Goal: Task Accomplishment & Management: Use online tool/utility

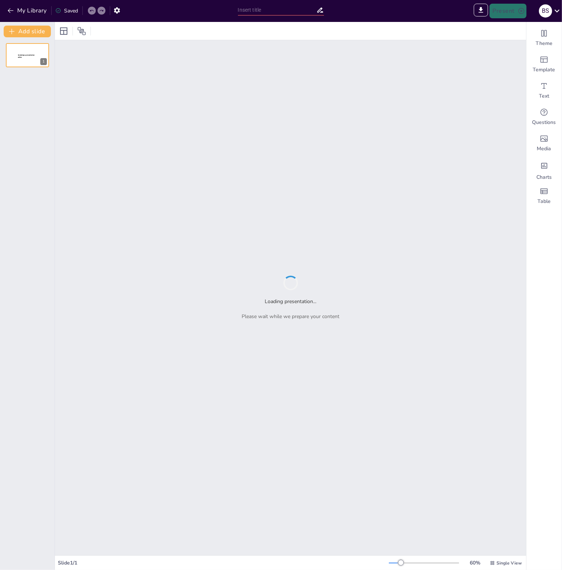
type input "Imported P1 PowerPoint 24-2025.pptx"
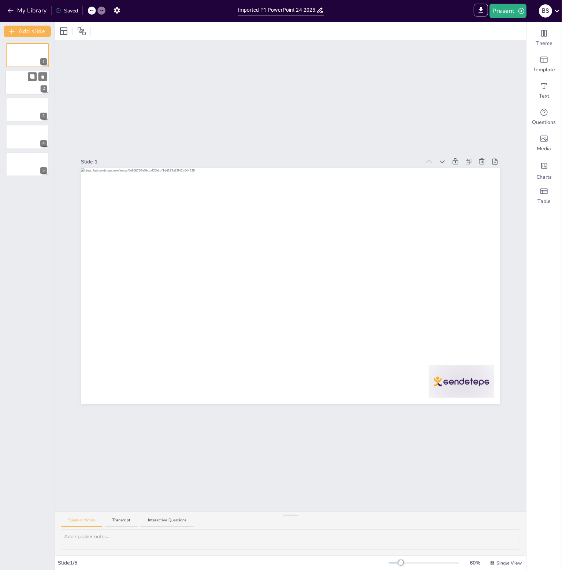
click at [32, 87] on div at bounding box center [27, 82] width 44 height 25
click at [25, 115] on div at bounding box center [27, 109] width 44 height 25
click at [26, 85] on div at bounding box center [27, 82] width 44 height 25
click at [539, 116] on icon "Get real-time input from your audience" at bounding box center [543, 112] width 9 height 9
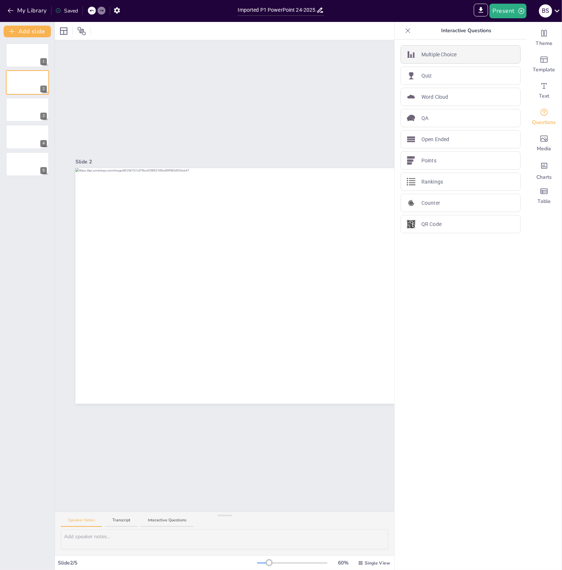
click at [432, 54] on p "Multiple Choice" at bounding box center [438, 55] width 35 height 8
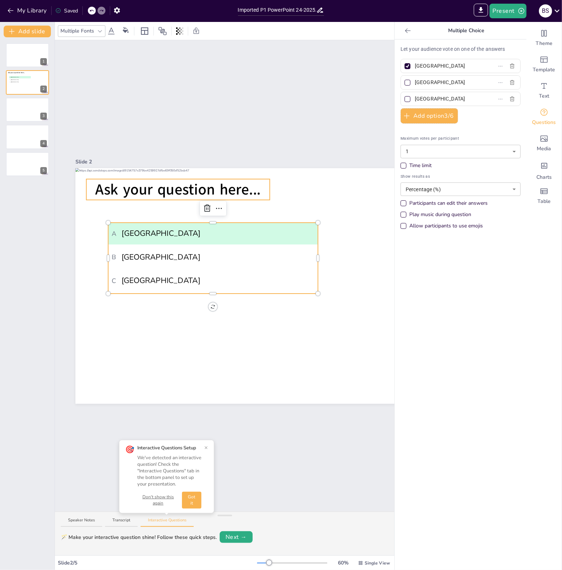
click at [165, 187] on span "Ask your question here..." at bounding box center [177, 190] width 165 height 20
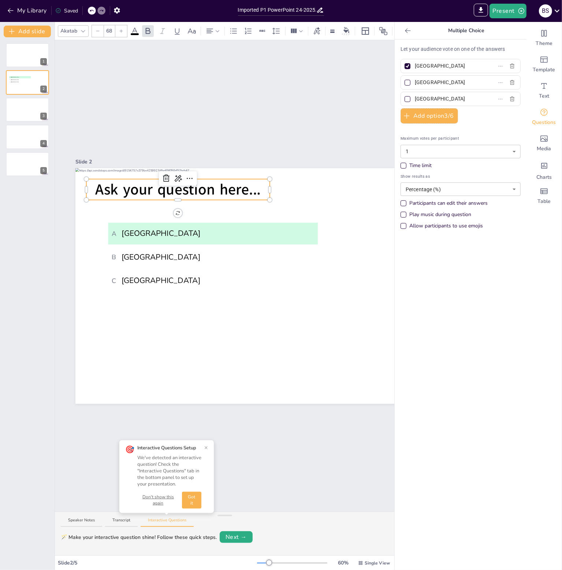
click at [165, 187] on span "Ask your question here..." at bounding box center [177, 190] width 165 height 20
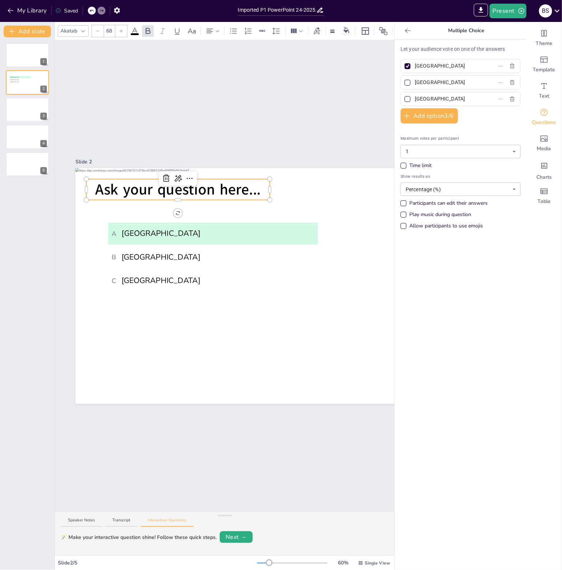
click at [256, 189] on span "Ask your question here..." at bounding box center [177, 190] width 165 height 20
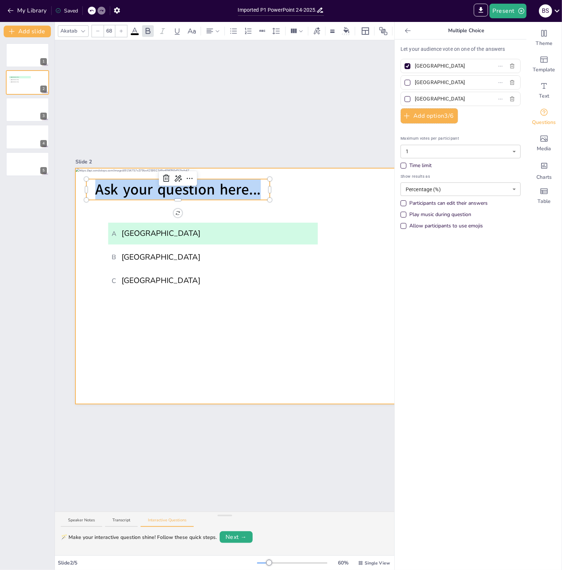
drag, startPoint x: 261, startPoint y: 187, endPoint x: 76, endPoint y: 187, distance: 184.8
click at [76, 187] on div "A Amsterdam B Rotterdam C The Hague Ask your question here..." at bounding box center [284, 286] width 419 height 236
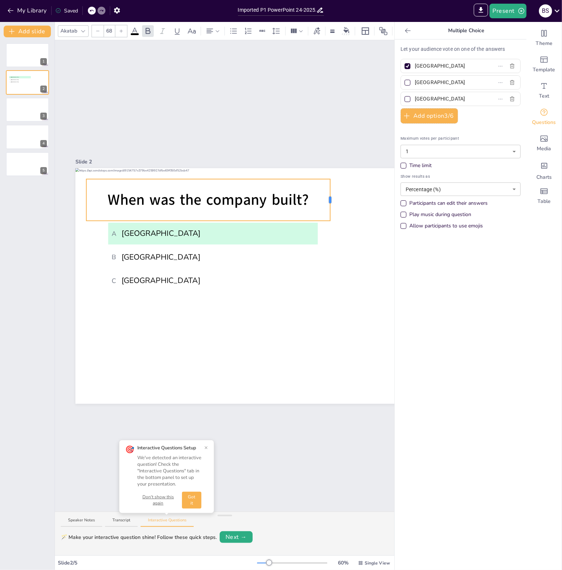
drag, startPoint x: 270, startPoint y: 196, endPoint x: 331, endPoint y: 195, distance: 60.4
click at [331, 195] on div "A Amsterdam B Rotterdam C The Hague When was the company built?" at bounding box center [284, 286] width 419 height 236
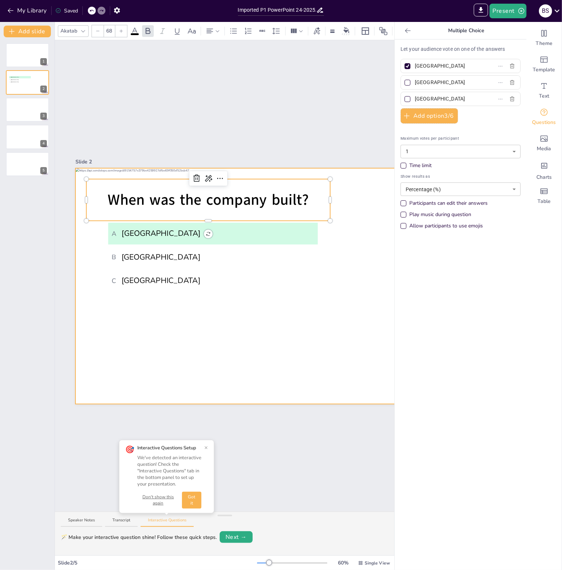
click at [310, 348] on div at bounding box center [284, 286] width 419 height 236
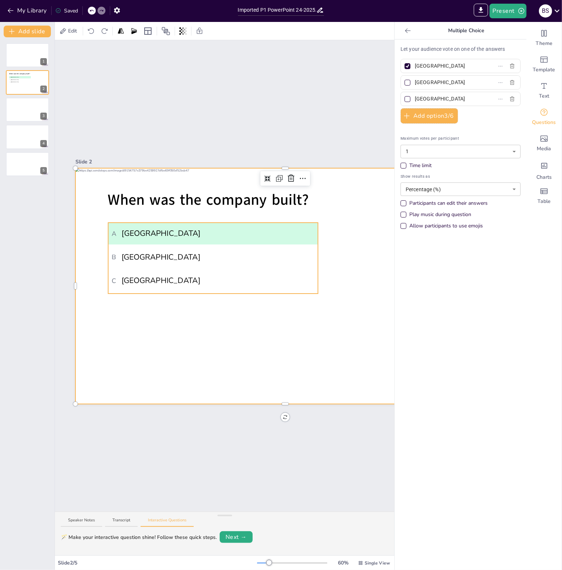
click at [224, 228] on span "A Amsterdam" at bounding box center [213, 233] width 202 height 11
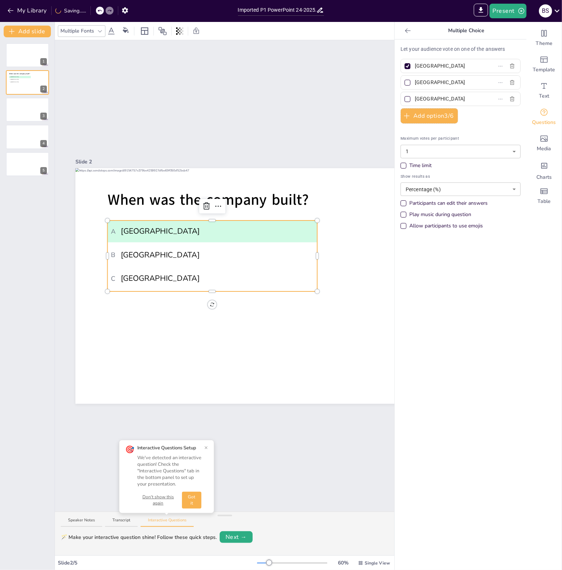
click at [221, 250] on span "B Rotterdam" at bounding box center [212, 255] width 202 height 11
click at [196, 502] on button "Got it" at bounding box center [191, 500] width 19 height 17
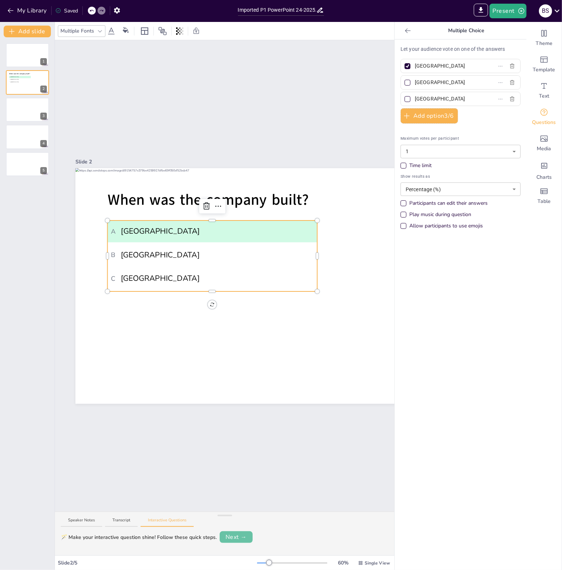
click at [234, 539] on button "Next →" at bounding box center [236, 538] width 33 height 12
click at [198, 535] on span "Free51495406" at bounding box center [200, 537] width 37 height 6
click at [259, 534] on button "Next →" at bounding box center [263, 537] width 30 height 10
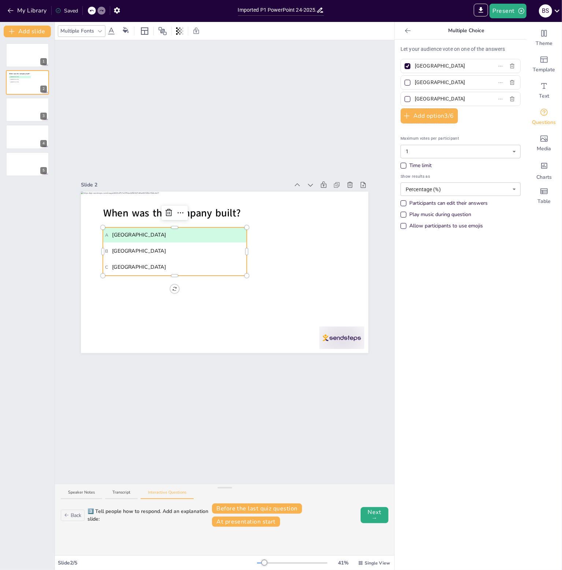
drag, startPoint x: 223, startPoint y: 517, endPoint x: 236, endPoint y: 484, distance: 34.9
click at [236, 484] on div "Speaker Notes Transcript Interactive Questions Back 3️⃣ Tell people how to resp…" at bounding box center [224, 520] width 339 height 72
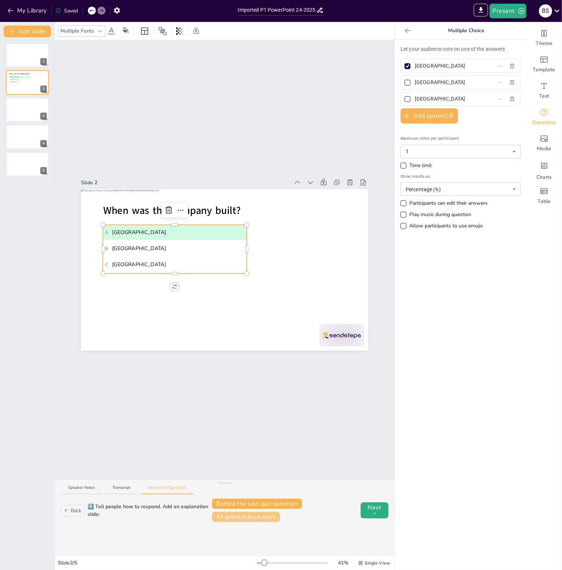
click at [274, 519] on button "At presentation start" at bounding box center [246, 517] width 68 height 10
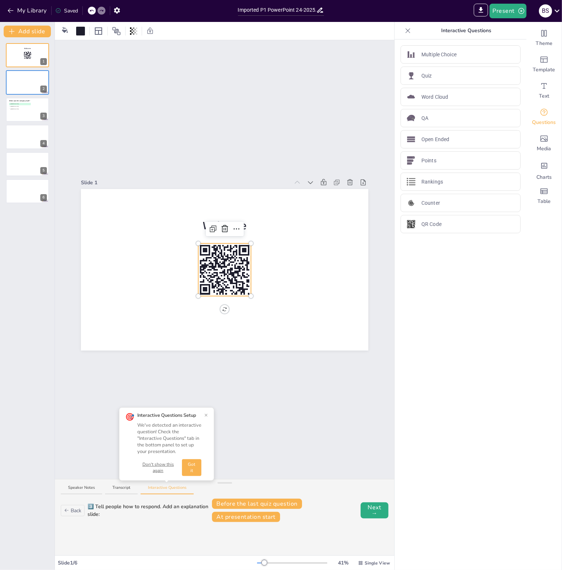
click at [190, 470] on button "Got it" at bounding box center [191, 468] width 19 height 17
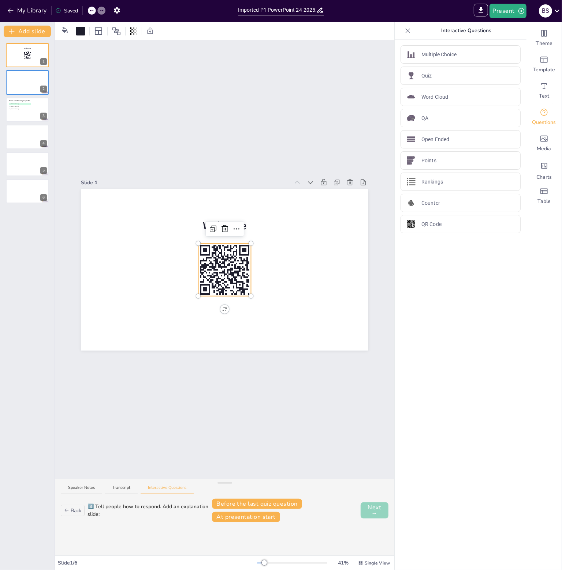
click at [365, 513] on button "Next →" at bounding box center [374, 511] width 28 height 16
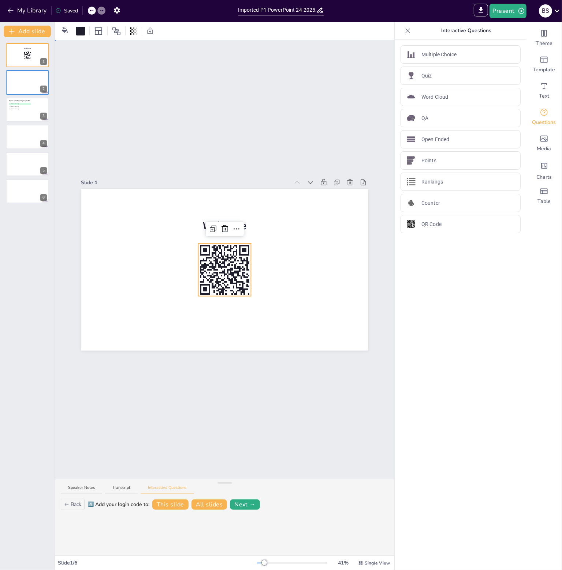
click at [237, 169] on div "Slide 1 Welcome Slide 2 Slide 3 When was the company built? A Amsterdam B Rotte…" at bounding box center [224, 260] width 287 height 182
click at [234, 271] on rect at bounding box center [236, 272] width 4 height 3
click at [289, 383] on div "Slide 1 Welcome Slide 2 Slide 3 When was the company built? A Amsterdam B Rotte…" at bounding box center [224, 259] width 339 height 439
click at [18, 77] on div at bounding box center [27, 82] width 44 height 25
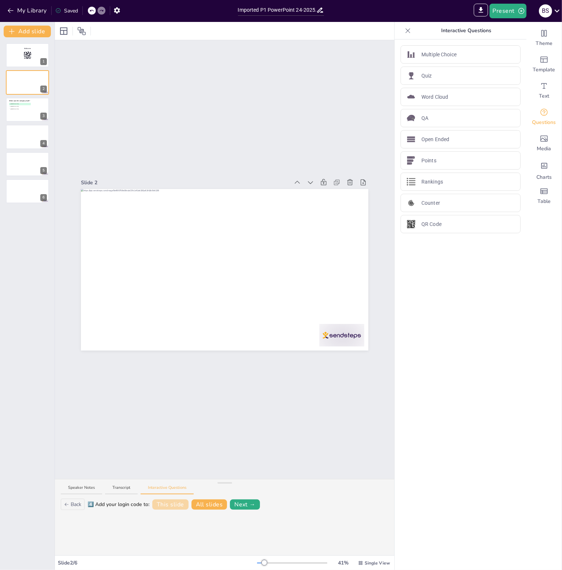
click at [181, 507] on button "This slide" at bounding box center [170, 505] width 36 height 10
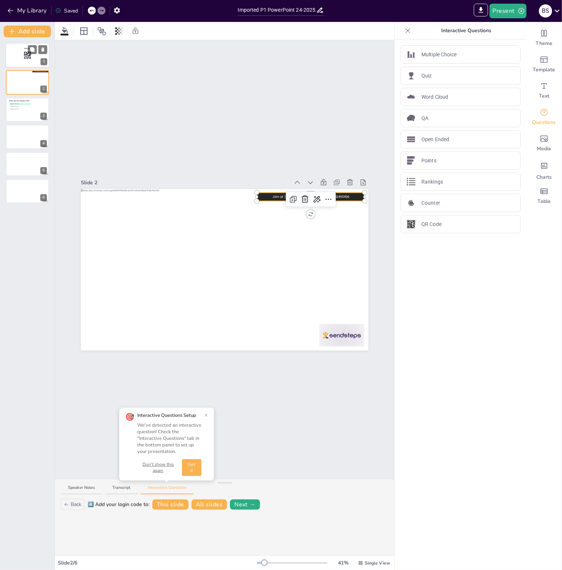
click at [22, 53] on div at bounding box center [27, 55] width 44 height 25
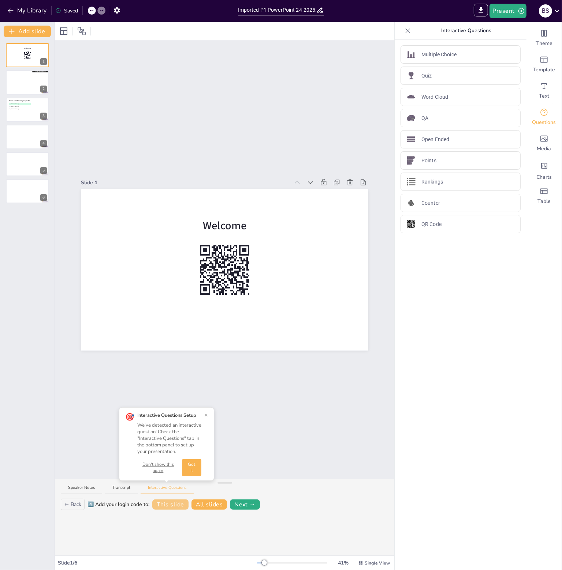
click at [173, 504] on button "This slide" at bounding box center [170, 505] width 36 height 10
drag, startPoint x: 351, startPoint y: 203, endPoint x: 269, endPoint y: 308, distance: 133.7
click at [27, 88] on div at bounding box center [27, 82] width 44 height 25
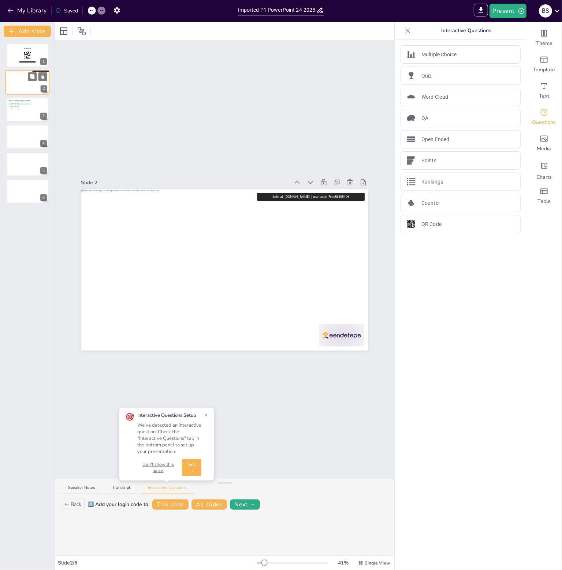
click at [16, 86] on div at bounding box center [27, 82] width 44 height 25
click at [324, 194] on div "Join at sendsteps.me | use code Free51495406" at bounding box center [224, 270] width 287 height 162
click at [24, 60] on div at bounding box center [27, 55] width 44 height 25
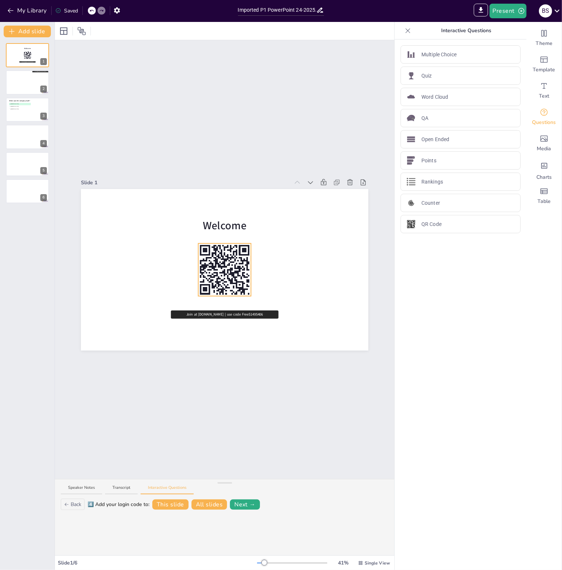
click at [221, 267] on rect at bounding box center [224, 270] width 53 height 53
click at [18, 88] on div at bounding box center [27, 82] width 44 height 25
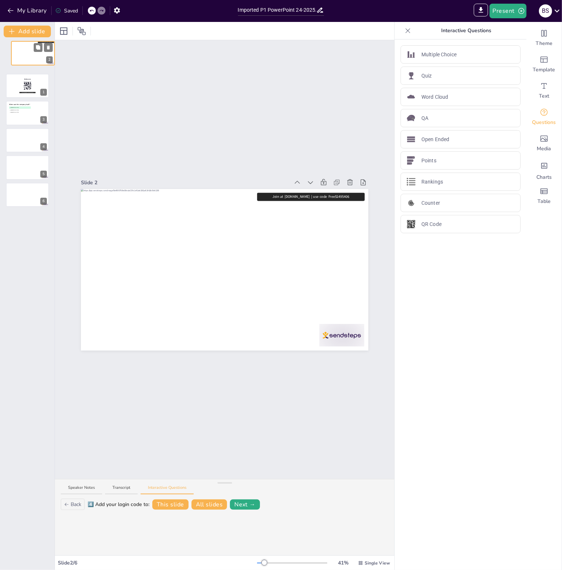
drag, startPoint x: 15, startPoint y: 88, endPoint x: 19, endPoint y: 56, distance: 32.4
click at [19, 55] on div at bounding box center [32, 53] width 43 height 24
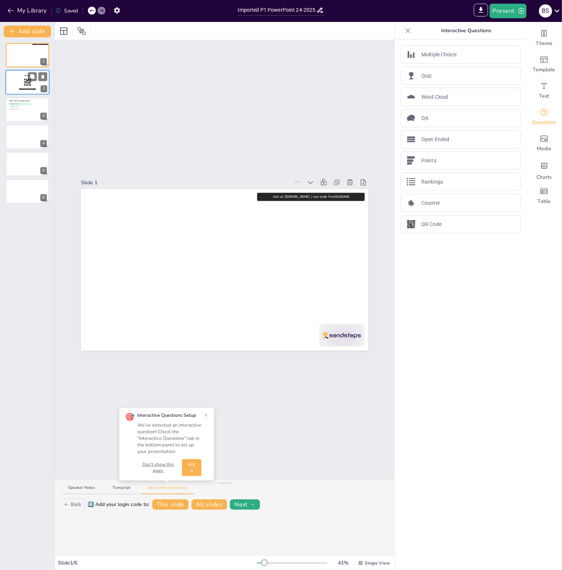
click at [17, 82] on div at bounding box center [27, 82] width 44 height 25
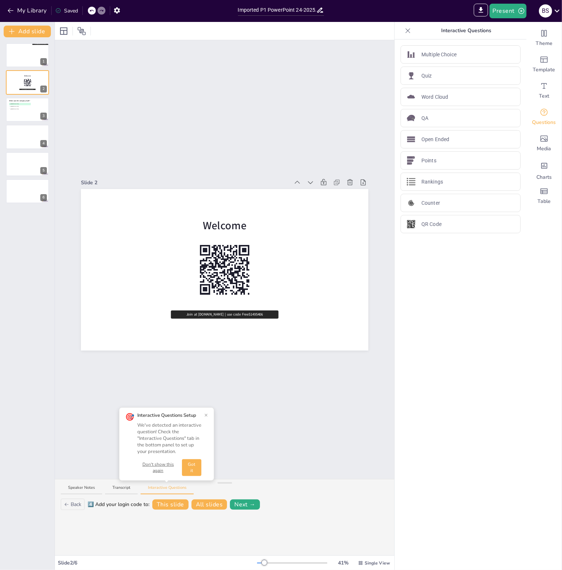
click at [197, 465] on button "Got it" at bounding box center [191, 468] width 19 height 17
click at [254, 506] on button "Next →" at bounding box center [245, 505] width 30 height 10
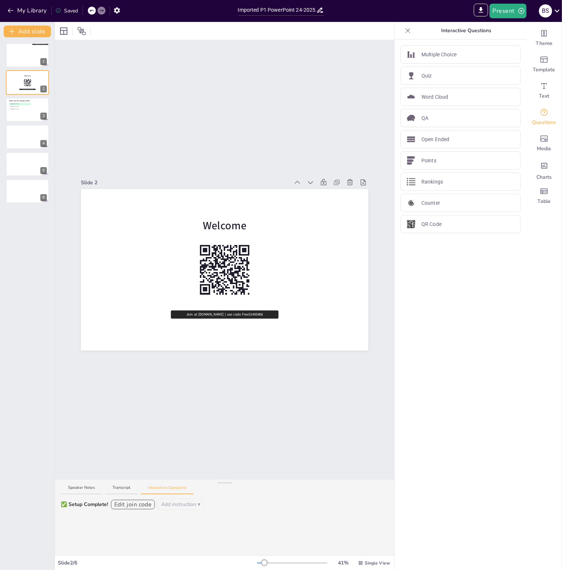
click at [143, 505] on button "Edit join code" at bounding box center [133, 505] width 44 height 10
click at [143, 505] on input at bounding box center [133, 505] width 44 height 10
type input "C"
type input "J"
type input "P1isAWESOME"
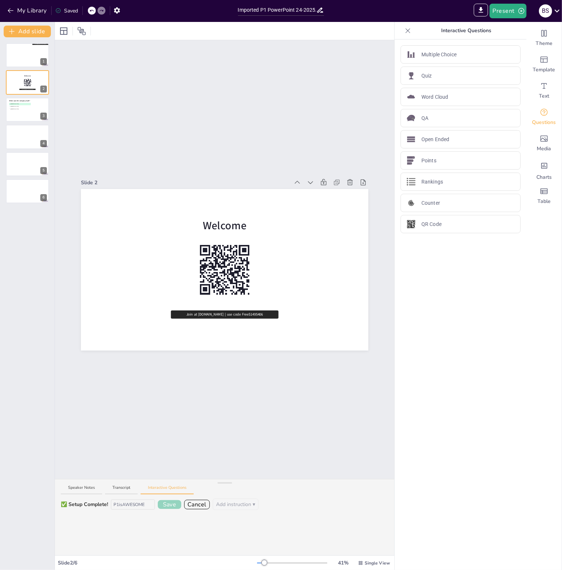
click at [173, 505] on button "Save" at bounding box center [169, 505] width 23 height 9
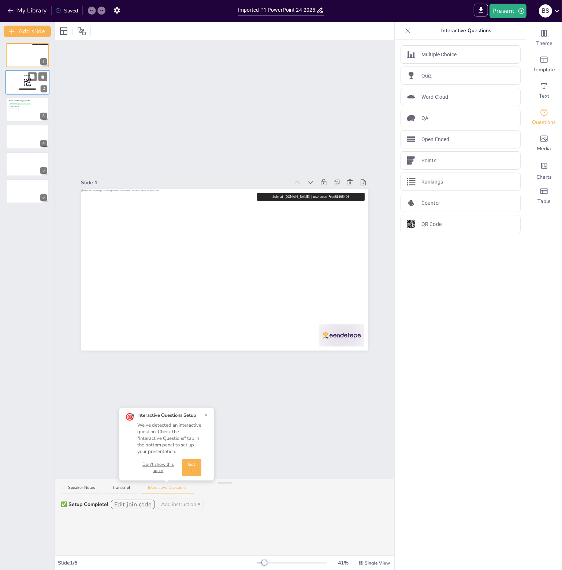
click at [18, 86] on div at bounding box center [27, 82] width 44 height 25
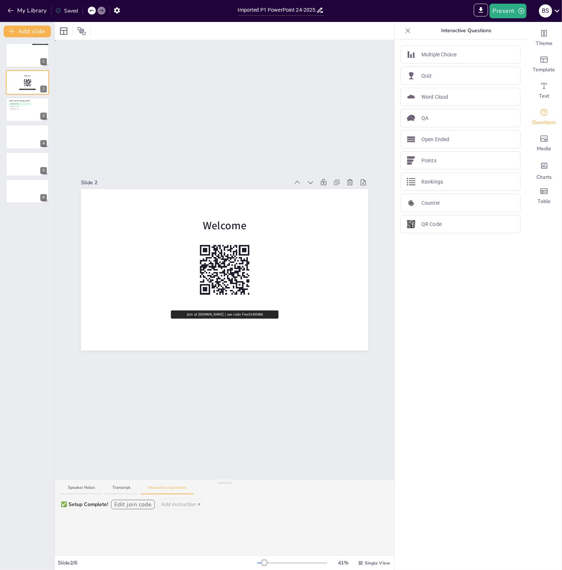
click at [196, 468] on div "Slide 1 Join at sendsteps.me | use code Free51495406 Slide 2 Welcome Join at se…" at bounding box center [224, 259] width 339 height 439
click at [246, 311] on icon at bounding box center [225, 315] width 108 height 8
click at [251, 311] on div at bounding box center [225, 312] width 108 height 3
click at [132, 506] on button "Edit join code" at bounding box center [133, 505] width 44 height 10
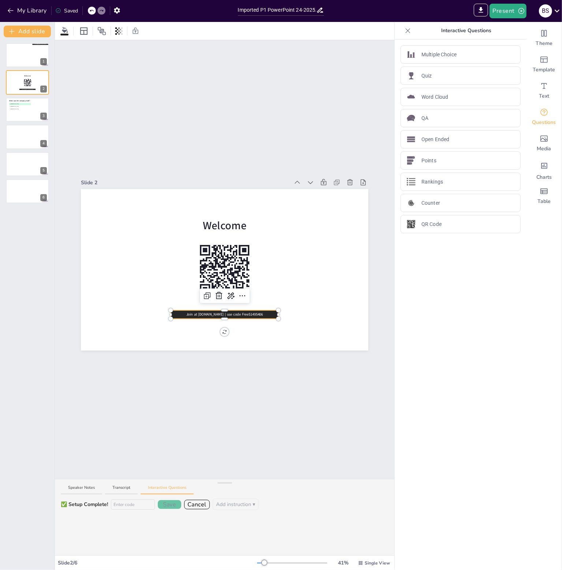
click at [248, 505] on button "Add instruction ▾" at bounding box center [236, 504] width 46 height 11
click at [109, 490] on button "Transcript" at bounding box center [121, 490] width 33 height 10
click at [174, 493] on button "Interactive Questions" at bounding box center [167, 490] width 53 height 10
click at [116, 494] on button "Transcript" at bounding box center [121, 490] width 33 height 10
click at [75, 488] on button "Speaker Notes" at bounding box center [81, 490] width 41 height 10
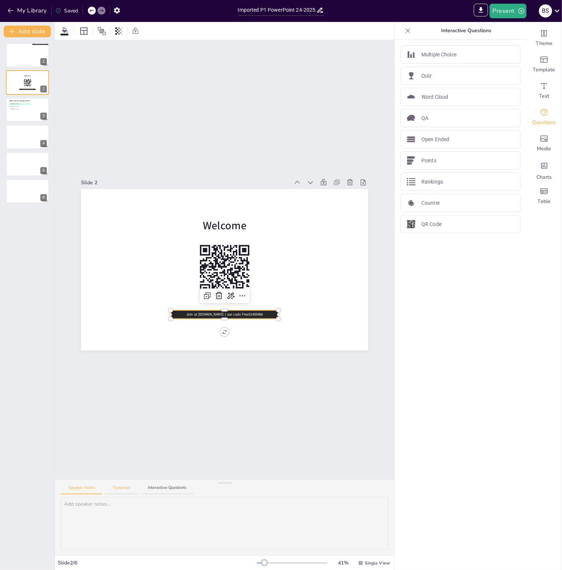
click at [126, 487] on button "Transcript" at bounding box center [121, 490] width 33 height 10
click at [154, 488] on button "Interactive Questions" at bounding box center [167, 490] width 53 height 10
click at [239, 506] on button "Next →" at bounding box center [236, 505] width 33 height 12
click at [263, 503] on button "Next →" at bounding box center [260, 505] width 30 height 10
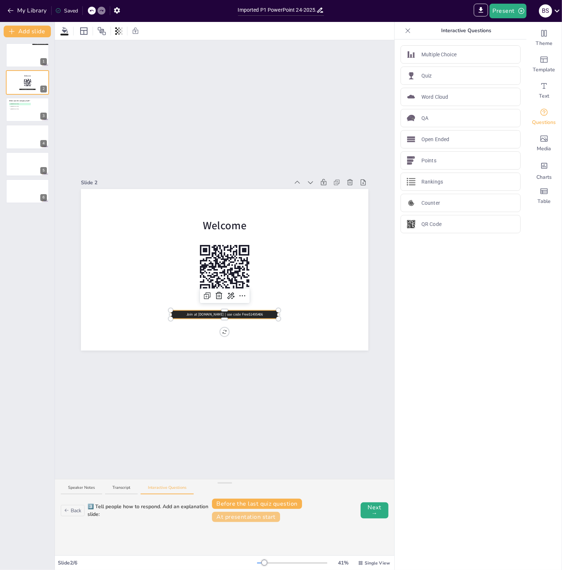
click at [265, 520] on button "At presentation start" at bounding box center [246, 517] width 68 height 10
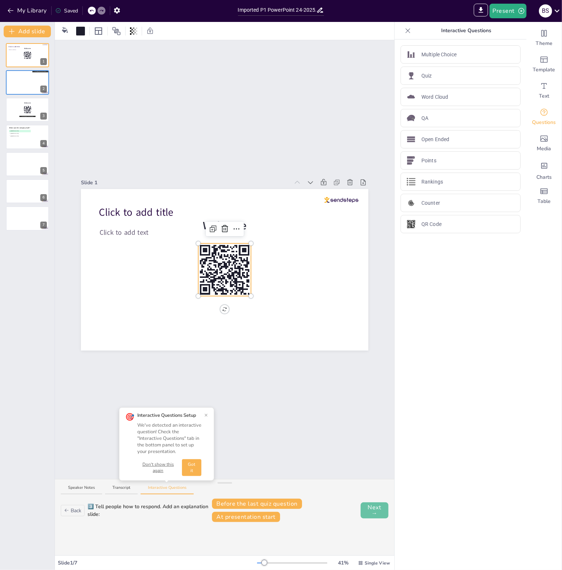
click at [367, 511] on button "Next →" at bounding box center [374, 511] width 28 height 16
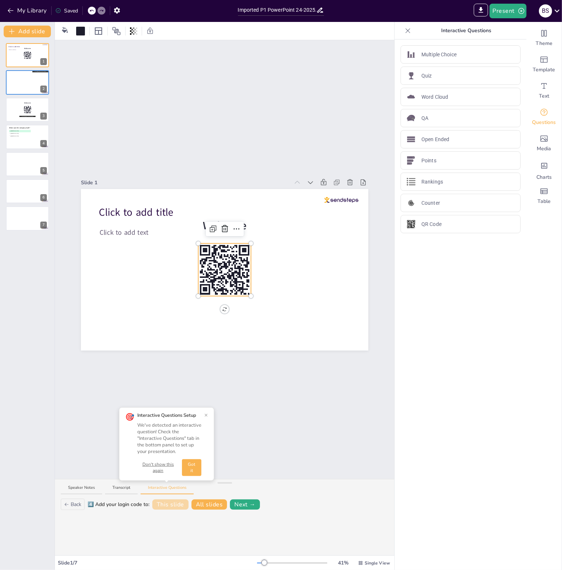
click at [165, 506] on button "This slide" at bounding box center [170, 505] width 36 height 10
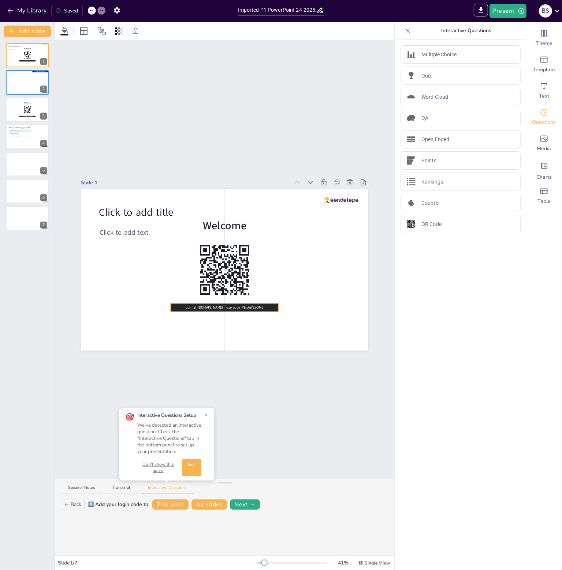
drag, startPoint x: 345, startPoint y: 193, endPoint x: 260, endPoint y: 304, distance: 140.1
click at [260, 304] on icon at bounding box center [225, 308] width 108 height 8
click at [13, 114] on div at bounding box center [27, 109] width 44 height 25
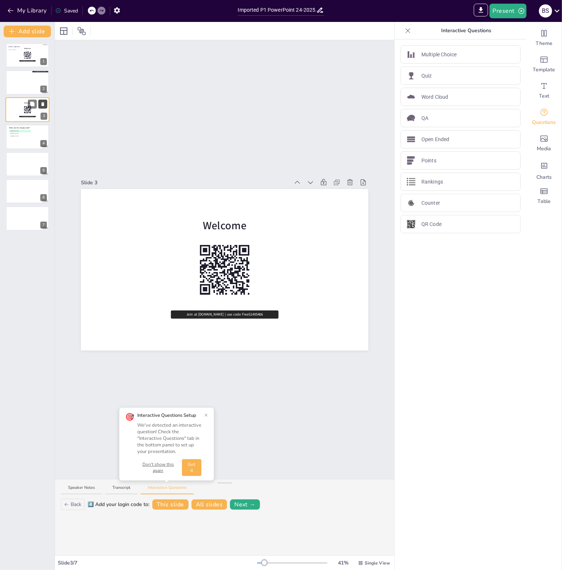
click at [42, 104] on icon at bounding box center [42, 104] width 3 height 4
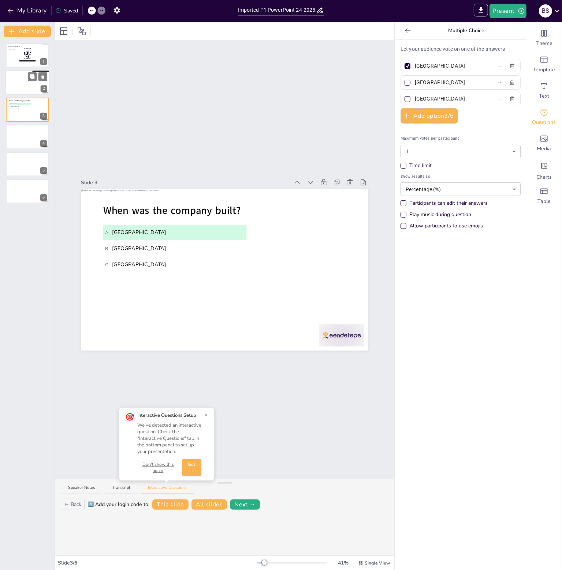
click at [12, 83] on div at bounding box center [27, 82] width 44 height 25
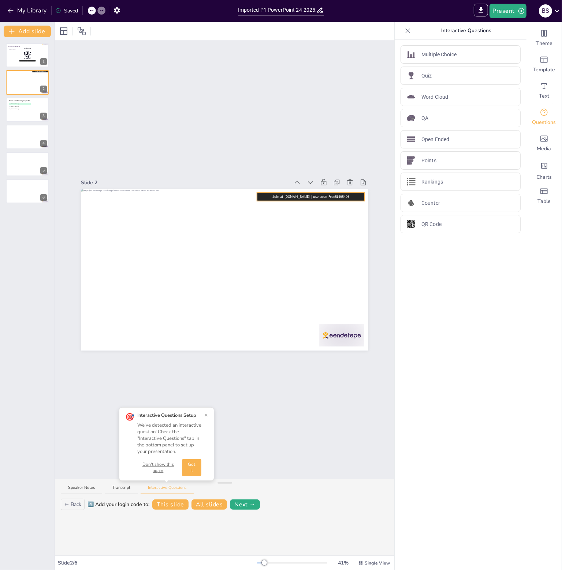
click at [338, 198] on div "Join at sendsteps.me | use code Free51495406" at bounding box center [224, 270] width 287 height 162
click at [301, 197] on icon at bounding box center [304, 199] width 9 height 9
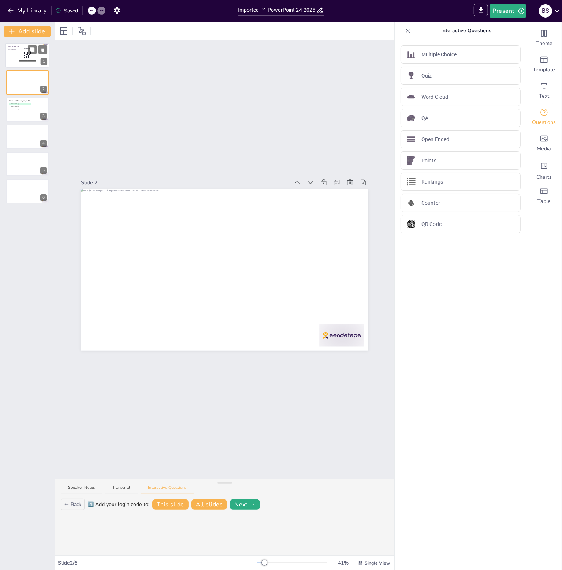
click at [17, 60] on div "Click to add text" at bounding box center [26, 57] width 37 height 16
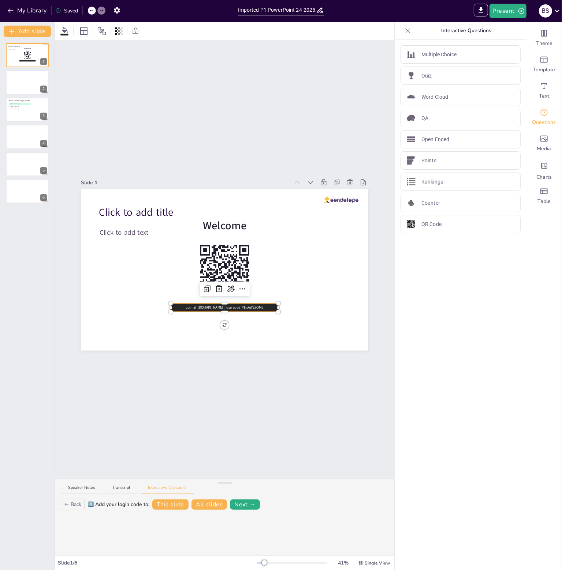
click at [244, 305] on icon at bounding box center [225, 308] width 108 height 8
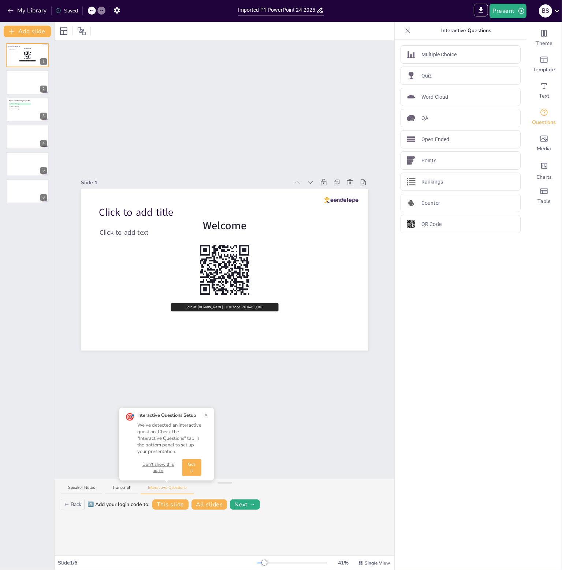
click at [192, 469] on button "Got it" at bounding box center [191, 468] width 19 height 17
click at [256, 502] on button "Next →" at bounding box center [245, 505] width 30 height 10
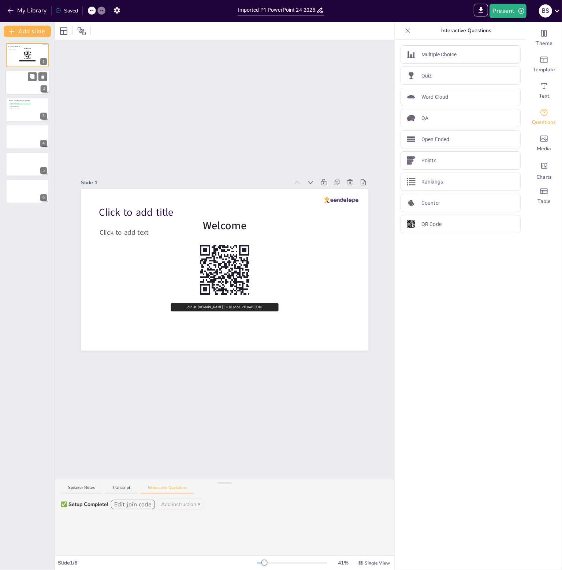
click at [27, 87] on div at bounding box center [27, 82] width 44 height 25
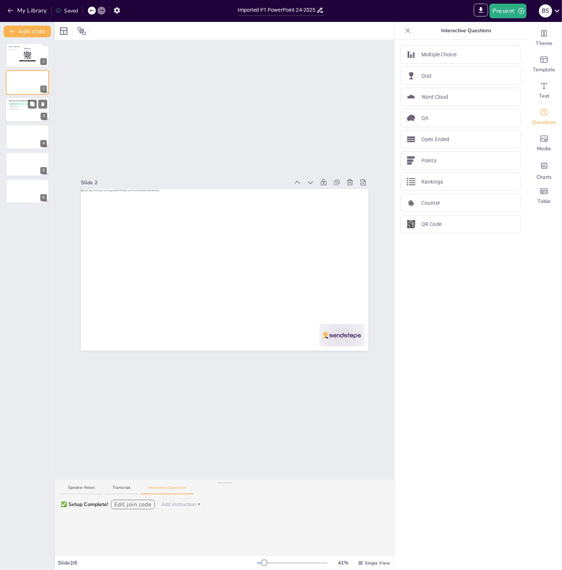
click at [20, 120] on div at bounding box center [27, 109] width 44 height 25
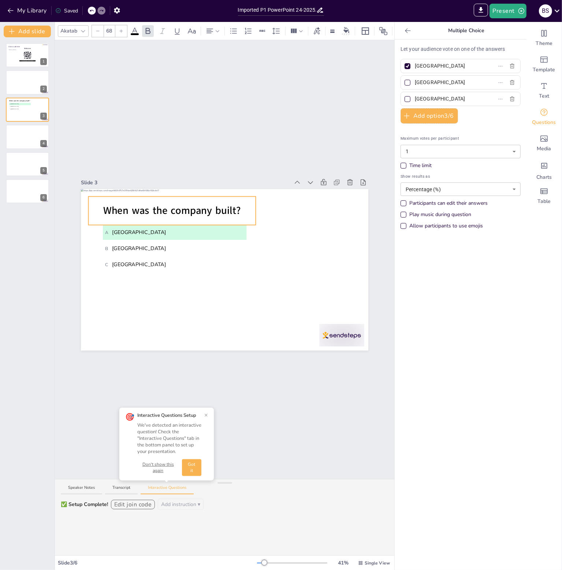
click at [131, 210] on span "When was the company built?" at bounding box center [172, 211] width 138 height 14
click at [83, 30] on icon at bounding box center [83, 31] width 6 height 6
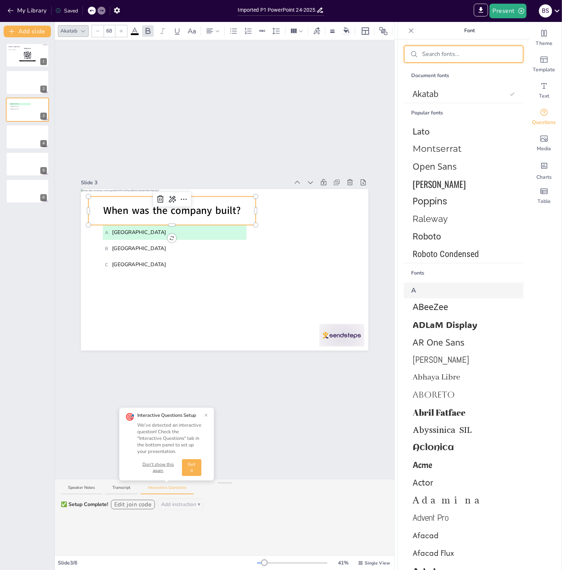
click at [438, 52] on input "text" at bounding box center [469, 54] width 95 height 8
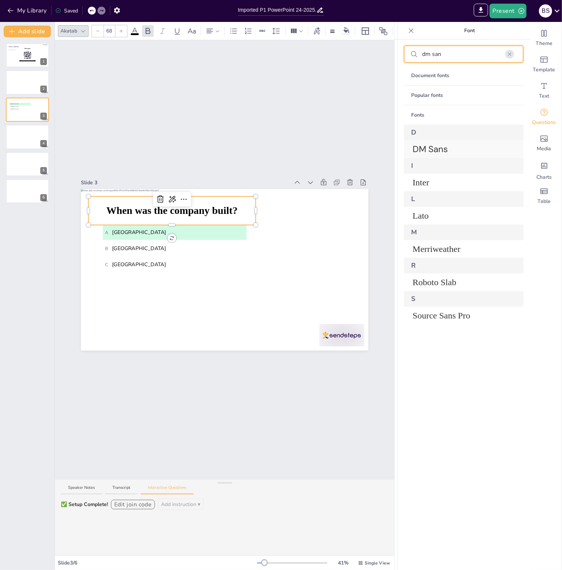
type input "dm san"
click at [422, 147] on span "DM Sans" at bounding box center [461, 149] width 99 height 13
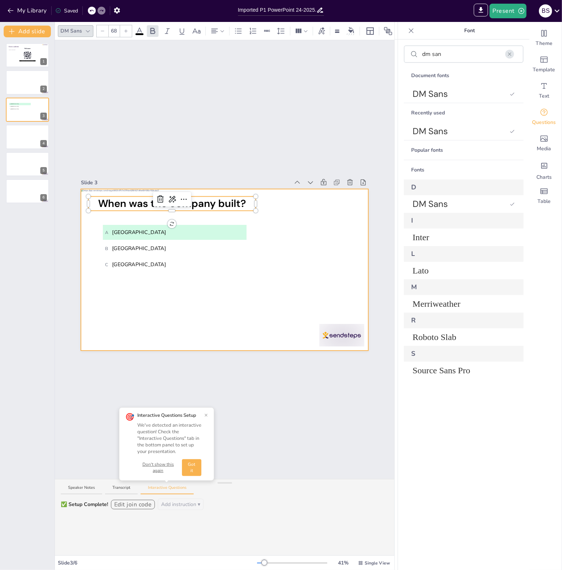
click at [281, 281] on div at bounding box center [224, 270] width 287 height 162
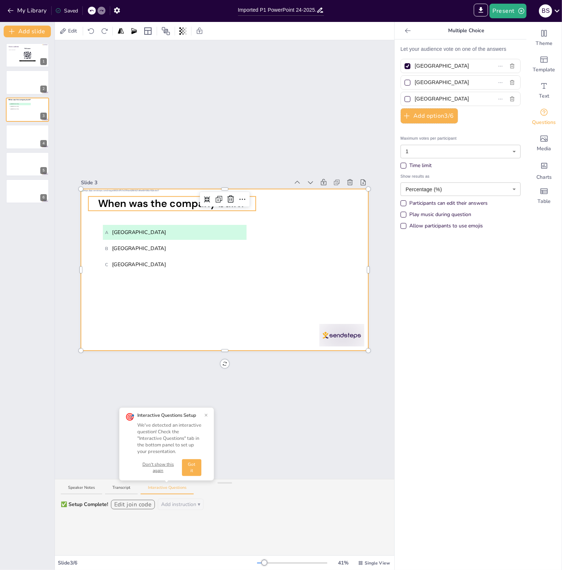
click at [160, 204] on span "When was the company built?" at bounding box center [172, 203] width 148 height 13
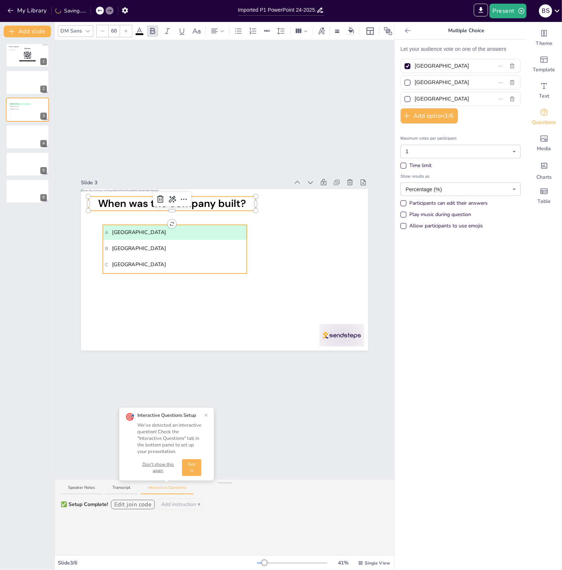
click at [232, 241] on li "B Rotterdam" at bounding box center [174, 248] width 143 height 15
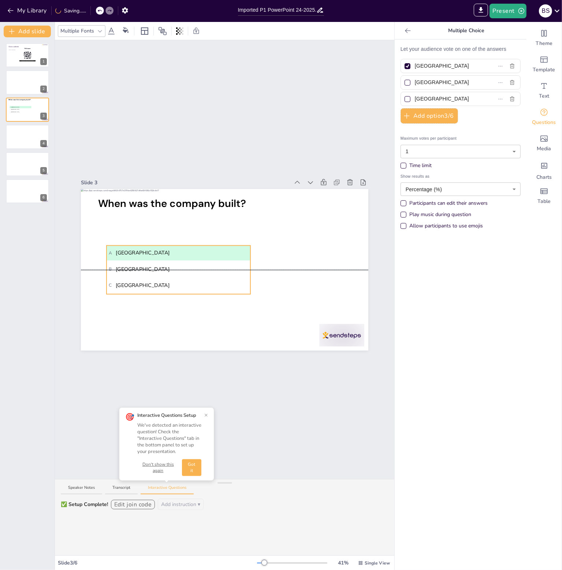
drag, startPoint x: 198, startPoint y: 228, endPoint x: 202, endPoint y: 251, distance: 23.7
click at [202, 251] on span "A Amsterdam" at bounding box center [178, 253] width 139 height 8
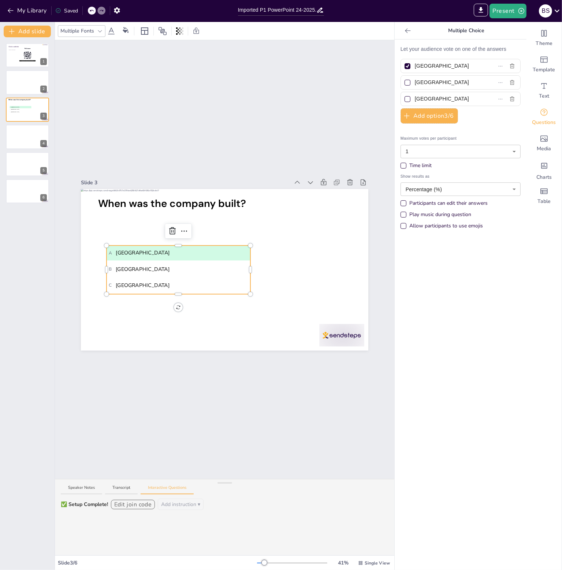
click at [139, 252] on span "A Amsterdam" at bounding box center [178, 253] width 139 height 8
click at [189, 468] on button "Got it" at bounding box center [191, 468] width 19 height 17
drag, startPoint x: 435, startPoint y: 65, endPoint x: 399, endPoint y: 59, distance: 36.8
click at [400, 59] on div "Amsterdam" at bounding box center [460, 66] width 120 height 14
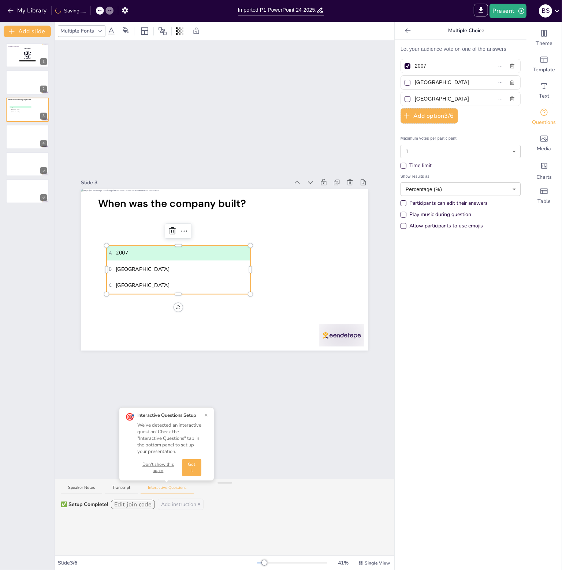
type input "2007"
drag, startPoint x: 442, startPoint y: 83, endPoint x: 411, endPoint y: 83, distance: 31.8
click at [415, 83] on input "Rotterdam" at bounding box center [448, 82] width 67 height 11
type input "2008"
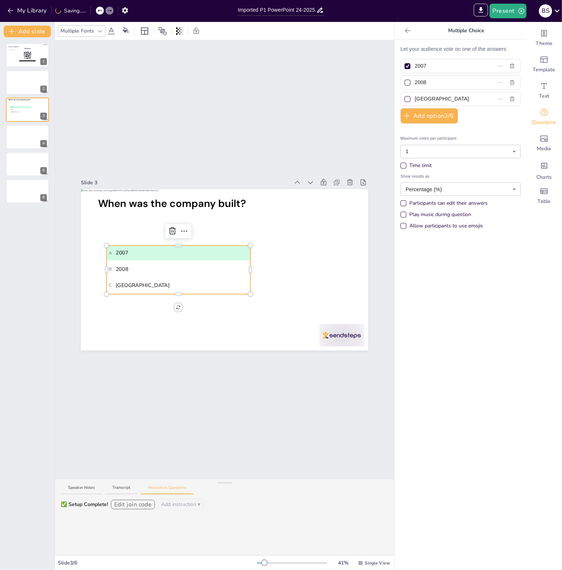
drag, startPoint x: 439, startPoint y: 98, endPoint x: 402, endPoint y: 97, distance: 37.0
click at [403, 97] on label "The Hague" at bounding box center [448, 99] width 91 height 11
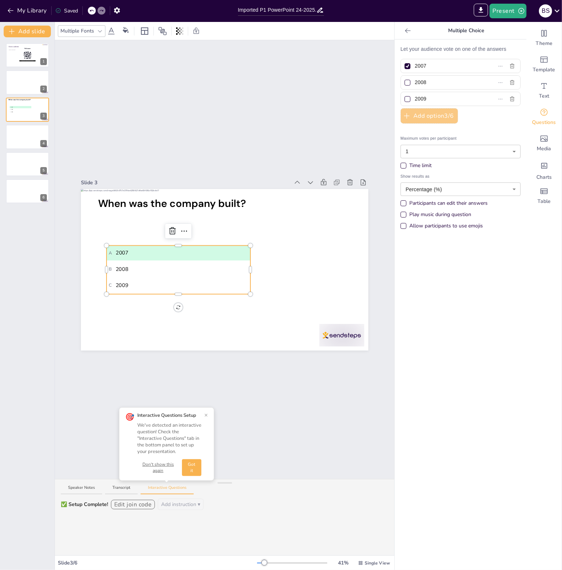
type input "2009"
click at [417, 113] on button "Add option 3 / 6" at bounding box center [428, 115] width 57 height 15
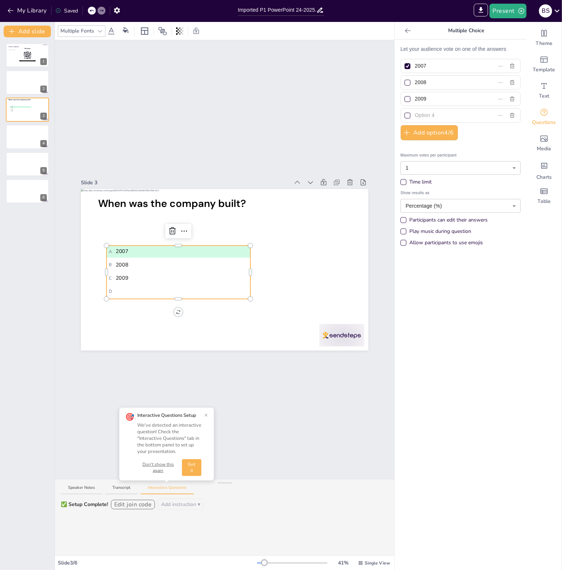
drag, startPoint x: 424, startPoint y: 102, endPoint x: 407, endPoint y: 99, distance: 17.8
click at [412, 99] on span "2009" at bounding box center [445, 99] width 67 height 11
click at [445, 116] on input "text" at bounding box center [448, 115] width 67 height 11
type input "2010"
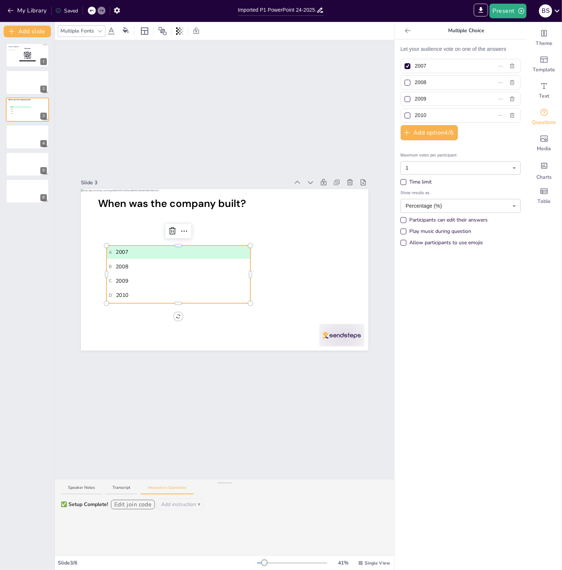
click at [429, 243] on div "Allow participants to use emojis" at bounding box center [446, 242] width 74 height 7
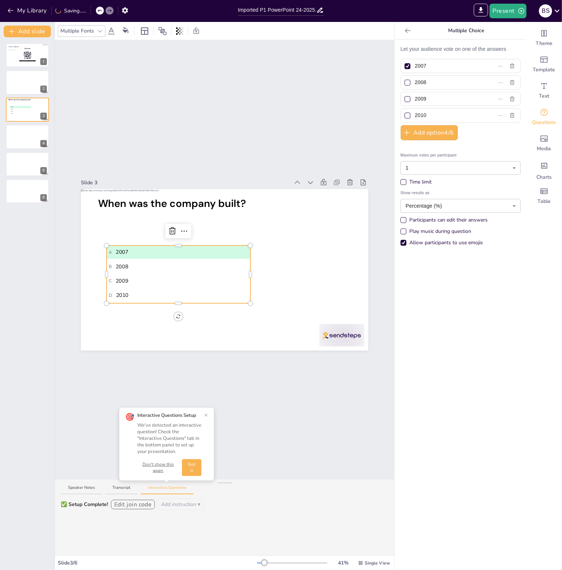
click at [192, 469] on button "Got it" at bounding box center [191, 468] width 19 height 17
click at [417, 243] on div "Allow participants to use emojis" at bounding box center [446, 242] width 74 height 7
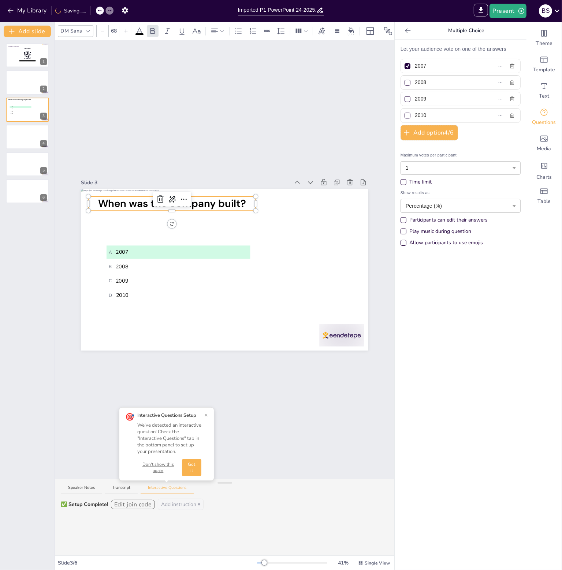
click at [217, 202] on span "When was the company built?" at bounding box center [172, 203] width 148 height 13
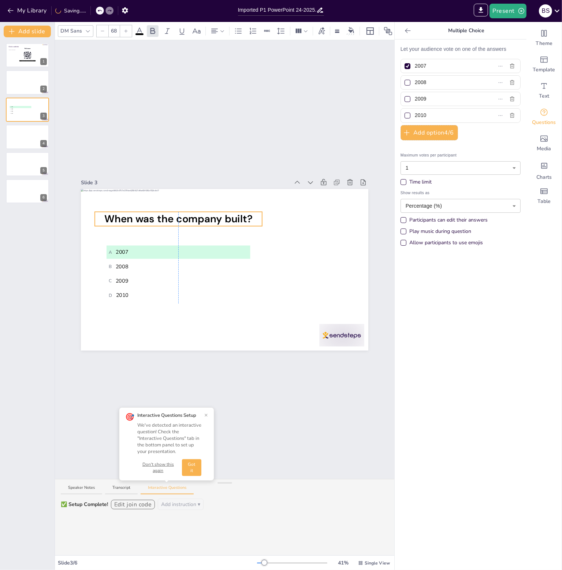
drag, startPoint x: 237, startPoint y: 194, endPoint x: 244, endPoint y: 210, distance: 17.0
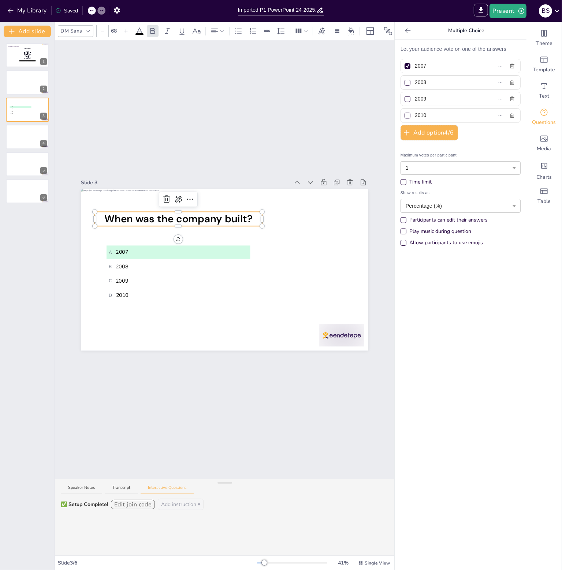
click at [133, 27] on div "DM Sans 68" at bounding box center [246, 31] width 376 height 12
click at [141, 33] on span at bounding box center [139, 34] width 8 height 2
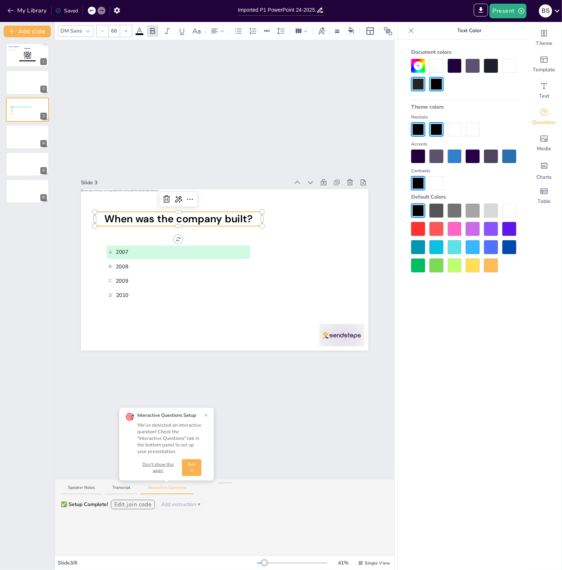
click at [454, 130] on div at bounding box center [454, 130] width 14 height 14
click at [541, 86] on icon "Add text boxes" at bounding box center [543, 86] width 9 height 9
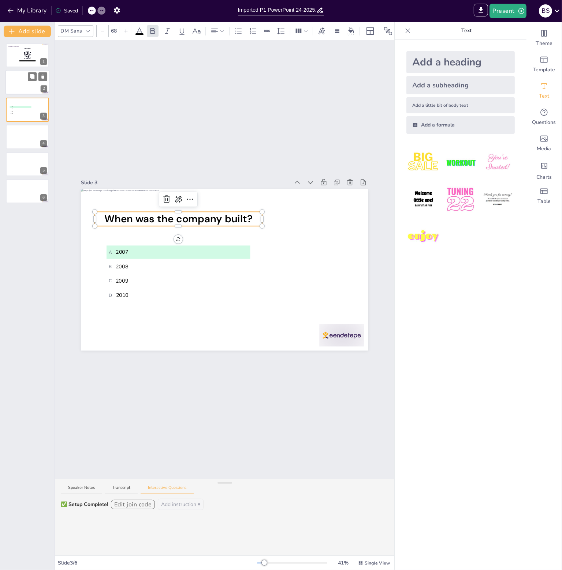
click at [13, 86] on div at bounding box center [27, 82] width 44 height 25
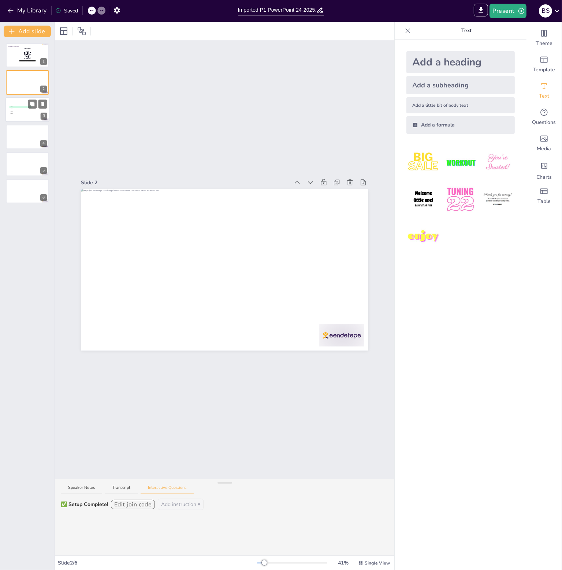
click at [16, 111] on span "C 2009" at bounding box center [20, 111] width 21 height 1
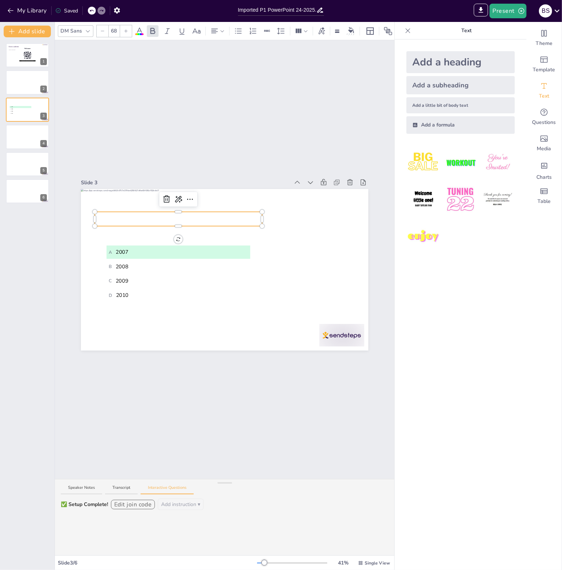
click at [193, 217] on span "When was the company built?" at bounding box center [178, 219] width 148 height 13
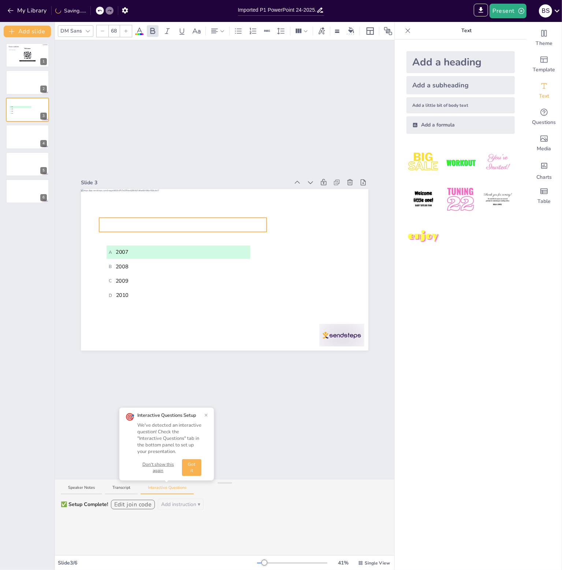
drag, startPoint x: 214, startPoint y: 210, endPoint x: 218, endPoint y: 216, distance: 7.3
click at [195, 467] on button "Got it" at bounding box center [191, 468] width 19 height 17
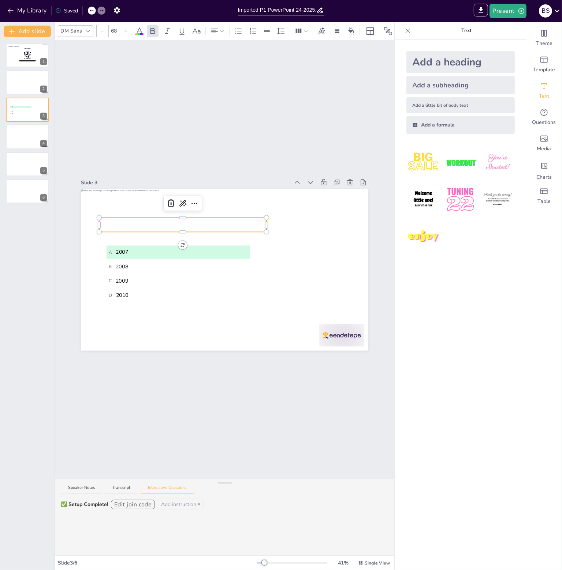
click at [206, 400] on div "Slide 1 Click to add title Click to add text Welcome Join at sendsteps.me | use…" at bounding box center [224, 259] width 339 height 439
click at [232, 220] on span "When was the company built?" at bounding box center [183, 224] width 148 height 13
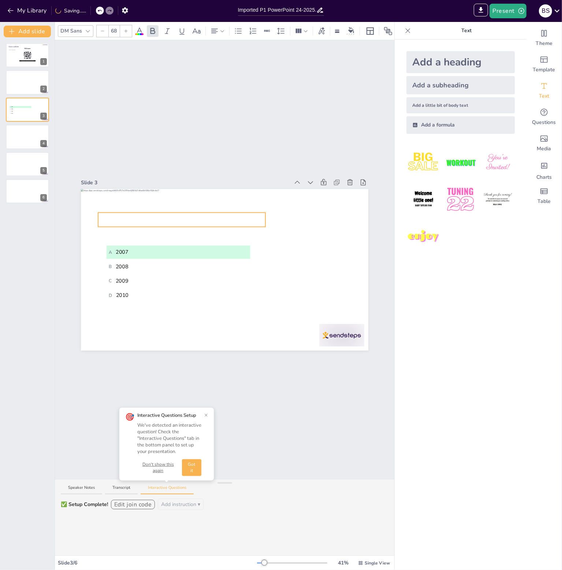
drag, startPoint x: 232, startPoint y: 216, endPoint x: 231, endPoint y: 211, distance: 5.2
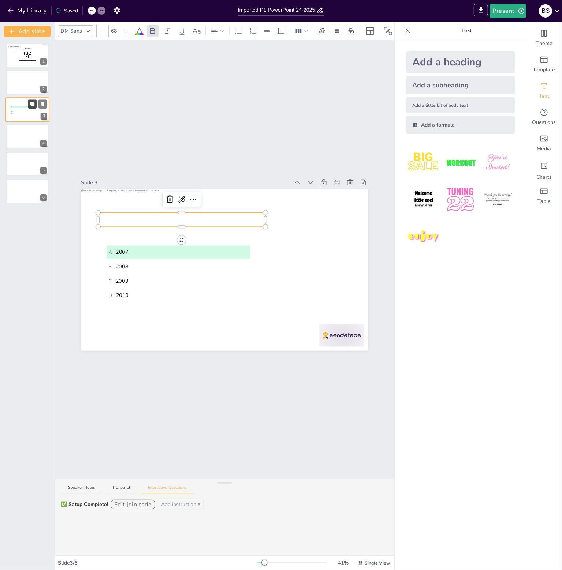
click at [35, 104] on icon at bounding box center [32, 103] width 5 height 5
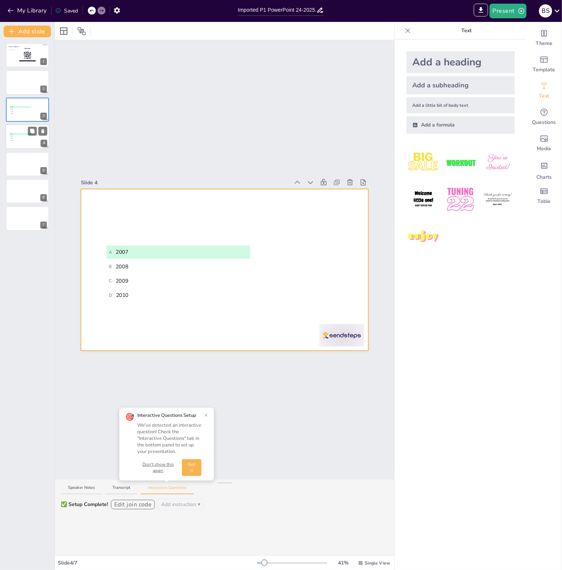
click at [32, 141] on div at bounding box center [27, 136] width 44 height 25
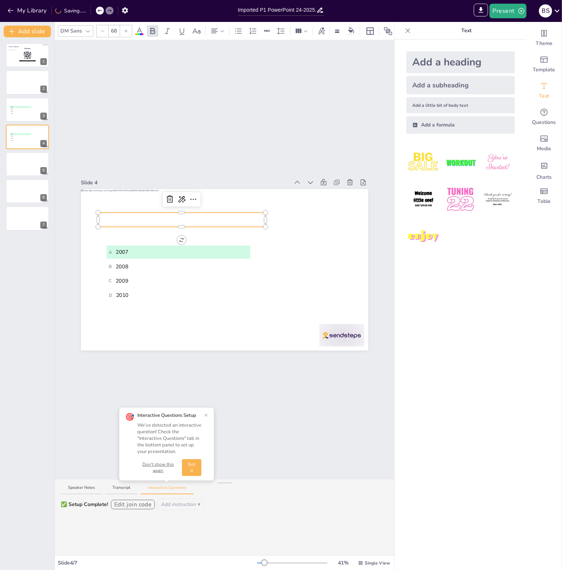
click at [186, 218] on span "When was the company built?" at bounding box center [182, 219] width 148 height 13
drag, startPoint x: 252, startPoint y: 216, endPoint x: 94, endPoint y: 222, distance: 158.6
click at [94, 222] on div "A 2007 B 2008 C 2009 D 2010 When was the company built?" at bounding box center [224, 270] width 287 height 162
drag, startPoint x: 261, startPoint y: 223, endPoint x: 302, endPoint y: 222, distance: 40.6
click at [306, 223] on div at bounding box center [307, 226] width 2 height 7
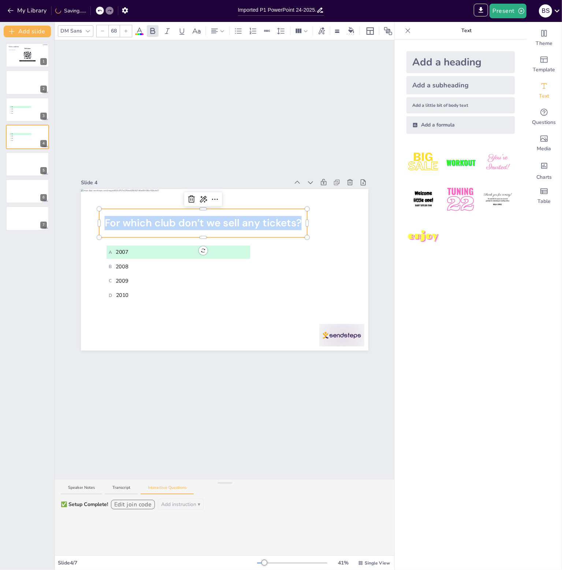
click at [187, 228] on div "For which club don’t we sell any tickets?" at bounding box center [203, 223] width 208 height 29
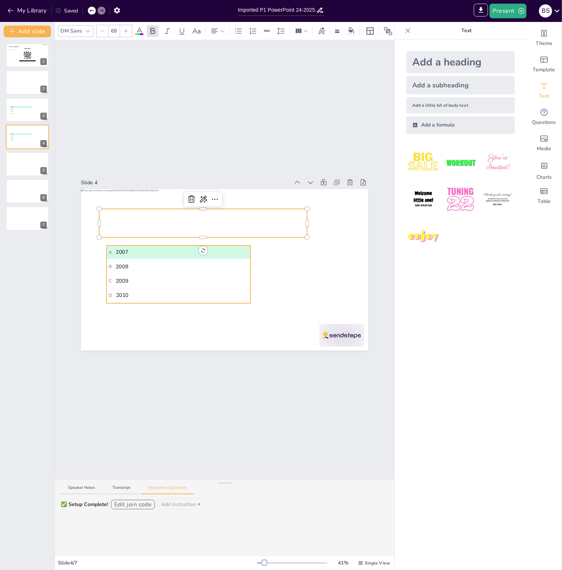
click at [155, 249] on span "A 2007" at bounding box center [178, 252] width 139 height 8
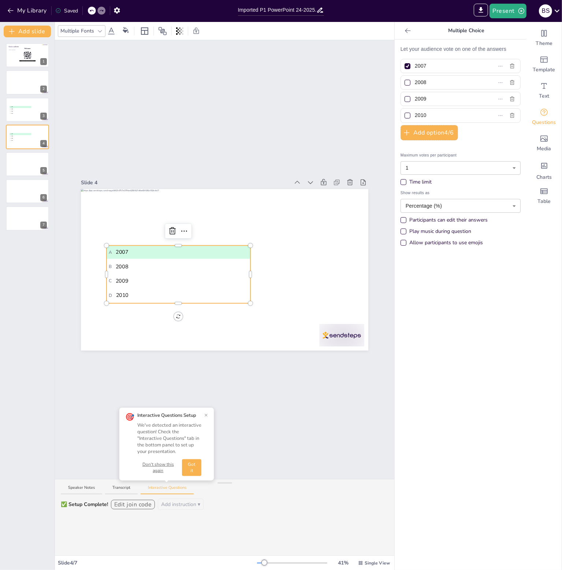
click at [130, 263] on span "B 2008" at bounding box center [178, 267] width 139 height 8
click at [136, 225] on span "For which club don’t we sell any tickets?" at bounding box center [203, 223] width 197 height 13
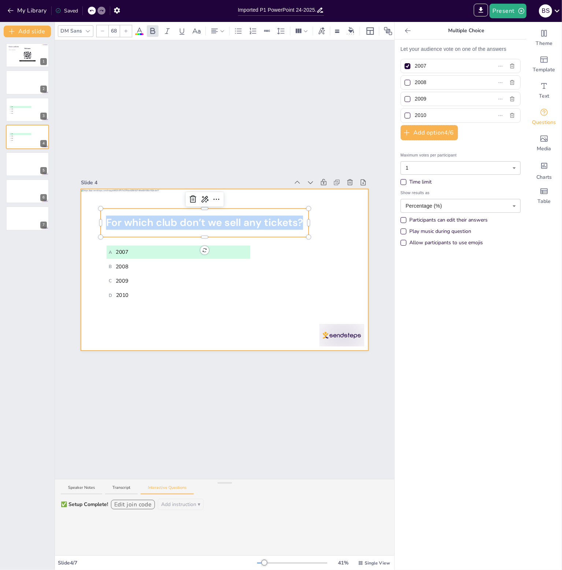
drag, startPoint x: 296, startPoint y: 269, endPoint x: 303, endPoint y: 264, distance: 8.7
click at [296, 269] on div at bounding box center [224, 270] width 287 height 162
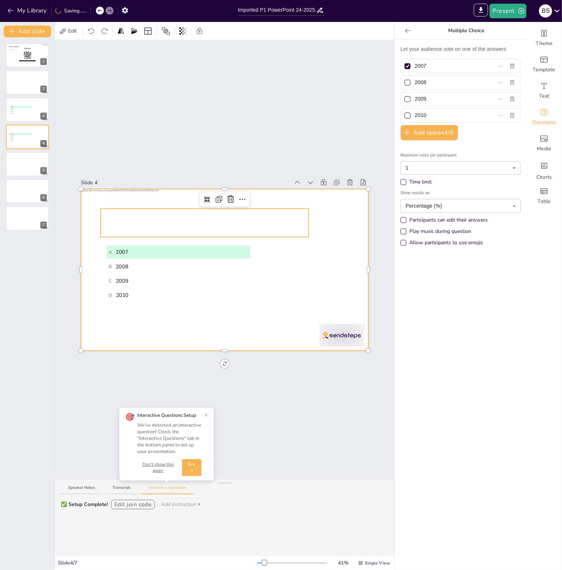
click at [162, 221] on span "For which club don’t we sell any tickets?" at bounding box center [204, 222] width 197 height 13
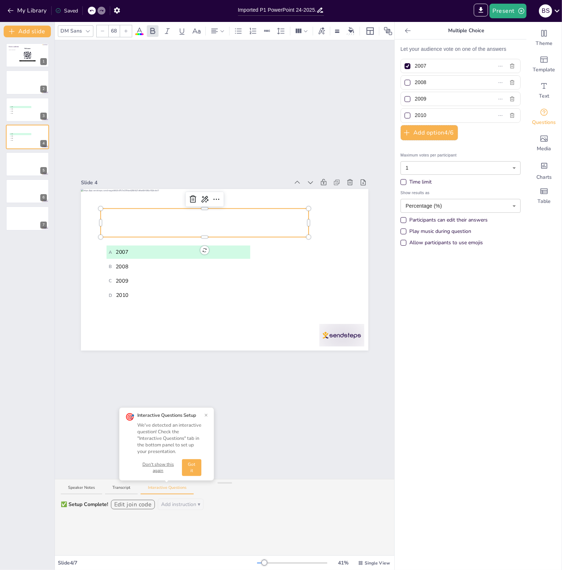
click at [174, 218] on span "For which club don’t we sell any tickets?" at bounding box center [204, 222] width 197 height 13
drag, startPoint x: 203, startPoint y: 220, endPoint x: 241, endPoint y: 218, distance: 38.1
click at [241, 218] on span "For which club don’t we sell any tickets?" at bounding box center [204, 222] width 197 height 13
click at [292, 220] on span "For which club don’t we sell any tickets?" at bounding box center [204, 222] width 197 height 13
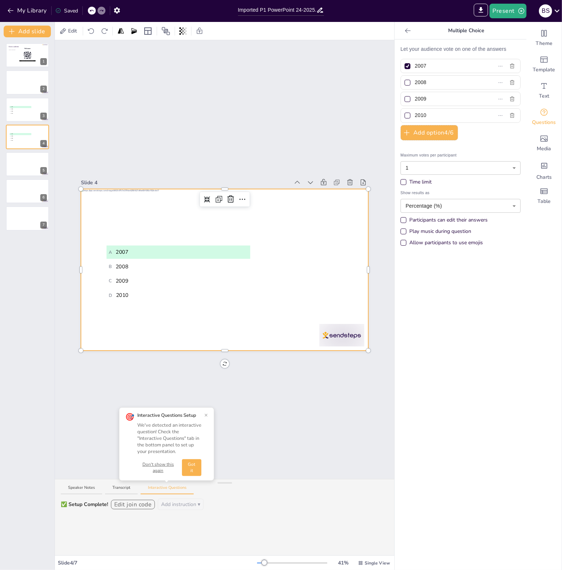
click at [322, 250] on div at bounding box center [224, 270] width 287 height 162
click at [296, 220] on p "For which club don’t we sell any tickets at all?" at bounding box center [205, 223] width 208 height 29
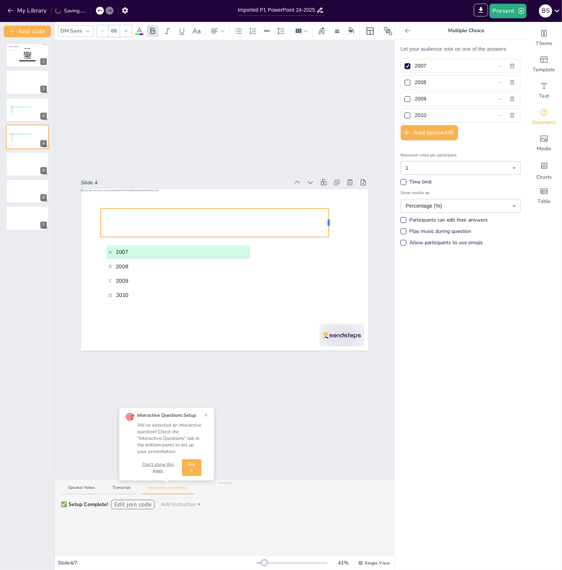
drag, startPoint x: 303, startPoint y: 222, endPoint x: 323, endPoint y: 219, distance: 20.3
click at [327, 220] on div at bounding box center [328, 223] width 2 height 7
click at [191, 473] on button "Got it" at bounding box center [191, 468] width 19 height 17
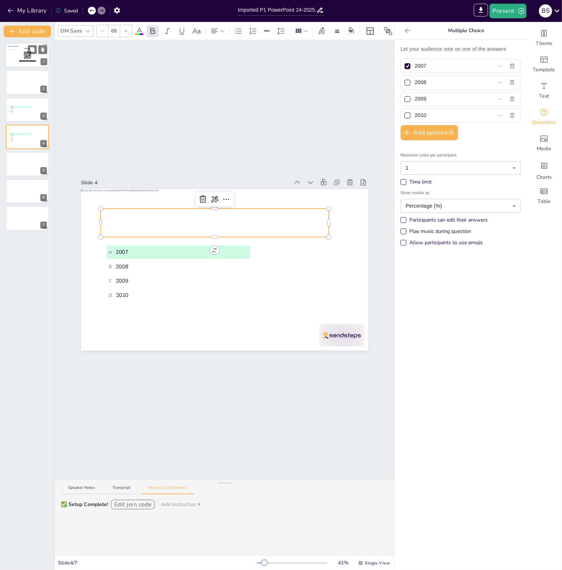
click at [18, 53] on div "Click to add text" at bounding box center [26, 57] width 37 height 16
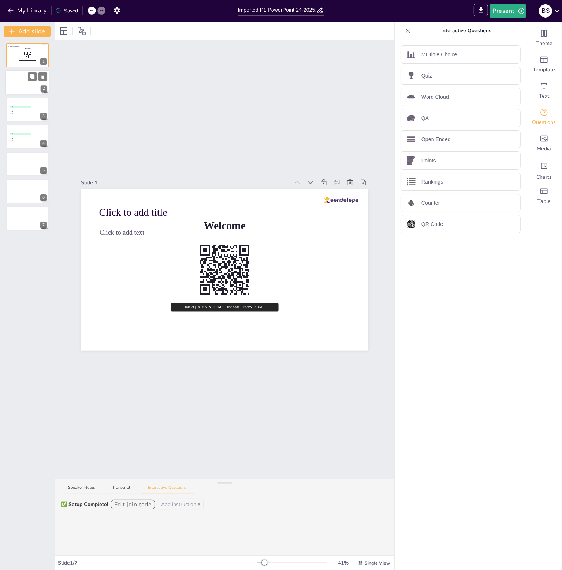
click at [17, 83] on div at bounding box center [27, 82] width 44 height 25
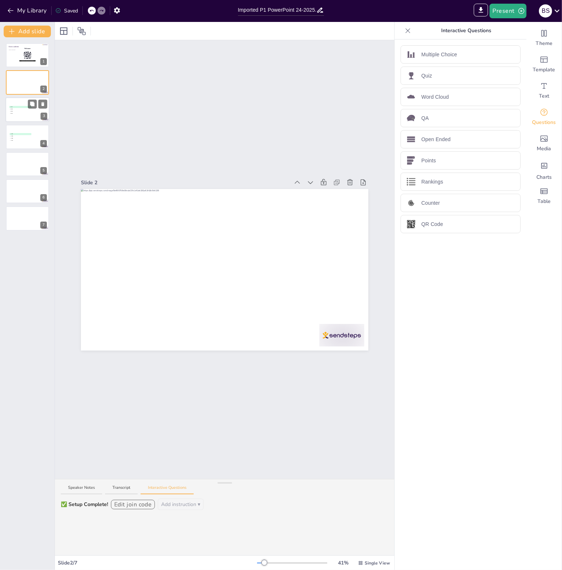
click at [22, 104] on div at bounding box center [27, 109] width 44 height 25
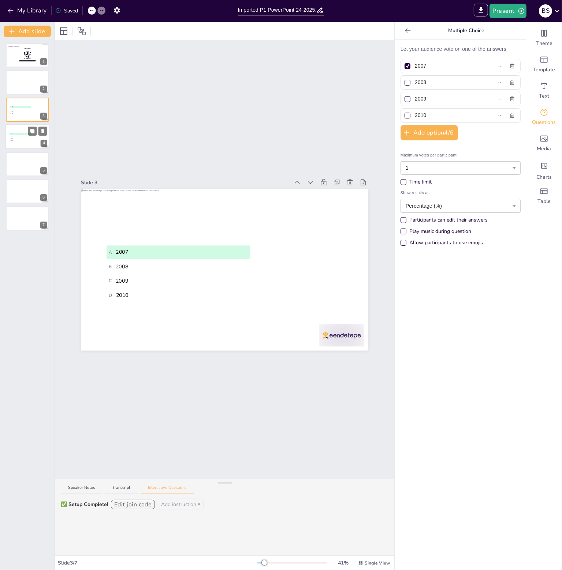
click at [29, 138] on span "C 2009" at bounding box center [20, 138] width 21 height 1
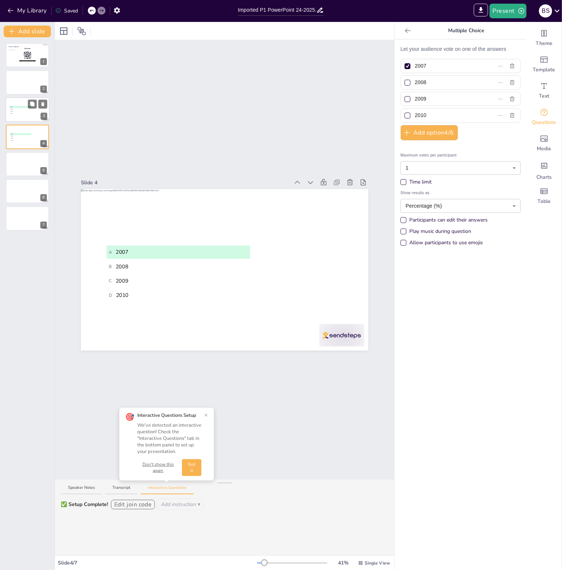
click at [19, 115] on div at bounding box center [27, 109] width 44 height 25
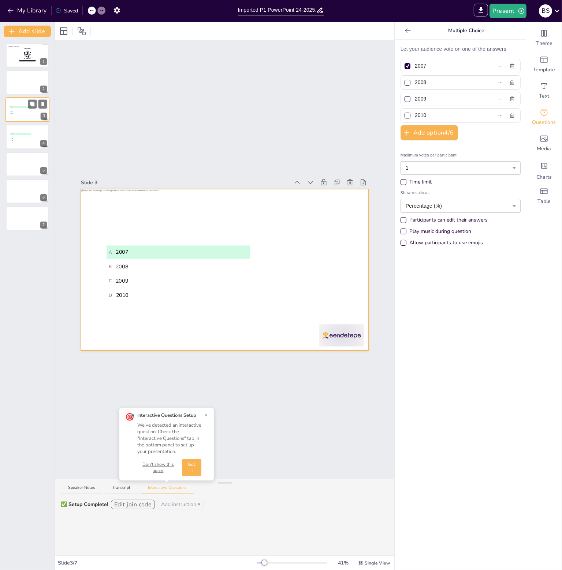
click at [20, 113] on span "D 2010" at bounding box center [20, 113] width 21 height 1
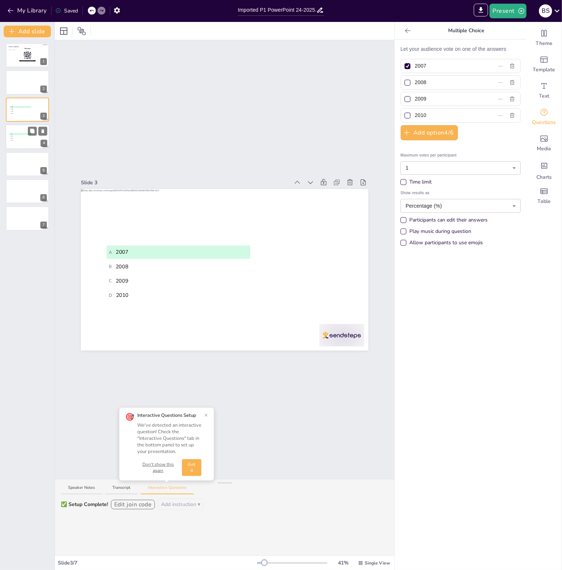
click at [28, 143] on div at bounding box center [27, 136] width 44 height 25
click at [20, 113] on li "D 2010" at bounding box center [21, 114] width 22 height 2
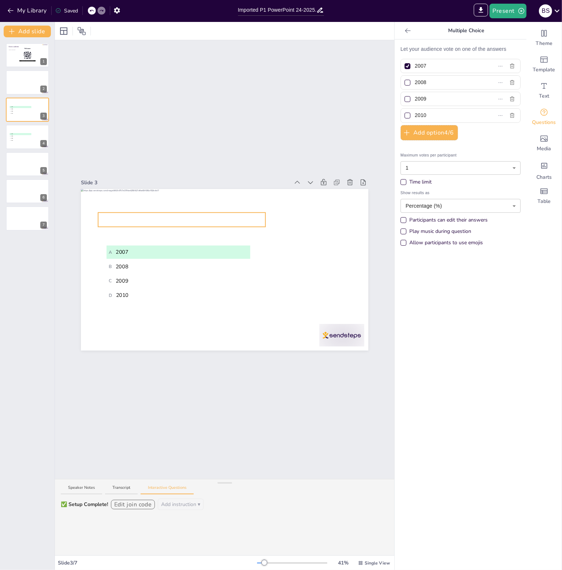
click at [149, 218] on span "When was the company built?" at bounding box center [181, 219] width 131 height 11
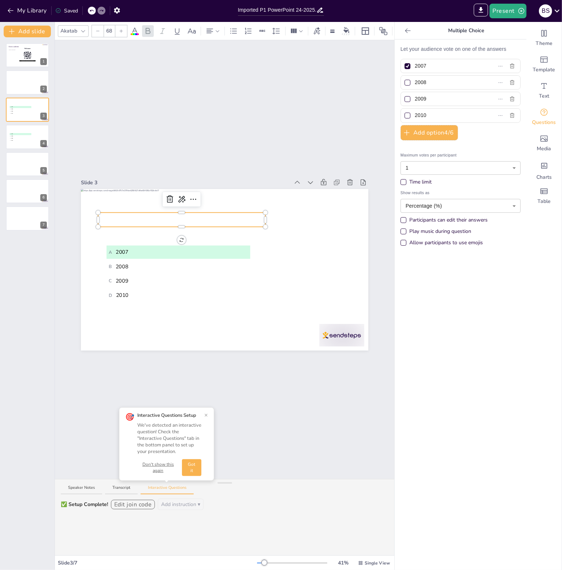
click at [78, 31] on div "Akatab" at bounding box center [69, 31] width 20 height 11
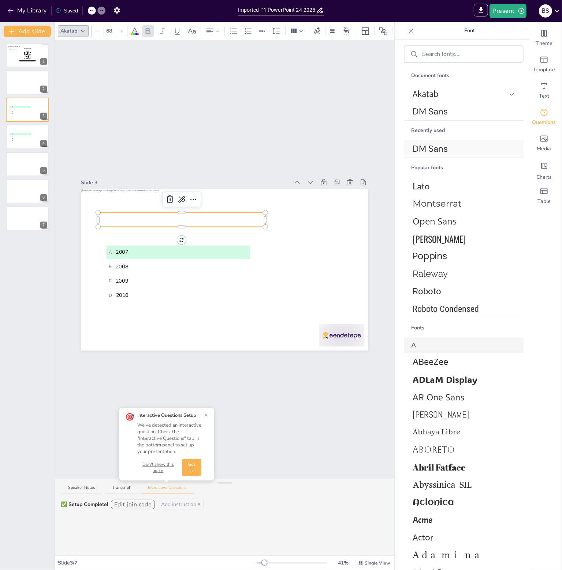
click at [417, 146] on span "DM Sans" at bounding box center [461, 148] width 99 height 13
click at [138, 132] on div "Slide 1 Click to add title Click to add text Welcome Join at sendsteps.me | use…" at bounding box center [224, 259] width 339 height 439
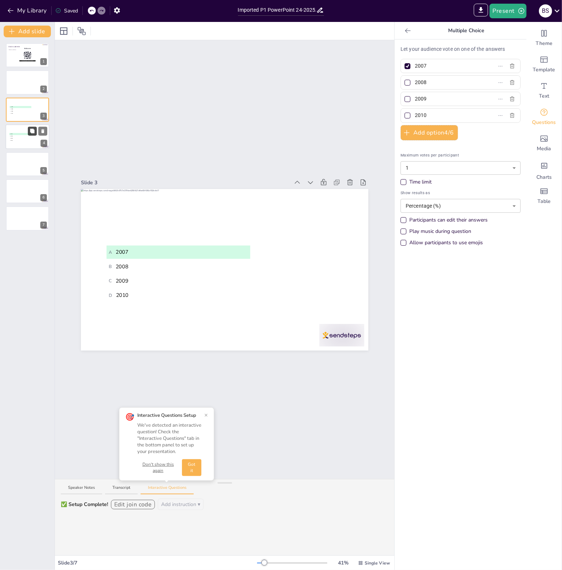
click at [33, 135] on button at bounding box center [32, 131] width 9 height 9
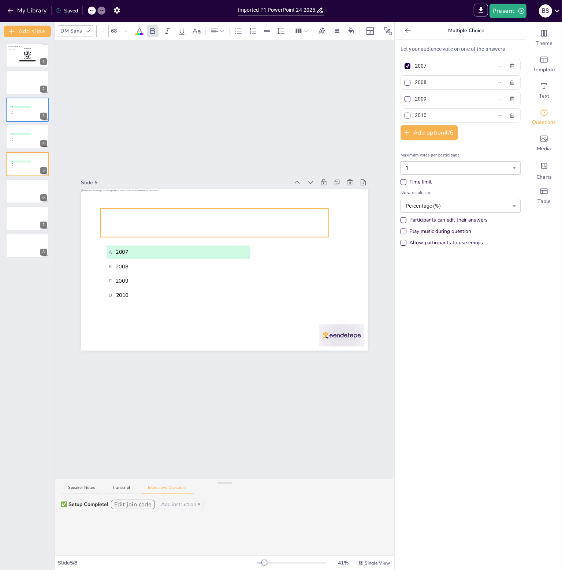
click at [308, 222] on span "For which club don’t we sell any tickets at all?" at bounding box center [214, 222] width 223 height 13
click at [317, 220] on span "For which club don’t we sell any tickets at all?" at bounding box center [214, 222] width 223 height 13
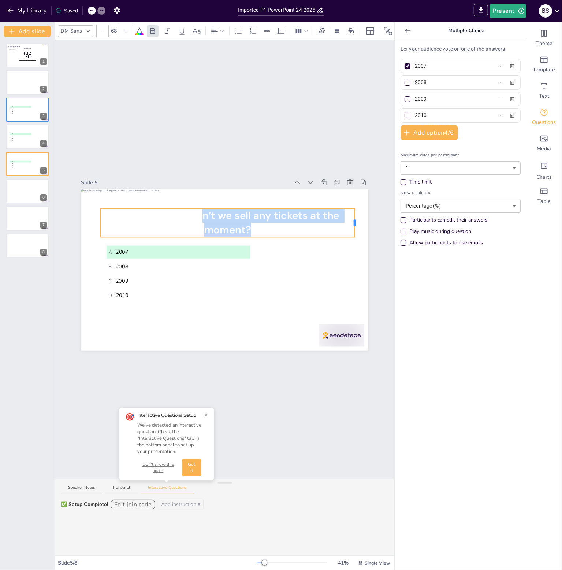
drag, startPoint x: 323, startPoint y: 221, endPoint x: 349, endPoint y: 217, distance: 26.2
click at [353, 220] on div at bounding box center [354, 223] width 2 height 7
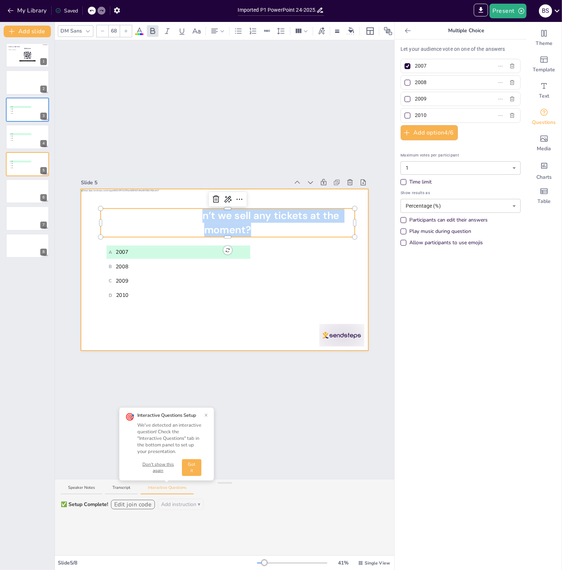
click at [308, 277] on div at bounding box center [224, 270] width 287 height 162
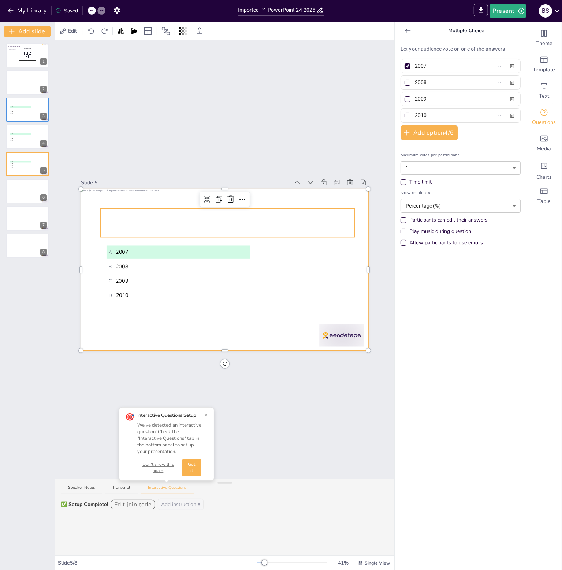
click at [149, 225] on p "For which club don’t we sell any tickets at the moment?" at bounding box center [228, 223] width 254 height 29
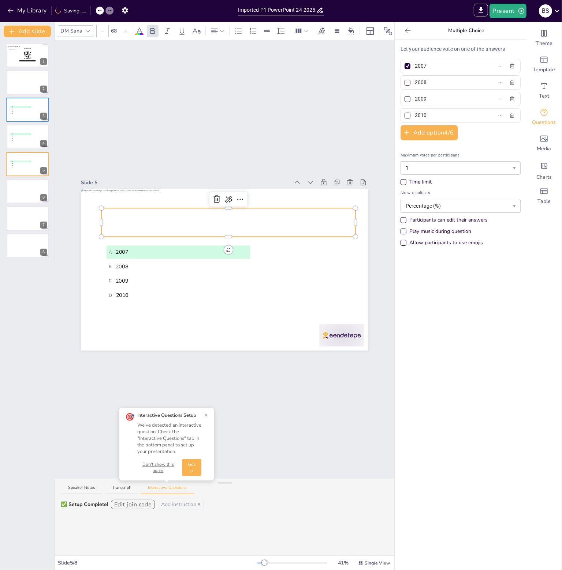
click at [167, 209] on div at bounding box center [228, 210] width 254 height 3
click at [231, 214] on span "For which club don’t we sell any tickets at the moment?" at bounding box center [229, 222] width 226 height 27
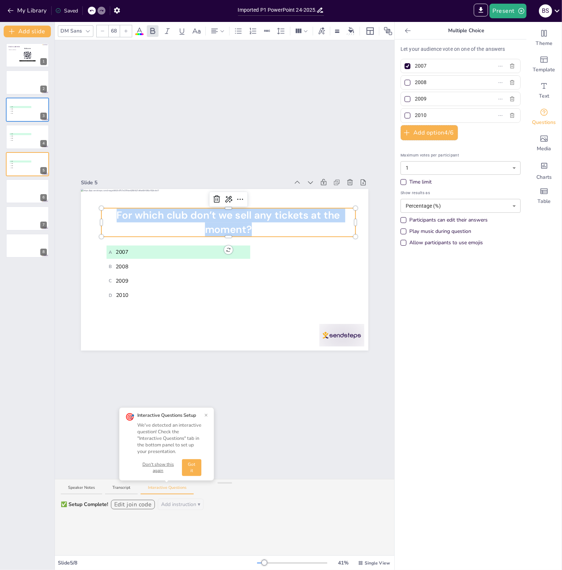
drag, startPoint x: 259, startPoint y: 224, endPoint x: 104, endPoint y: 215, distance: 155.0
click at [104, 215] on p "For which club don’t we sell any tickets at the moment?" at bounding box center [228, 223] width 254 height 29
click at [271, 223] on p "For which club don’t we sell any tickets at the moment?" at bounding box center [228, 223] width 254 height 29
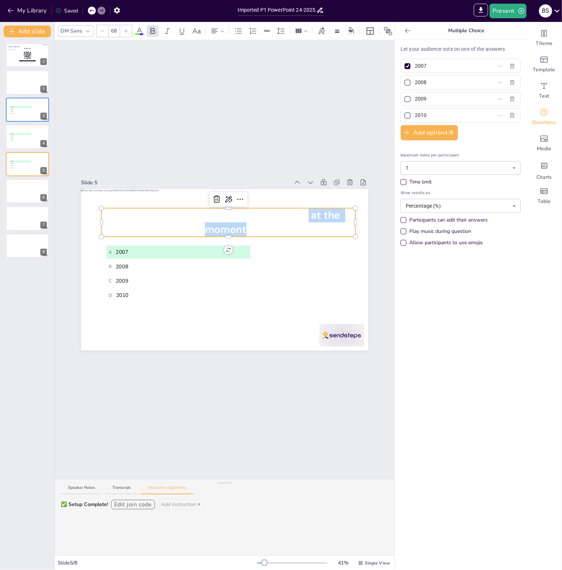
drag, startPoint x: 303, startPoint y: 214, endPoint x: 243, endPoint y: 228, distance: 61.8
click at [243, 228] on span "For which club don’t we sell any tickets at the moment?" at bounding box center [229, 222] width 226 height 27
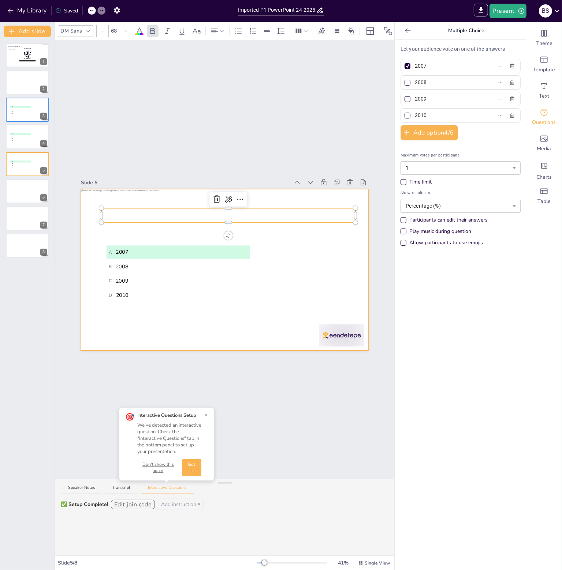
click at [312, 232] on div at bounding box center [224, 270] width 287 height 162
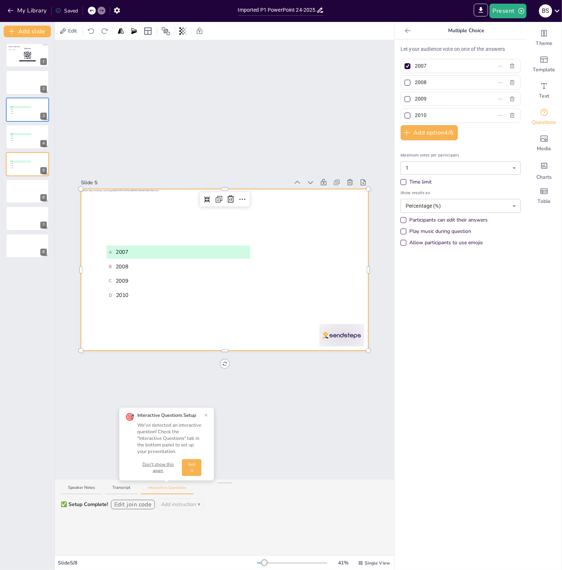
click at [288, 202] on div at bounding box center [224, 270] width 287 height 162
click at [291, 206] on div "For which club don’t we sell any tickets? A 2007 B 2008 C 2009 D 2010" at bounding box center [224, 270] width 287 height 162
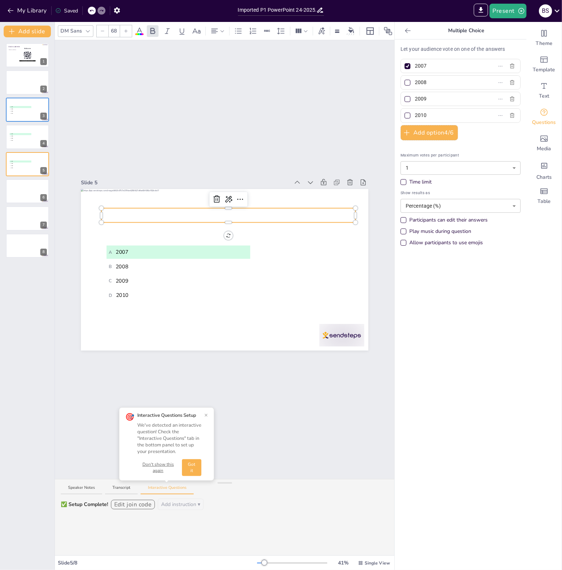
click at [352, 213] on div at bounding box center [353, 216] width 3 height 14
drag, startPoint x: 350, startPoint y: 212, endPoint x: 308, endPoint y: 212, distance: 42.1
click at [314, 212] on div at bounding box center [315, 215] width 2 height 7
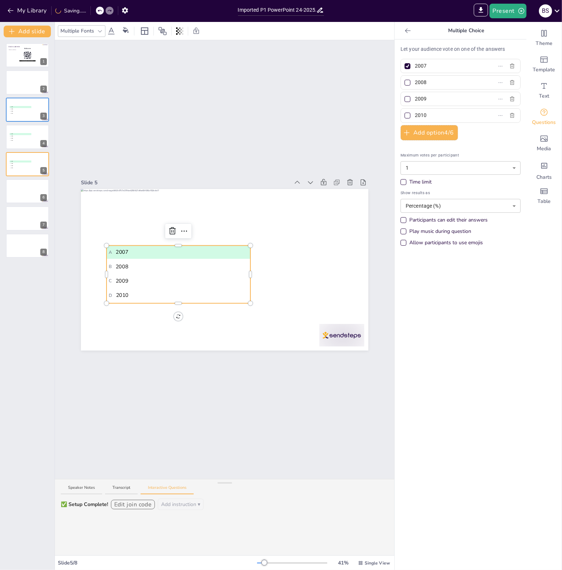
click at [133, 277] on span "C 2009" at bounding box center [178, 281] width 139 height 8
click at [127, 280] on span "C 2009" at bounding box center [178, 281] width 139 height 8
drag, startPoint x: 429, startPoint y: 99, endPoint x: 378, endPoint y: 90, distance: 51.9
click at [378, 90] on div "Document fonts Akatab DM Sans Recently used DM Sans Popular fonts Lato Montserr…" at bounding box center [281, 296] width 562 height 548
click at [404, 98] on div at bounding box center [407, 99] width 6 height 6
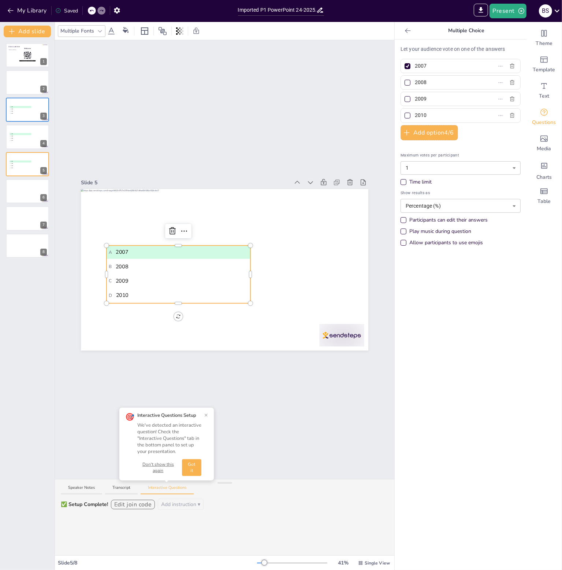
click at [415, 98] on input "2009" at bounding box center [449, 99] width 68 height 11
click at [403, 63] on div at bounding box center [407, 66] width 9 height 9
click at [415, 63] on input "2007" at bounding box center [449, 66] width 68 height 11
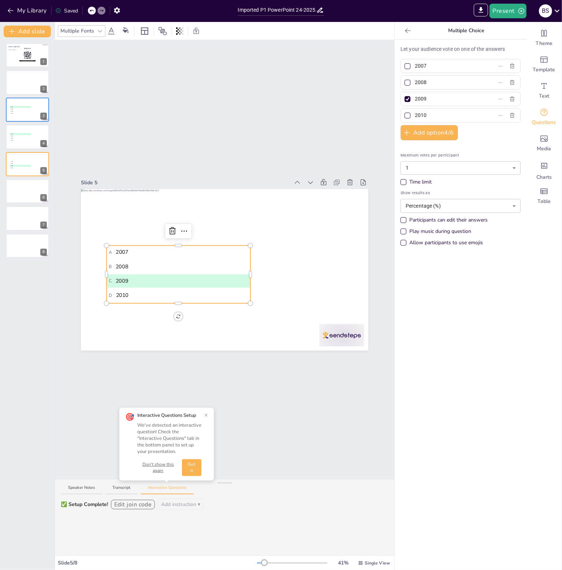
click at [426, 99] on input "2009" at bounding box center [449, 99] width 68 height 11
click at [405, 99] on label "2009" at bounding box center [448, 99] width 91 height 11
type input "Chelsea FC"
click at [257, 210] on span "For which club don’t we sell any tickets?" at bounding box center [207, 215] width 197 height 13
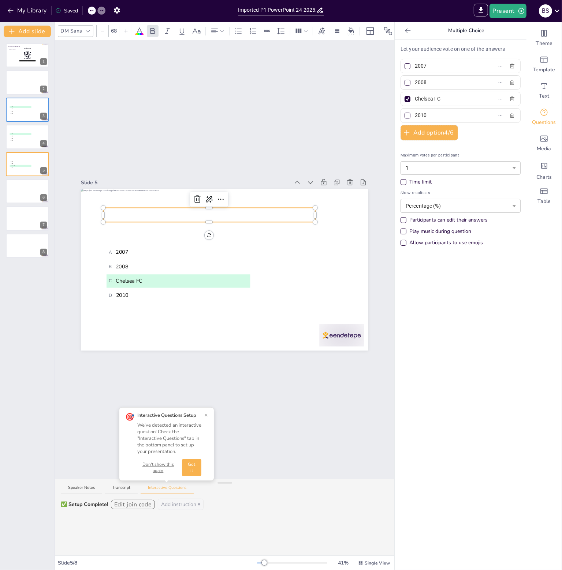
click at [301, 213] on span "For which club don’t we sell any tickets?" at bounding box center [209, 215] width 197 height 13
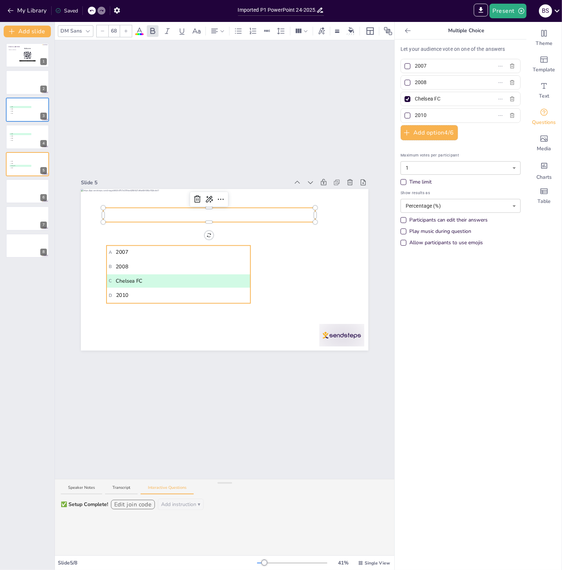
click at [130, 268] on li "B 2008" at bounding box center [177, 266] width 143 height 13
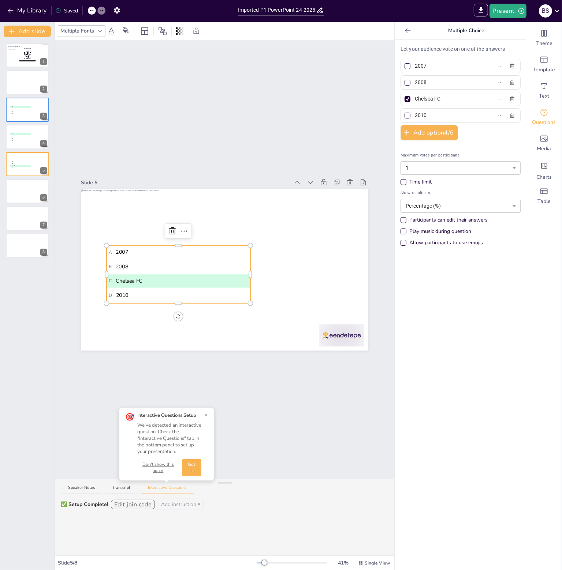
click at [121, 249] on span "A 2007" at bounding box center [178, 252] width 139 height 8
click at [423, 68] on input "2007" at bounding box center [449, 66] width 68 height 11
drag, startPoint x: 425, startPoint y: 67, endPoint x: 407, endPoint y: 65, distance: 18.4
click at [412, 65] on span "2007" at bounding box center [446, 66] width 68 height 11
type input "[GEOGRAPHIC_DATA]"
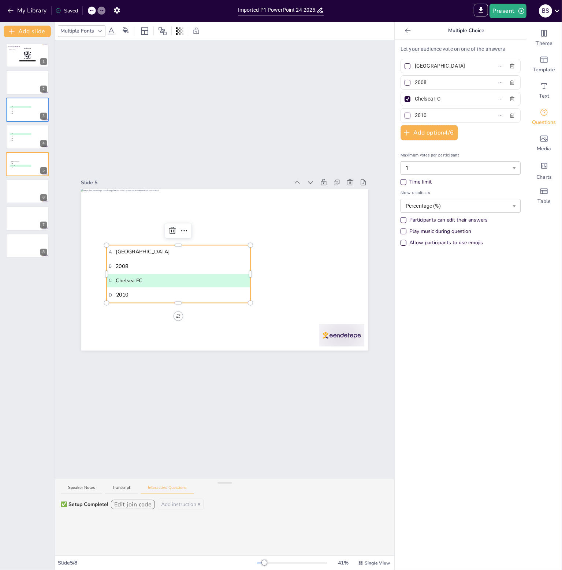
click at [421, 81] on input "2008" at bounding box center [449, 82] width 68 height 11
drag, startPoint x: 424, startPoint y: 82, endPoint x: 406, endPoint y: 79, distance: 18.9
click at [412, 79] on span "2008" at bounding box center [446, 82] width 68 height 11
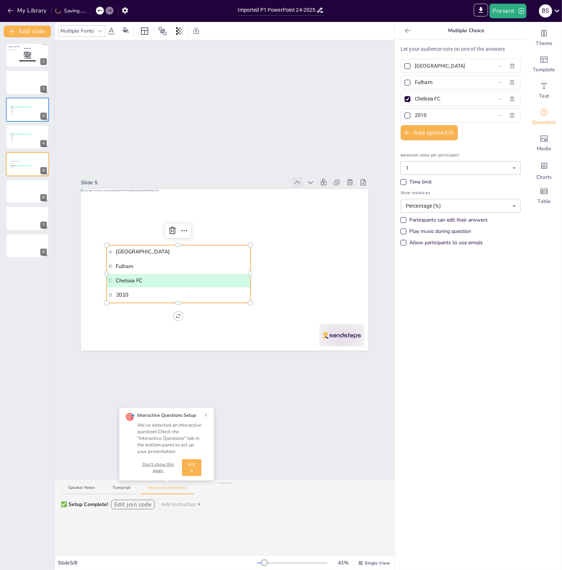
type input "Fulham"
click at [148, 213] on span "For which club don’t we sell any tickets?" at bounding box center [209, 215] width 197 height 13
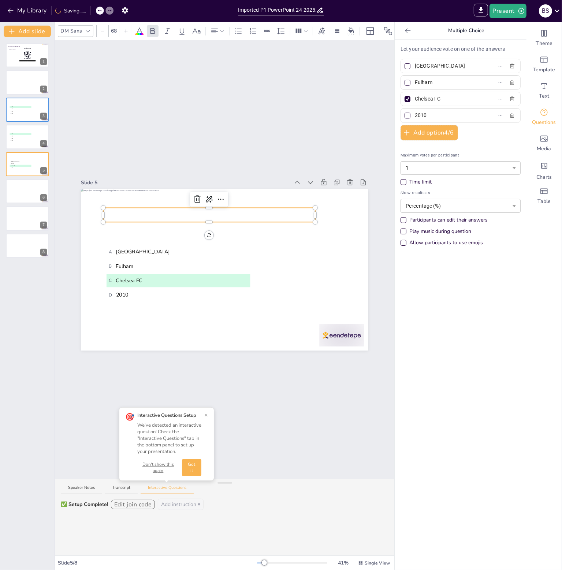
click at [157, 210] on span "For which club don’t we sell any tickets?" at bounding box center [209, 215] width 197 height 13
click at [312, 219] on div at bounding box center [313, 222] width 3 height 29
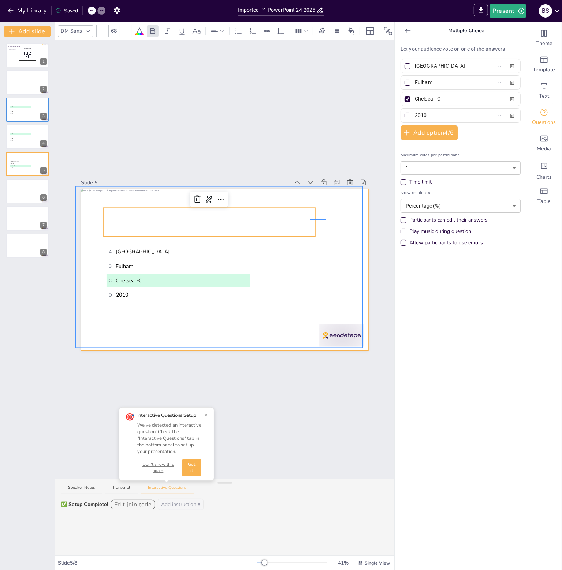
drag, startPoint x: 310, startPoint y: 219, endPoint x: 326, endPoint y: 219, distance: 15.7
click at [326, 219] on div at bounding box center [224, 270] width 287 height 162
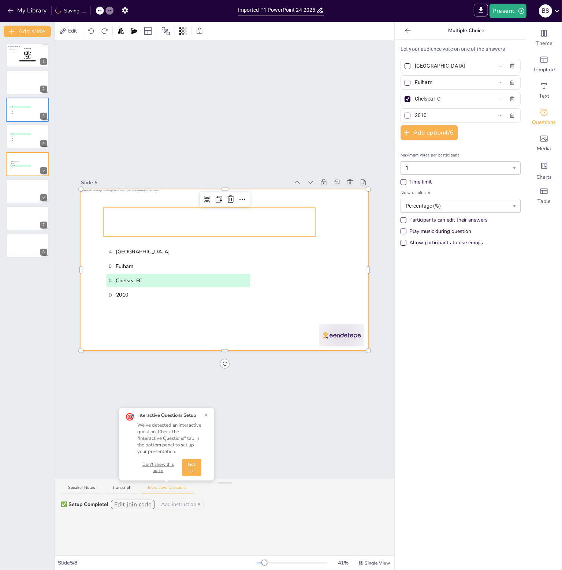
click at [288, 222] on p "For which English club don’t we sell any tickets?" at bounding box center [209, 222] width 212 height 29
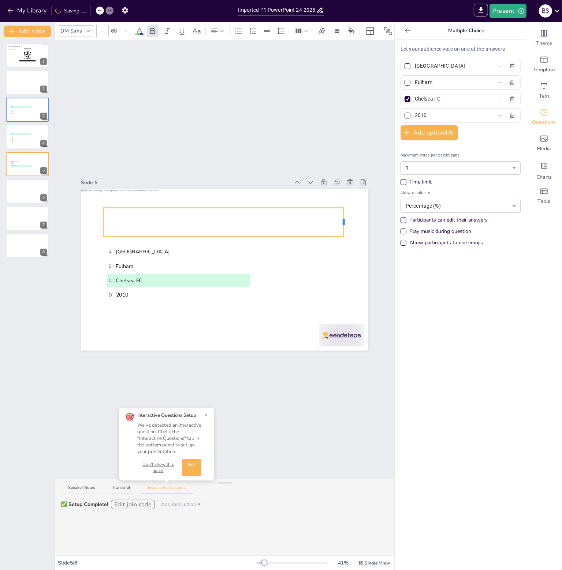
drag, startPoint x: 310, startPoint y: 219, endPoint x: 338, endPoint y: 219, distance: 28.5
click at [342, 219] on div at bounding box center [343, 222] width 2 height 7
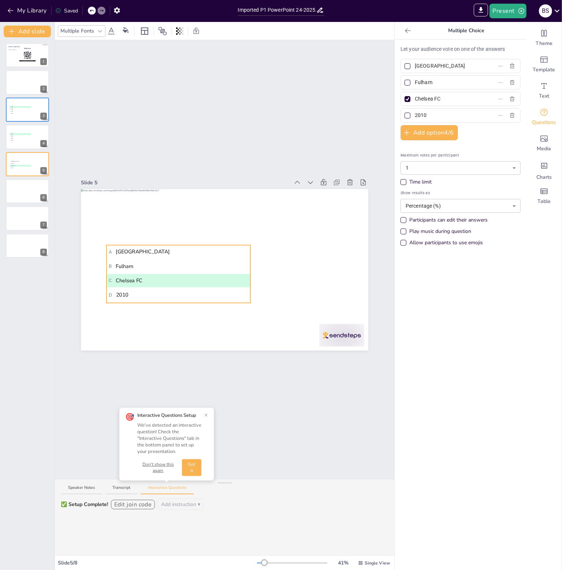
click at [118, 294] on span "D 2010" at bounding box center [178, 295] width 139 height 8
drag, startPoint x: 429, startPoint y: 117, endPoint x: 404, endPoint y: 112, distance: 25.8
click at [404, 112] on label "2010" at bounding box center [448, 115] width 91 height 11
type input "Bournemouth"
click at [482, 372] on div "Let your audience vote on one of the answers Crystal Palace Fulham Chelsea FC B…" at bounding box center [460, 305] width 132 height 531
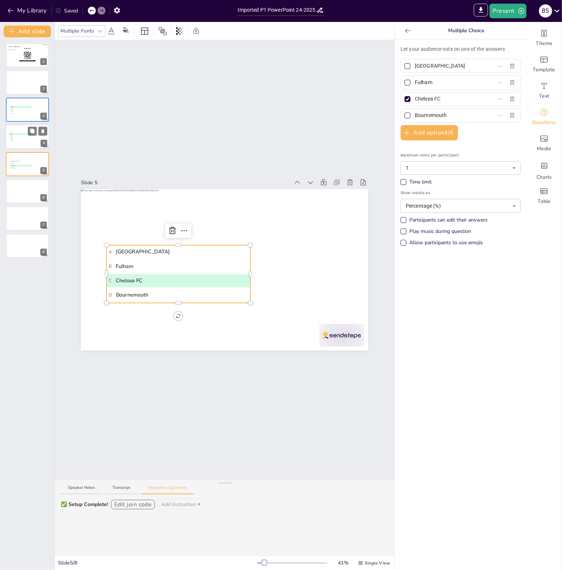
click at [29, 138] on span "C 2009" at bounding box center [20, 138] width 21 height 1
type input "2007"
type input "2008"
type input "2009"
type input "2010"
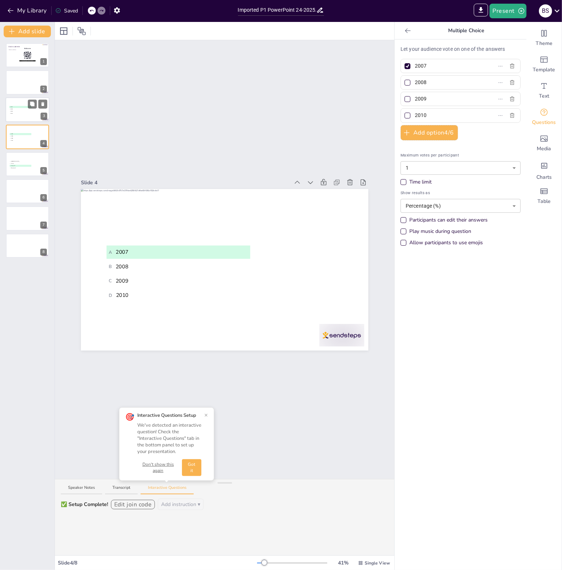
click at [26, 108] on li "A 2007" at bounding box center [21, 107] width 22 height 2
click at [27, 128] on div "For which club don’t we sell any tickets at all?" at bounding box center [25, 130] width 35 height 4
click at [26, 164] on span "B Fulham" at bounding box center [20, 163] width 21 height 1
type input "[GEOGRAPHIC_DATA]"
type input "Fulham"
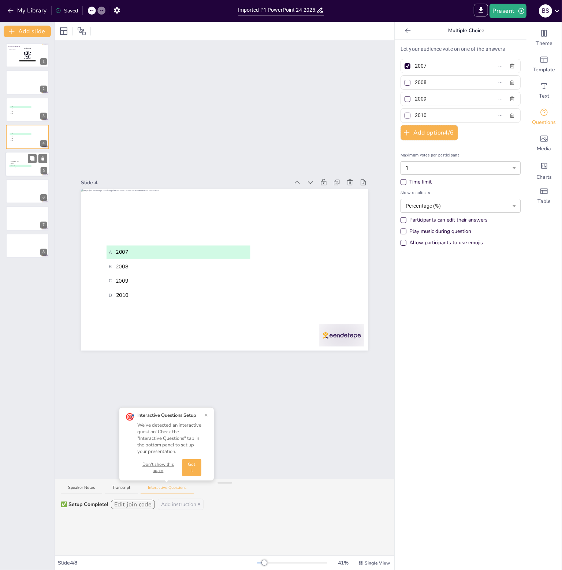
type input "Chelsea FC"
type input "Bournemouth"
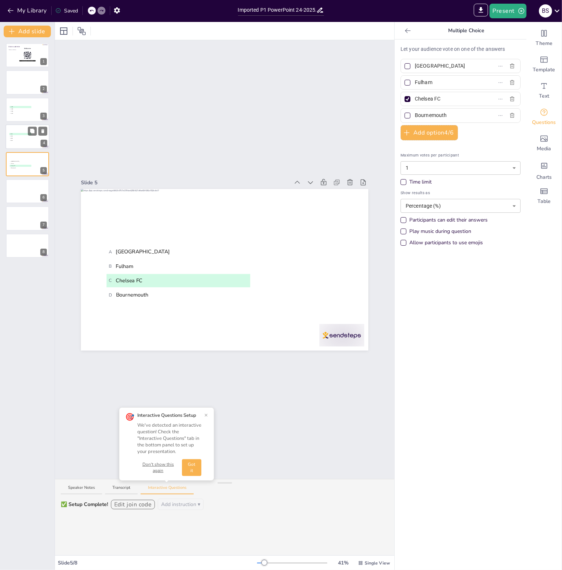
click at [30, 143] on div at bounding box center [27, 136] width 44 height 25
type input "2007"
type input "2008"
type input "2009"
type input "2010"
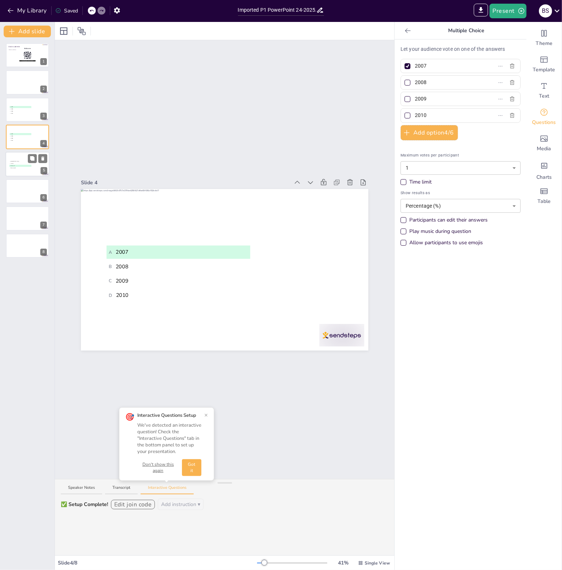
click at [25, 166] on li "C Chelsea FC" at bounding box center [21, 166] width 22 height 2
type input "[GEOGRAPHIC_DATA]"
type input "Fulham"
type input "Chelsea FC"
type input "Bournemouth"
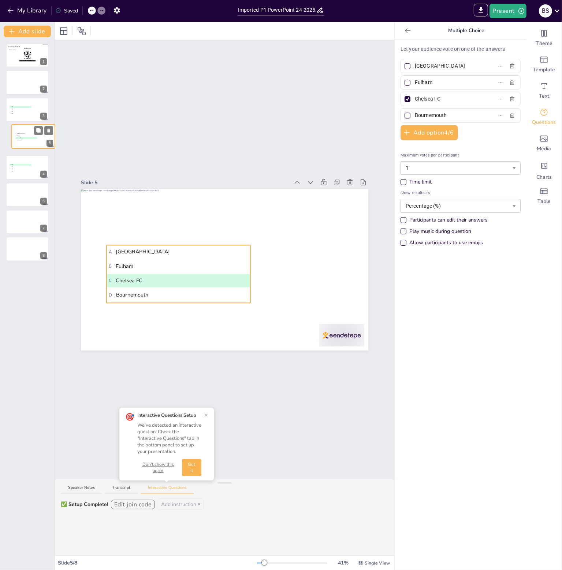
drag, startPoint x: 21, startPoint y: 166, endPoint x: 26, endPoint y: 136, distance: 31.0
click at [26, 136] on ul "A Crystal Palace B Fulham C Chelsea FC D Bournemouth" at bounding box center [27, 137] width 22 height 9
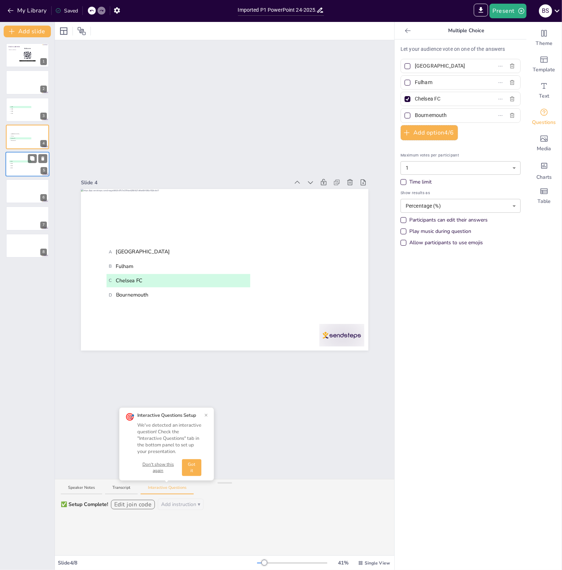
click at [23, 165] on span "C 2009" at bounding box center [20, 165] width 21 height 1
type input "2007"
type input "2008"
type input "2009"
type input "2010"
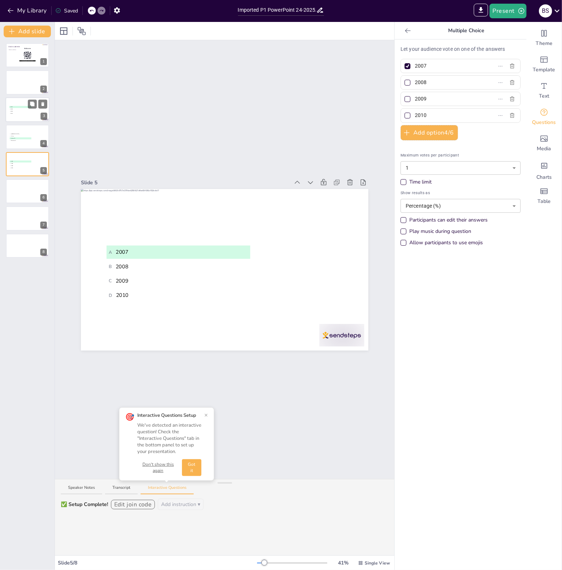
click at [15, 111] on li "C 2009" at bounding box center [21, 112] width 22 height 2
click at [17, 138] on li "C Chelsea FC" at bounding box center [21, 139] width 22 height 2
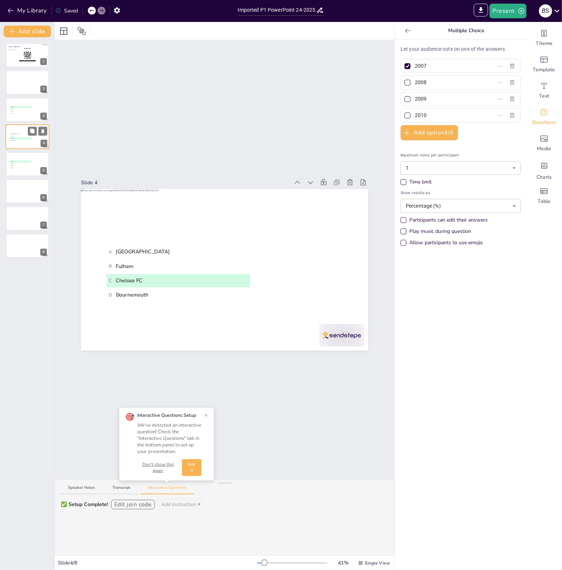
type input "[GEOGRAPHIC_DATA]"
type input "Fulham"
type input "Chelsea FC"
type input "Bournemouth"
click at [18, 113] on span "D 2010" at bounding box center [20, 113] width 21 height 1
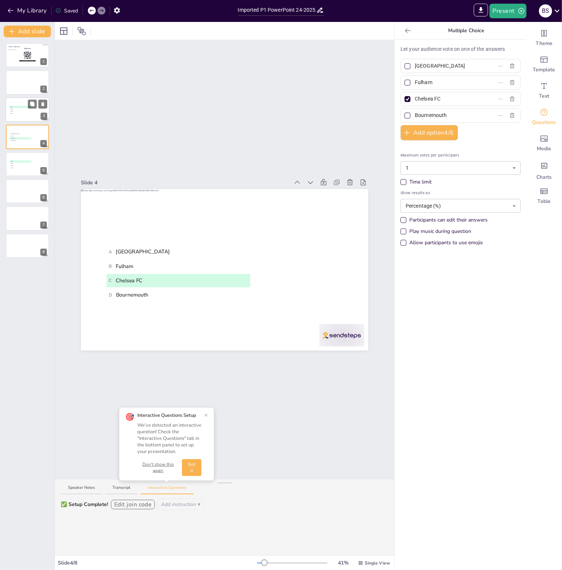
type input "2007"
type input "2008"
type input "2009"
type input "2010"
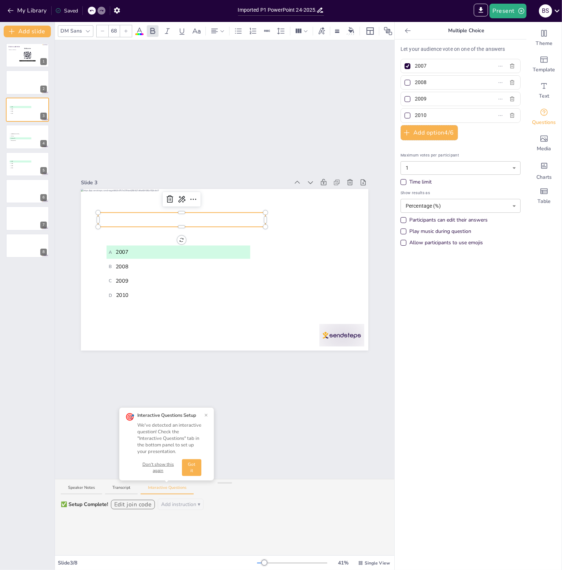
click at [197, 222] on div "When was the company built? A 2007 B 2008 C 2009 D 2010" at bounding box center [224, 270] width 287 height 162
click at [22, 130] on span "For which English club don’t we sell any tickets?" at bounding box center [27, 130] width 36 height 2
type input "[GEOGRAPHIC_DATA]"
type input "Fulham"
type input "Chelsea FC"
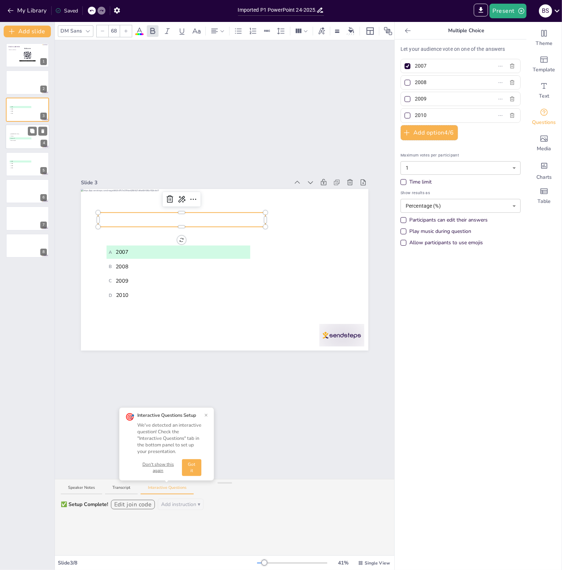
type input "Bournemouth"
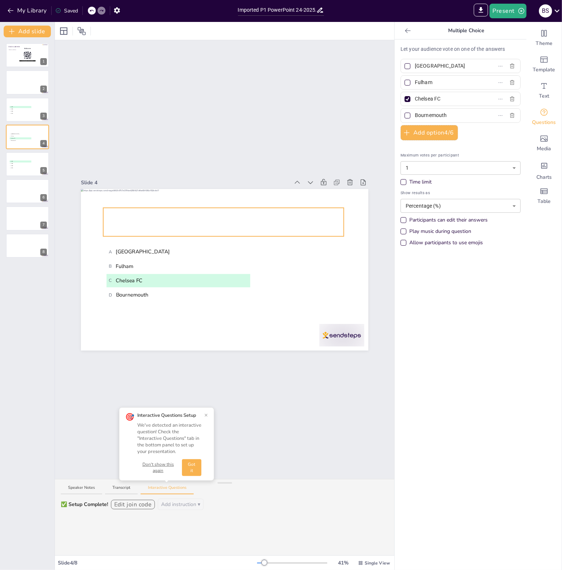
click at [218, 226] on span "For which English club don’t we sell any tickets?" at bounding box center [223, 222] width 234 height 13
click at [10, 106] on li "A 2007" at bounding box center [21, 107] width 22 height 2
type input "2007"
type input "2008"
type input "2009"
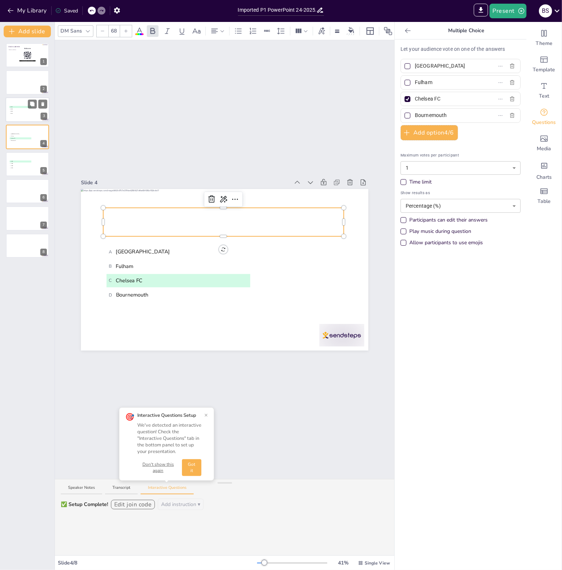
type input "2010"
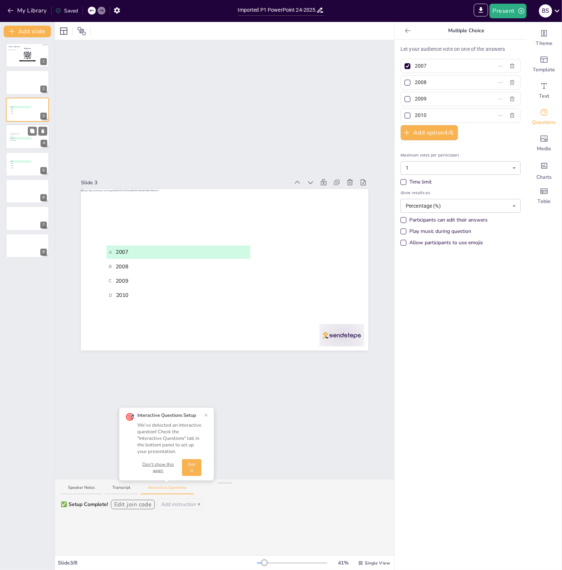
click at [18, 141] on span "D Bournemouth" at bounding box center [20, 140] width 21 height 1
type input "[GEOGRAPHIC_DATA]"
type input "Fulham"
type input "Chelsea FC"
type input "Bournemouth"
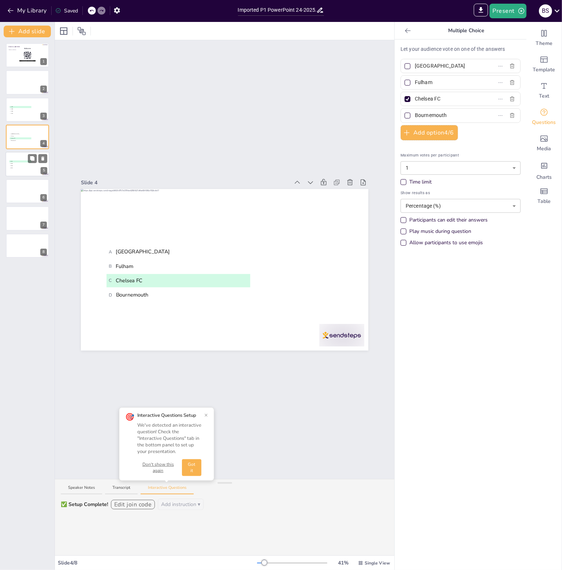
click at [24, 161] on span "A 2007" at bounding box center [20, 161] width 21 height 1
type input "2007"
type input "2008"
type input "2009"
type input "2010"
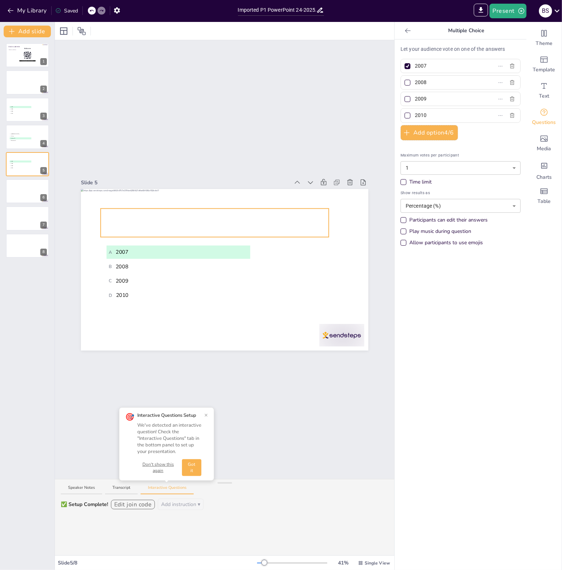
click at [222, 219] on span "For which club don’t we sell any tickets at all?" at bounding box center [214, 223] width 213 height 14
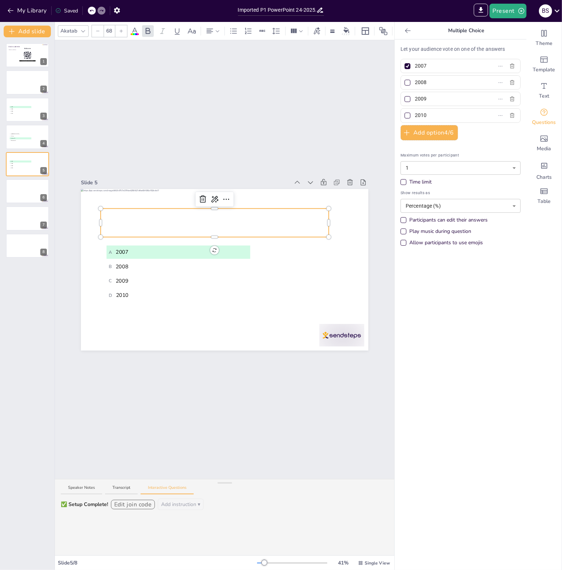
click at [222, 222] on span "For which club don’t we sell any tickets at all?" at bounding box center [214, 223] width 213 height 14
click at [108, 221] on span "For which club don’t we sell any tickets at all?" at bounding box center [214, 223] width 213 height 14
click at [244, 228] on p "And for which Italian club don’t we sell any tickets at all?" at bounding box center [215, 223] width 228 height 29
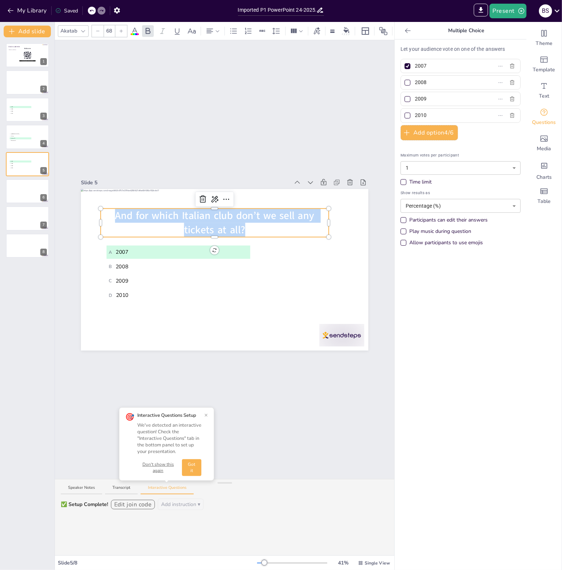
drag, startPoint x: 244, startPoint y: 228, endPoint x: 112, endPoint y: 209, distance: 133.4
click at [112, 209] on div "A 2007 B 2008 C 2009 D 2010 And for which Italian club don’t we sell any ticket…" at bounding box center [224, 270] width 287 height 162
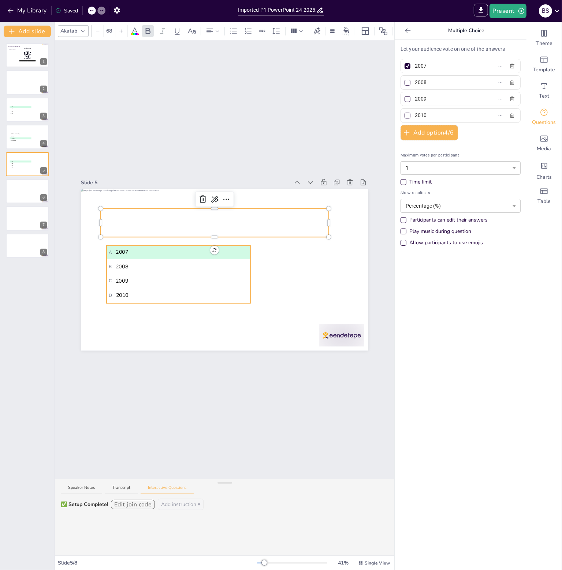
click at [126, 252] on span "A 2007" at bounding box center [178, 252] width 139 height 8
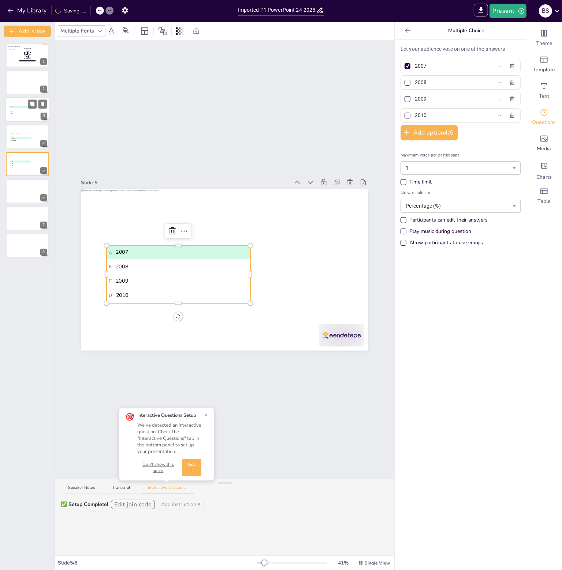
click at [18, 118] on div at bounding box center [27, 109] width 44 height 25
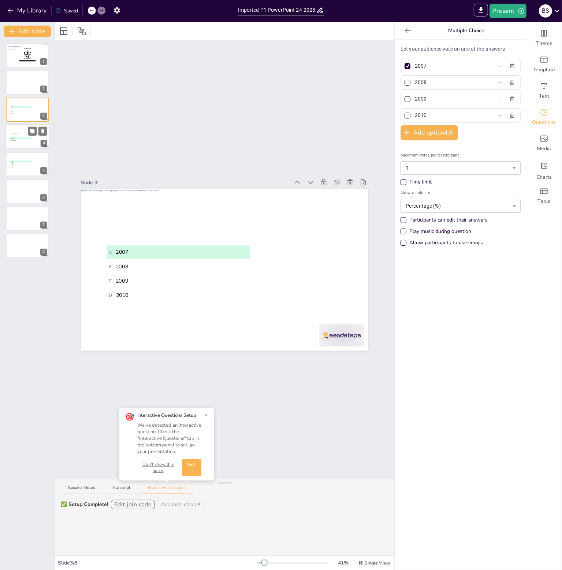
click at [18, 136] on span "B Fulham" at bounding box center [20, 136] width 21 height 1
type input "[GEOGRAPHIC_DATA]"
type input "Fulham"
type input "Chelsea FC"
type input "Bournemouth"
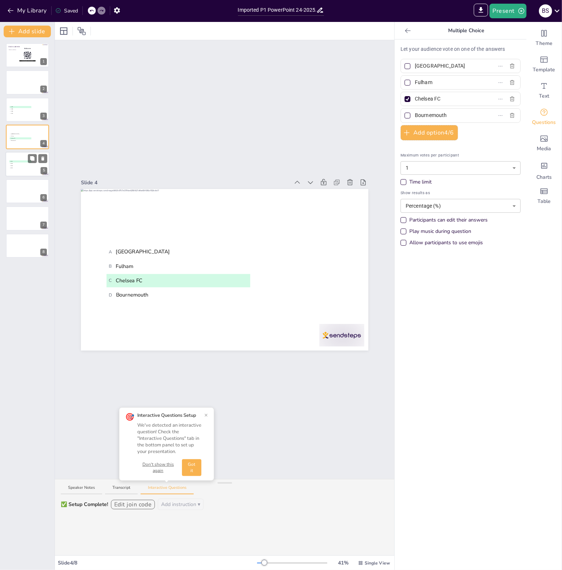
click at [29, 171] on div at bounding box center [27, 164] width 44 height 25
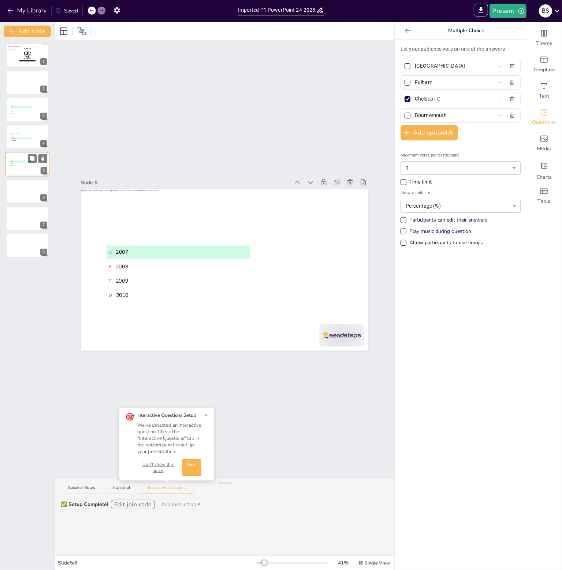
type input "2007"
type input "2008"
type input "2009"
type input "2010"
drag, startPoint x: 426, startPoint y: 66, endPoint x: 408, endPoint y: 62, distance: 18.3
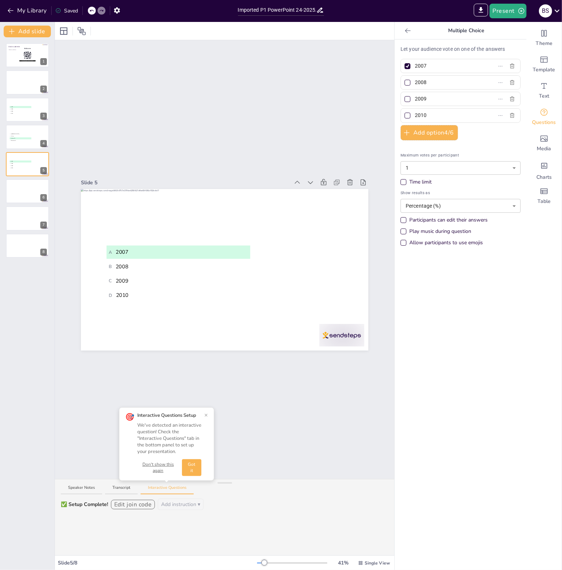
click at [412, 62] on span "2007" at bounding box center [446, 66] width 68 height 11
type input "1780"
drag, startPoint x: 432, startPoint y: 84, endPoint x: 408, endPoint y: 83, distance: 23.8
click at [412, 83] on span "2008" at bounding box center [446, 82] width 68 height 11
type input "2052"
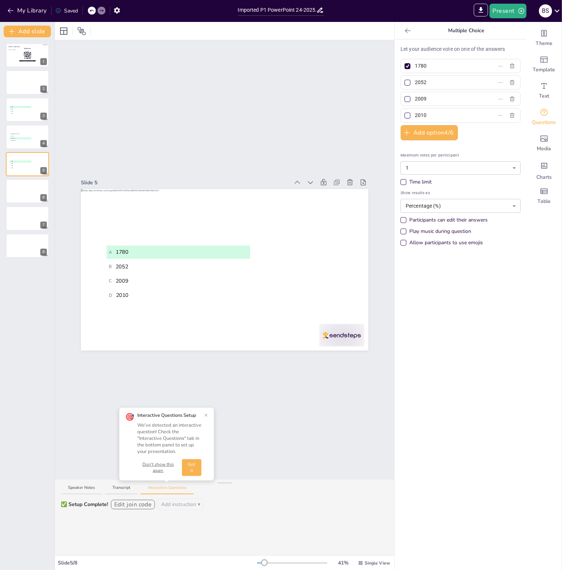
drag, startPoint x: 425, startPoint y: 97, endPoint x: 409, endPoint y: 98, distance: 16.1
click at [415, 98] on input "2009" at bounding box center [449, 99] width 68 height 11
type input "2226"
click at [439, 112] on input "2010" at bounding box center [449, 115] width 68 height 11
drag, startPoint x: 429, startPoint y: 116, endPoint x: 408, endPoint y: 118, distance: 21.0
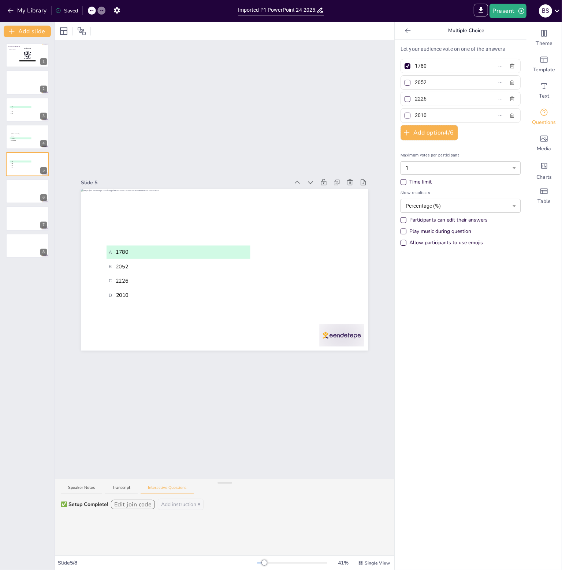
click at [412, 118] on span "2010" at bounding box center [446, 115] width 68 height 11
type input "2464"
click at [404, 99] on div at bounding box center [407, 99] width 6 height 6
click at [415, 99] on input "2226" at bounding box center [449, 99] width 68 height 11
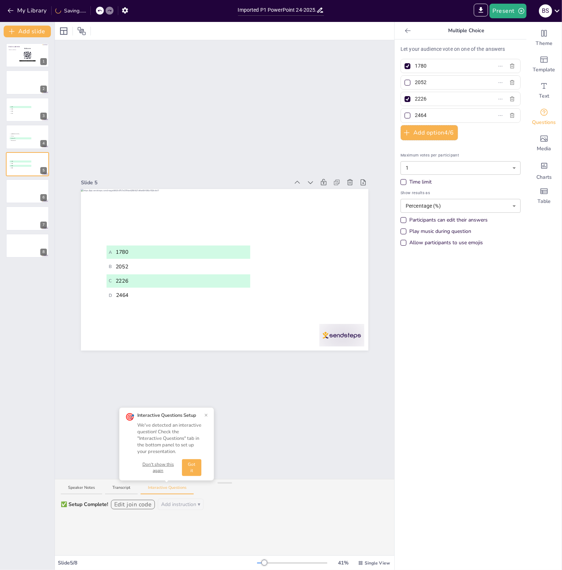
click at [404, 67] on div at bounding box center [407, 66] width 6 height 6
click at [415, 67] on input "1780" at bounding box center [449, 66] width 68 height 11
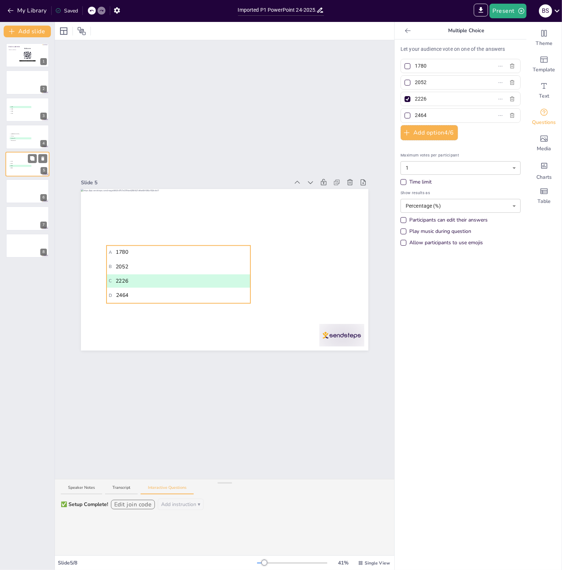
click at [22, 165] on span "C 2226" at bounding box center [20, 165] width 21 height 1
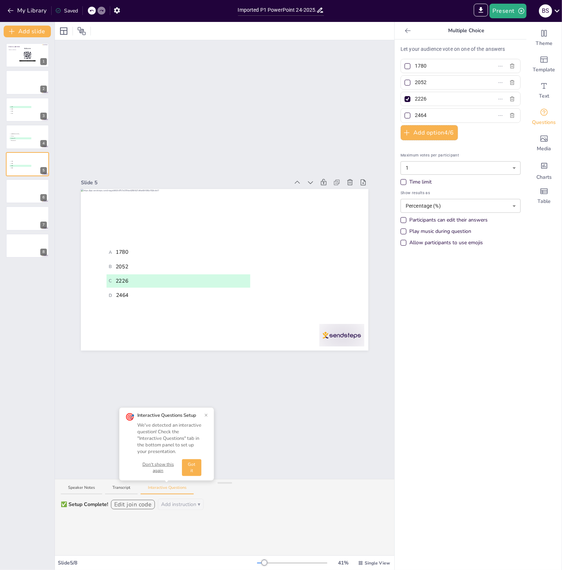
click at [194, 468] on button "Got it" at bounding box center [191, 468] width 19 height 17
click at [15, 89] on div at bounding box center [27, 82] width 44 height 25
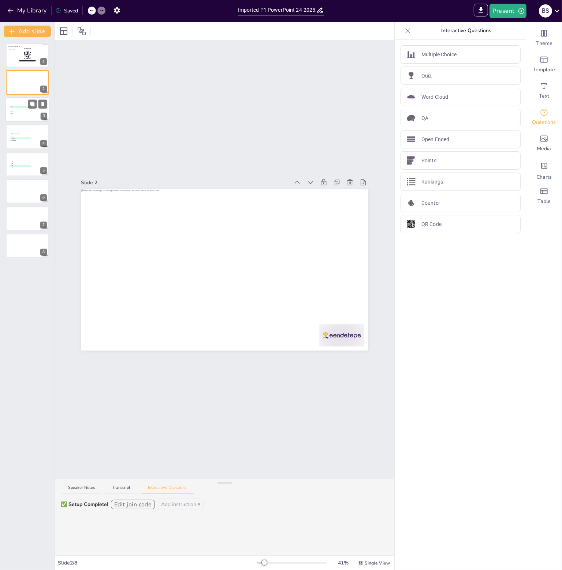
click at [15, 112] on span "C 2009" at bounding box center [20, 111] width 21 height 1
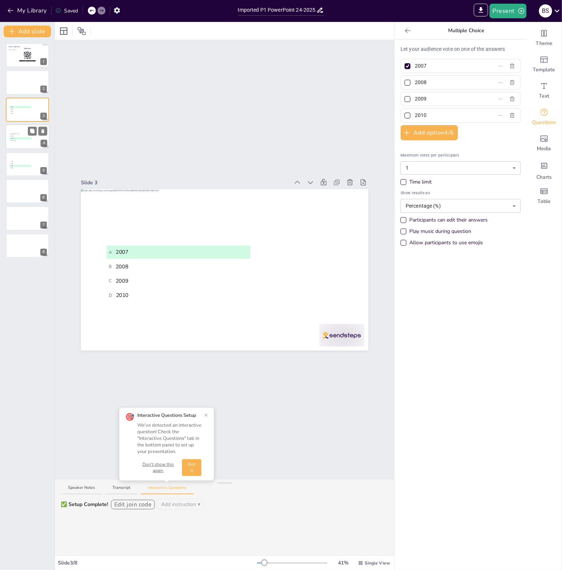
click at [17, 136] on span "B Fulham" at bounding box center [20, 136] width 21 height 1
type input "[GEOGRAPHIC_DATA]"
type input "Fulham"
type input "Chelsea FC"
type input "Bournemouth"
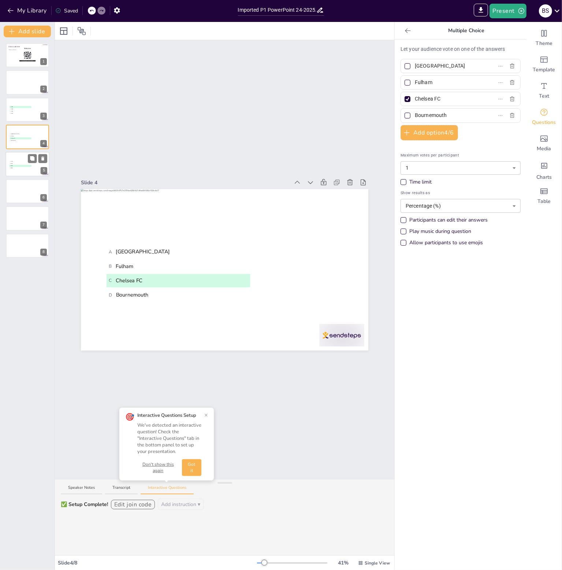
click at [18, 165] on span "C 2226" at bounding box center [20, 165] width 21 height 1
type input "1780"
type input "2052"
type input "2226"
type input "2464"
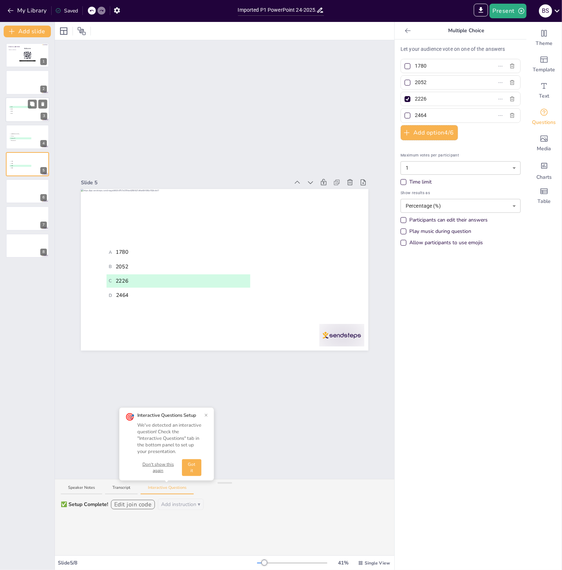
click at [21, 113] on span "D 2010" at bounding box center [20, 113] width 21 height 1
type input "2007"
type input "2008"
type input "2009"
type input "2010"
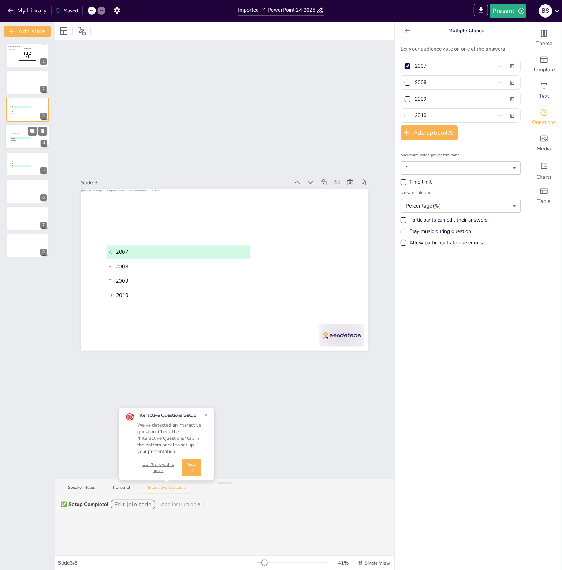
click at [19, 145] on div at bounding box center [27, 136] width 44 height 25
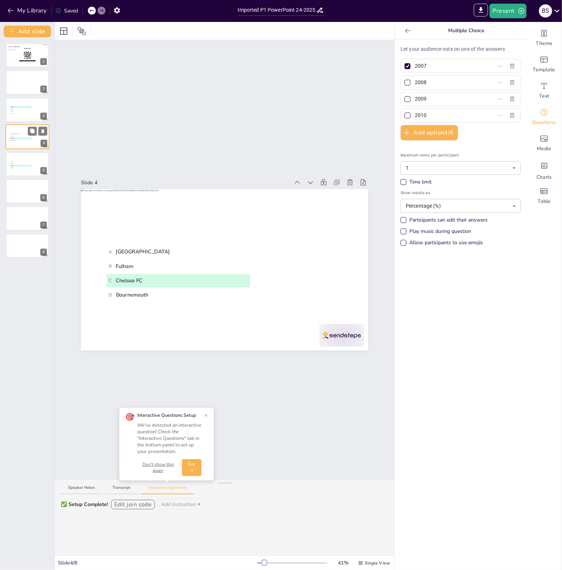
type input "[GEOGRAPHIC_DATA]"
type input "Fulham"
type input "Chelsea FC"
type input "Bournemouth"
click at [19, 168] on span "D 2464" at bounding box center [20, 168] width 21 height 1
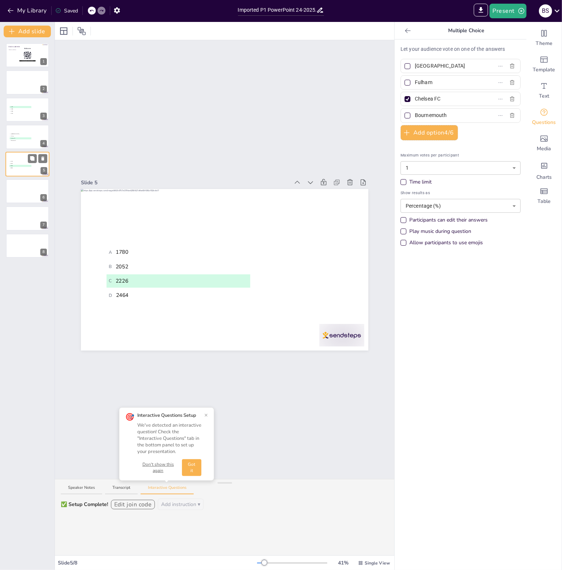
type input "1780"
type input "2052"
type input "2226"
type input "2464"
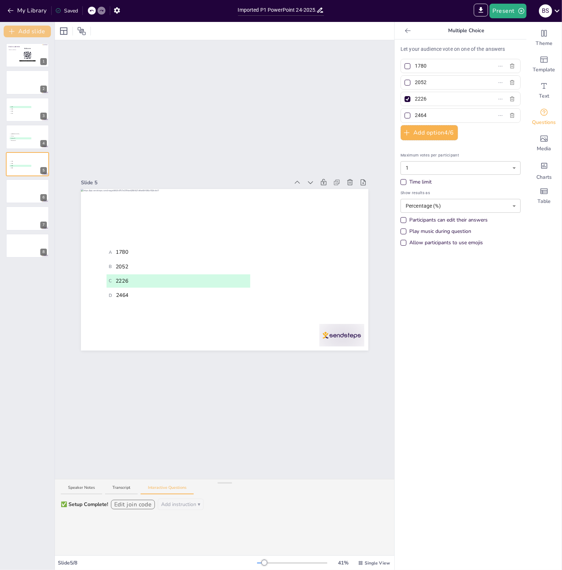
click at [41, 31] on button "Add slide" at bounding box center [27, 32] width 47 height 12
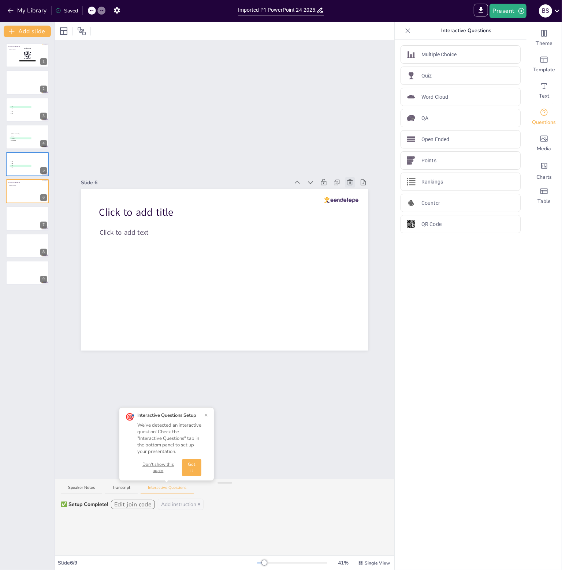
click at [346, 183] on icon at bounding box center [349, 182] width 7 height 7
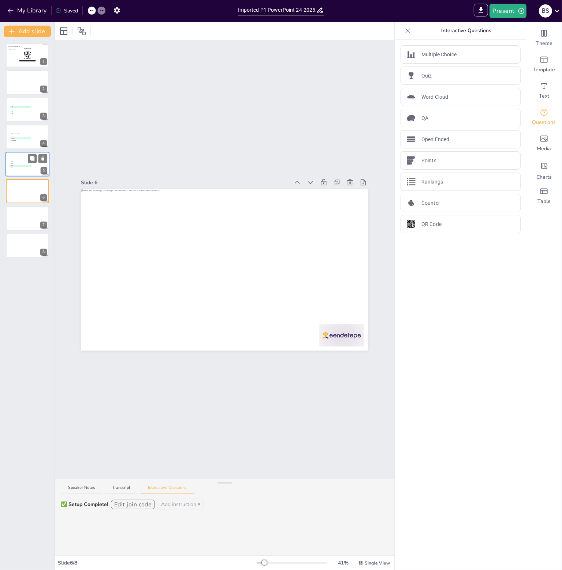
click at [32, 175] on div at bounding box center [27, 164] width 44 height 25
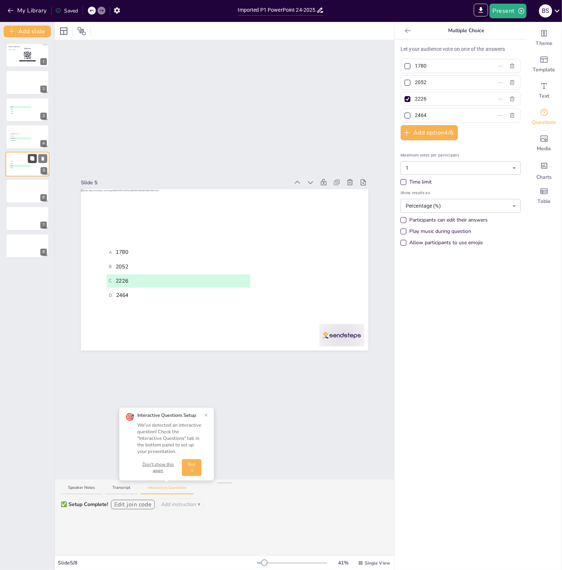
click at [30, 157] on icon at bounding box center [32, 158] width 5 height 5
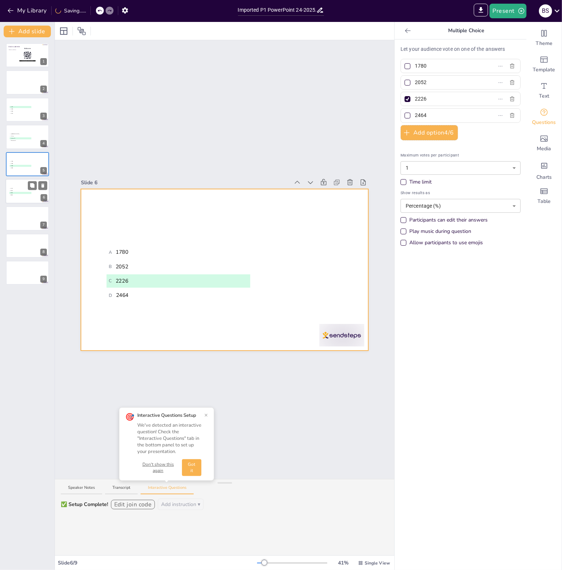
click at [29, 199] on div at bounding box center [27, 191] width 44 height 25
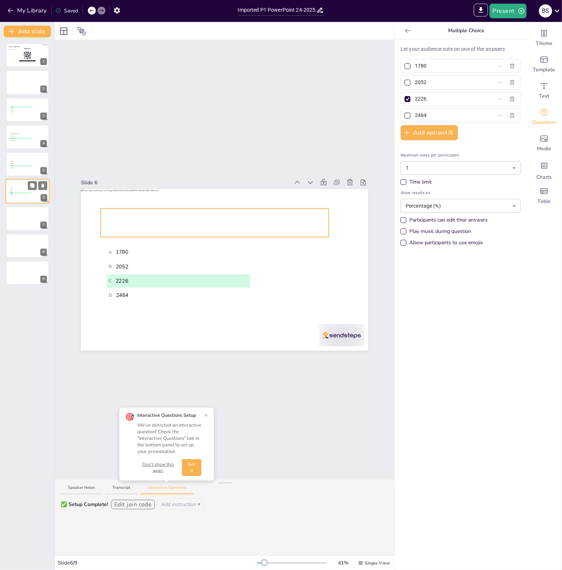
click at [18, 184] on span "How many tickets do we have available for each West Ham home game?" at bounding box center [26, 184] width 34 height 4
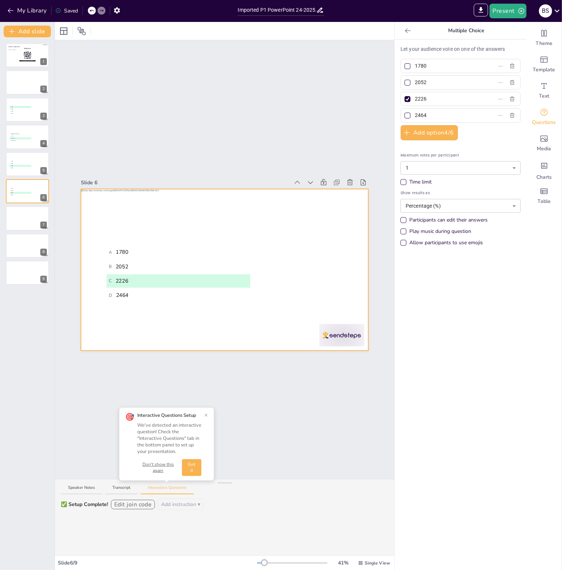
click at [195, 231] on span "How many tickets do we have available for each West Ham home game?" at bounding box center [215, 223] width 222 height 28
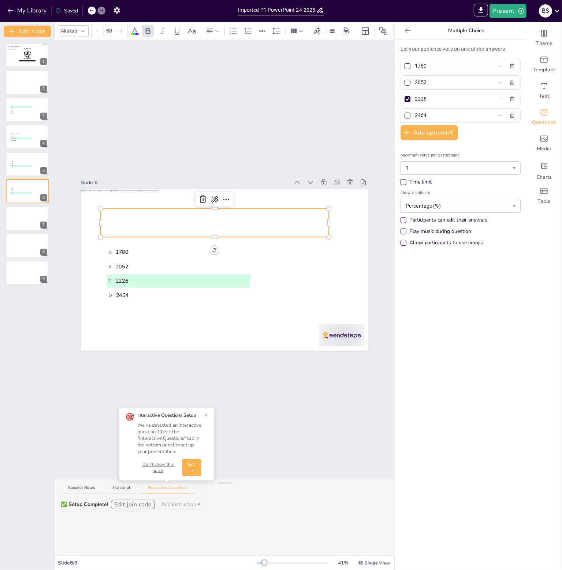
click at [278, 230] on p "How many tickets do we have available for each West Ham home game?" at bounding box center [215, 223] width 228 height 29
drag, startPoint x: 206, startPoint y: 222, endPoint x: 96, endPoint y: 207, distance: 111.5
click at [94, 209] on div "A 1780 B 2052 C 2226 D 2464 How many tickets do we have available for each West…" at bounding box center [224, 270] width 287 height 162
click at [116, 214] on span "How many tickets do we have available for each West Ham home game?" at bounding box center [216, 223] width 225 height 28
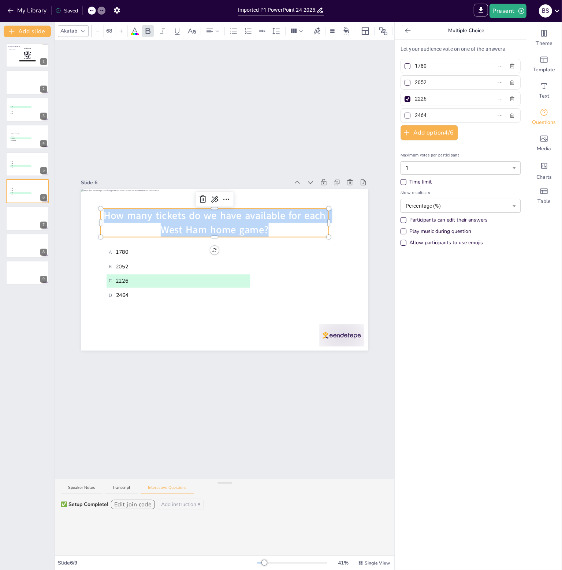
drag, startPoint x: 99, startPoint y: 214, endPoint x: 262, endPoint y: 231, distance: 163.7
click at [262, 231] on span "How many tickets do we have available for each West Ham home game?" at bounding box center [216, 223] width 225 height 28
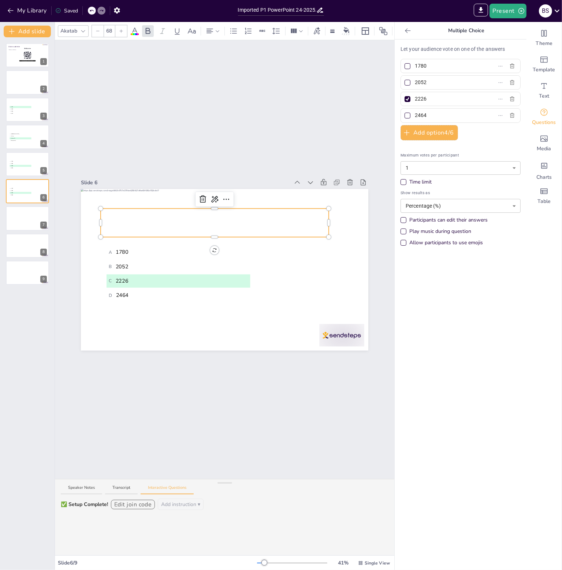
click at [231, 225] on p "Which football club is playing their home games at the" at bounding box center [215, 223] width 228 height 29
click at [280, 228] on p "Which football club is playing their home games at the Diego Armando Mara" at bounding box center [215, 223] width 228 height 29
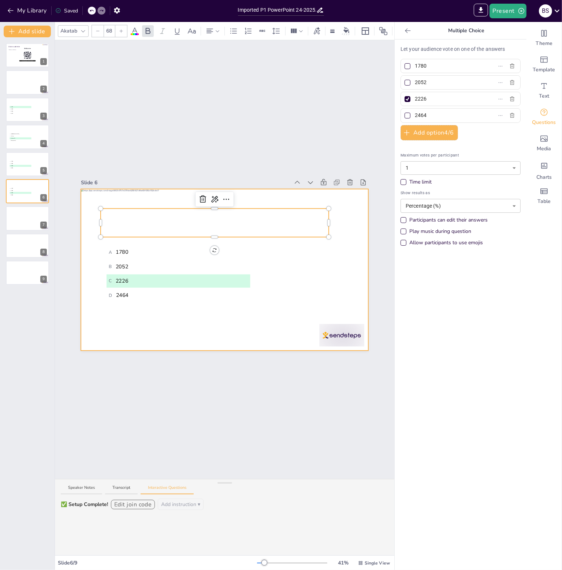
click at [306, 279] on div at bounding box center [224, 270] width 287 height 162
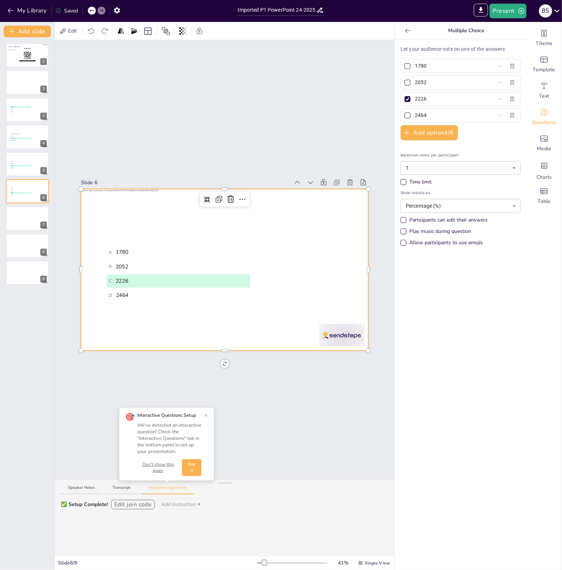
click at [405, 30] on icon at bounding box center [407, 30] width 5 height 5
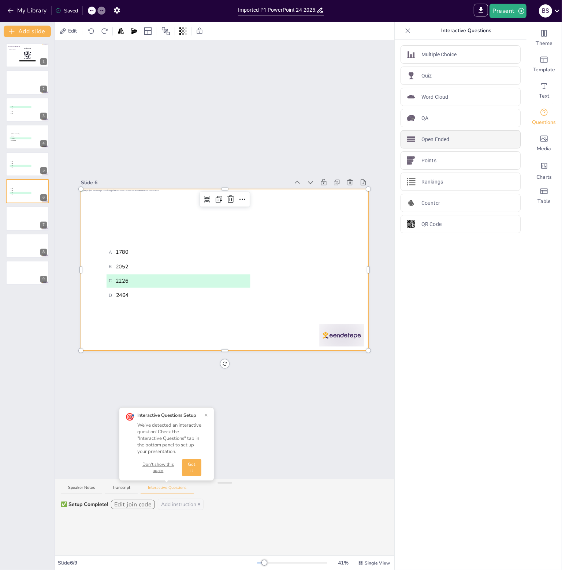
click at [470, 138] on div "Open Ended" at bounding box center [460, 139] width 120 height 18
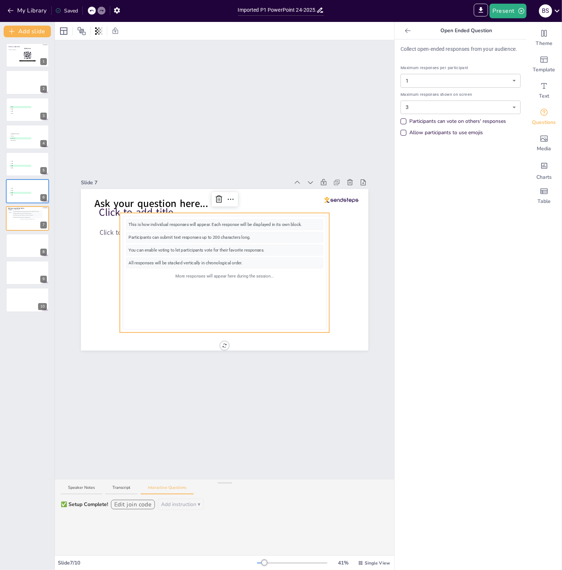
click at [224, 293] on div "This is how individual responses will appear. Each response will be displayed i…" at bounding box center [224, 273] width 197 height 107
click at [9, 195] on div at bounding box center [27, 191] width 44 height 25
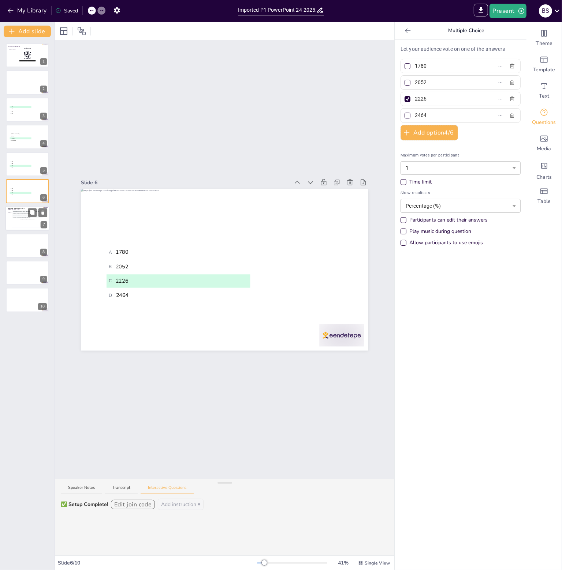
click at [26, 226] on div "This is how individual responses will appear. Each response will be displayed i…" at bounding box center [27, 219] width 30 height 16
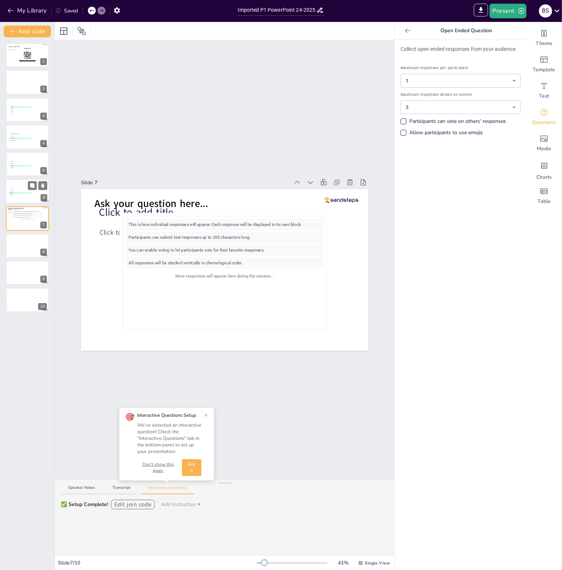
click at [24, 190] on li "B 2052" at bounding box center [21, 191] width 22 height 2
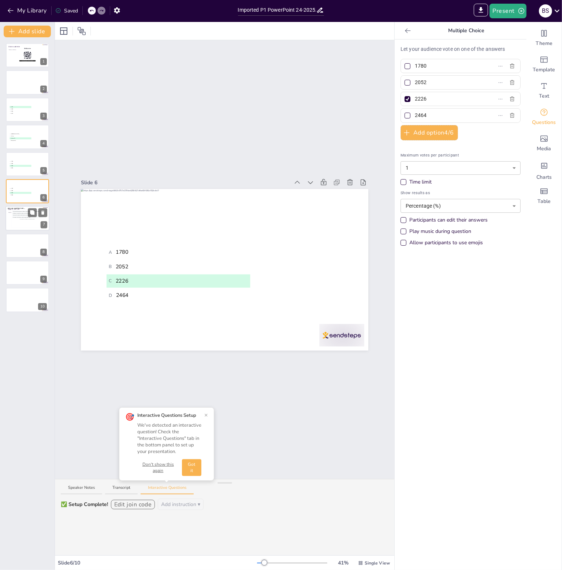
click at [24, 223] on div "This is how individual responses will appear. Each response will be displayed i…" at bounding box center [27, 219] width 30 height 16
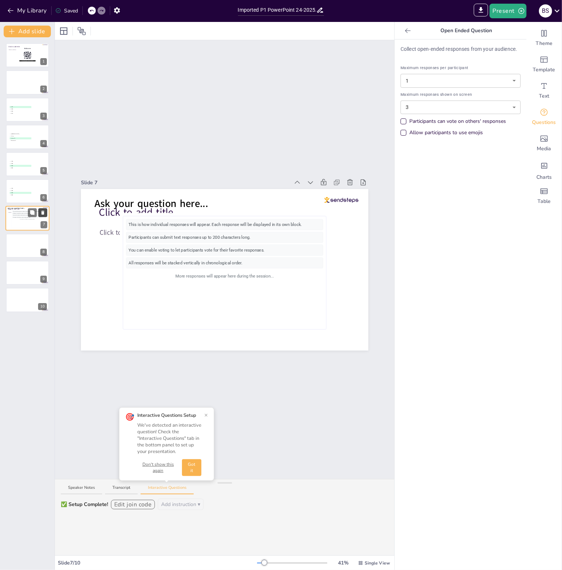
click at [41, 214] on icon at bounding box center [42, 212] width 5 height 5
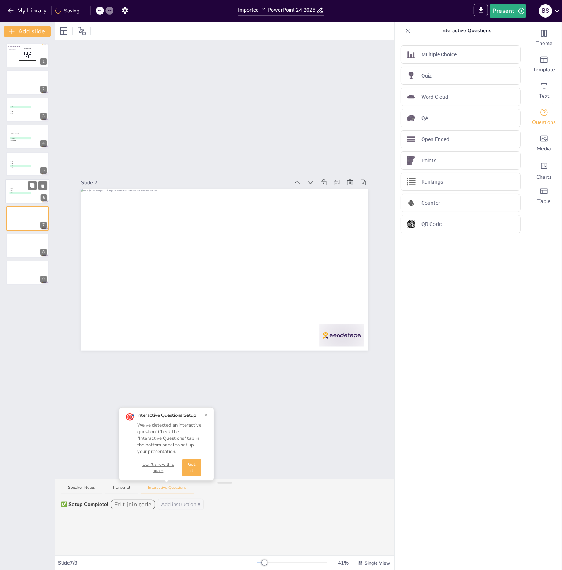
click at [23, 195] on span "D 2464" at bounding box center [20, 195] width 21 height 1
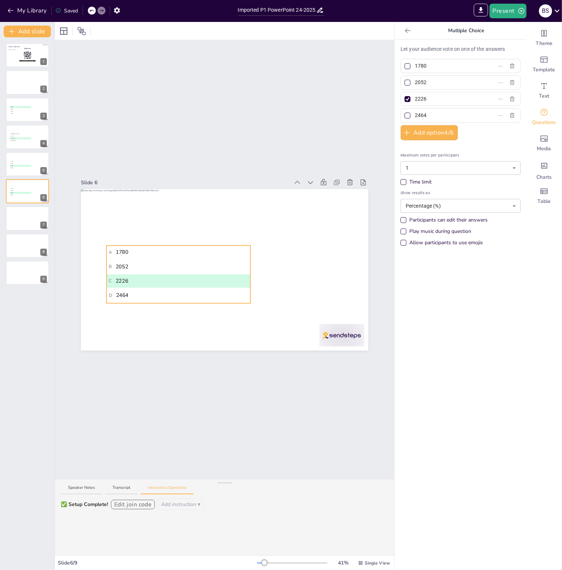
click at [139, 248] on span "A 1780" at bounding box center [178, 252] width 139 height 8
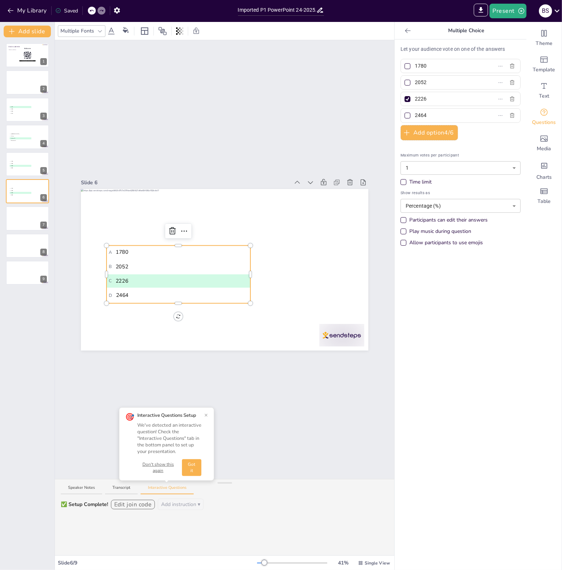
drag, startPoint x: 424, startPoint y: 63, endPoint x: 362, endPoint y: 52, distance: 63.8
click at [362, 53] on div "Document fonts Akatab DM Sans Recently used DM Sans Popular fonts Lato Montserr…" at bounding box center [281, 296] width 562 height 548
click at [427, 65] on input "1780" at bounding box center [449, 66] width 68 height 11
drag, startPoint x: 422, startPoint y: 67, endPoint x: 411, endPoint y: 66, distance: 11.4
click at [415, 66] on input "1780" at bounding box center [449, 66] width 68 height 11
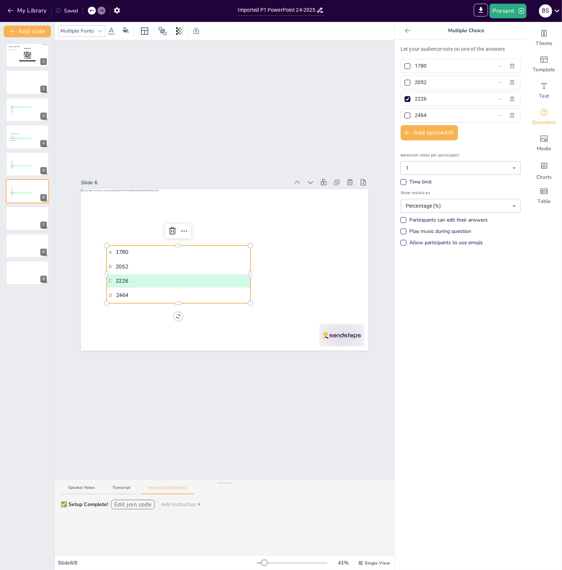
type input "1"
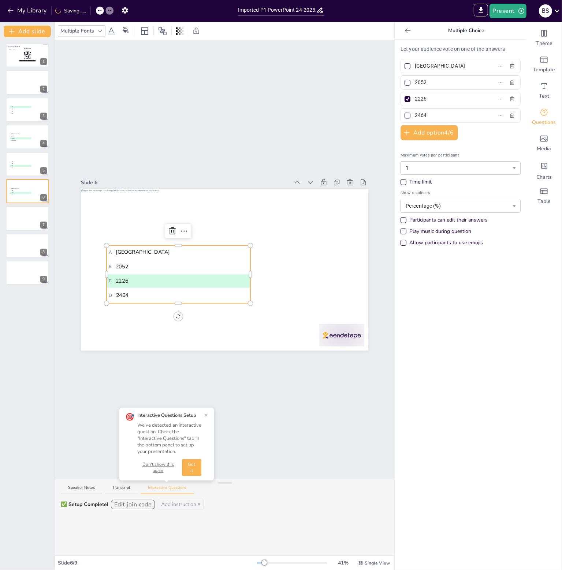
type input "[GEOGRAPHIC_DATA]"
click at [428, 82] on input "2052" at bounding box center [449, 82] width 68 height 11
drag, startPoint x: 421, startPoint y: 82, endPoint x: 399, endPoint y: 77, distance: 22.7
click at [403, 77] on label "2052" at bounding box center [448, 82] width 91 height 11
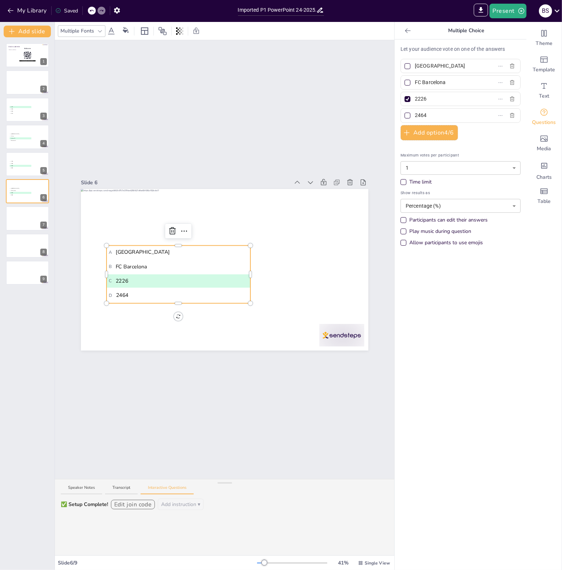
type input "FC Barcelona"
click at [423, 95] on input "2226" at bounding box center [449, 99] width 68 height 11
drag, startPoint x: 422, startPoint y: 96, endPoint x: 409, endPoint y: 98, distance: 13.3
click at [415, 98] on input "2226" at bounding box center [449, 99] width 68 height 11
type input "Juventus"
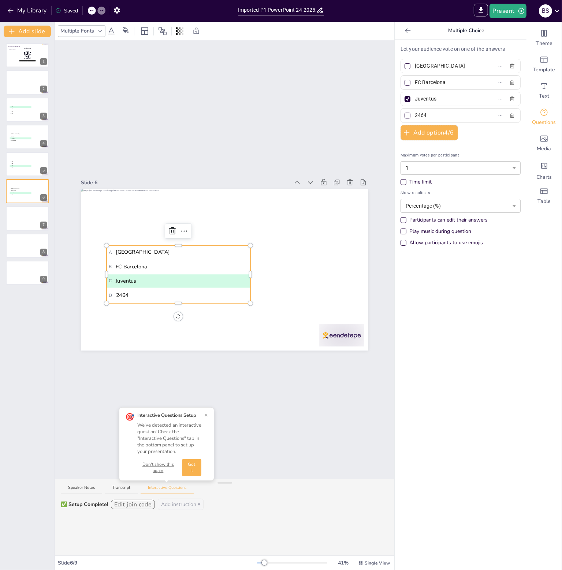
click at [423, 114] on input "2464" at bounding box center [449, 115] width 68 height 11
drag, startPoint x: 423, startPoint y: 114, endPoint x: 413, endPoint y: 114, distance: 9.9
click at [415, 114] on input "2464" at bounding box center [449, 115] width 68 height 11
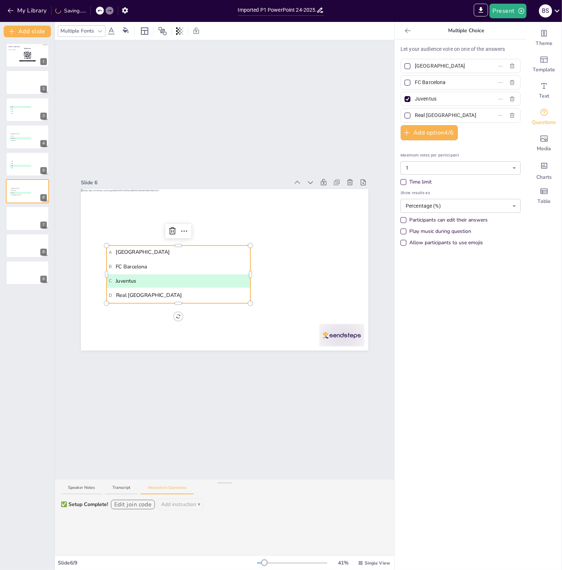
type input "Real [GEOGRAPHIC_DATA]"
click at [404, 65] on div at bounding box center [407, 66] width 6 height 6
click at [415, 65] on input "[GEOGRAPHIC_DATA]" at bounding box center [449, 66] width 68 height 11
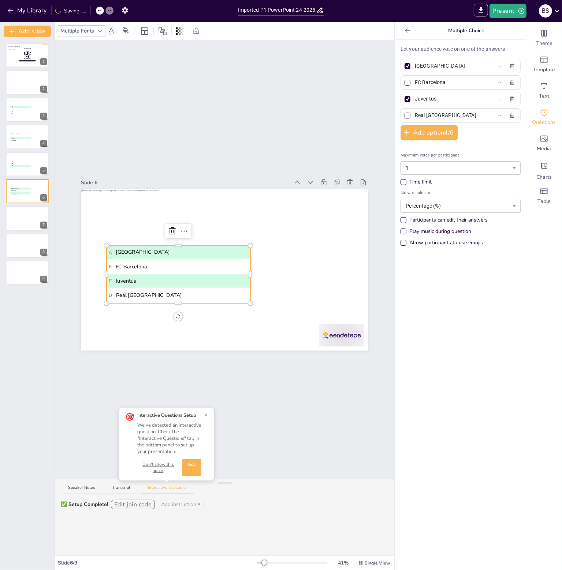
click at [405, 99] on div at bounding box center [407, 99] width 4 height 4
click at [415, 99] on input "Juventus" at bounding box center [449, 99] width 68 height 11
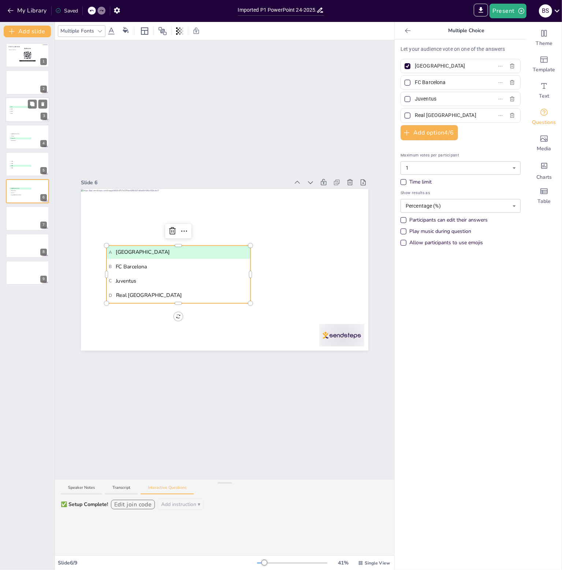
click at [23, 112] on li "C 2009" at bounding box center [21, 112] width 22 height 2
type input "2007"
type input "2008"
type input "2009"
type input "2010"
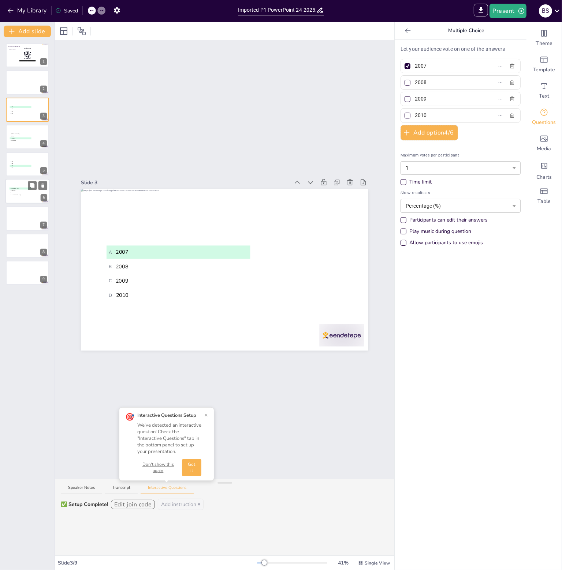
click at [13, 192] on span "C Juventus" at bounding box center [20, 192] width 21 height 1
type input "[GEOGRAPHIC_DATA]"
type input "FC Barcelona"
type input "Juventus"
type input "Real [GEOGRAPHIC_DATA]"
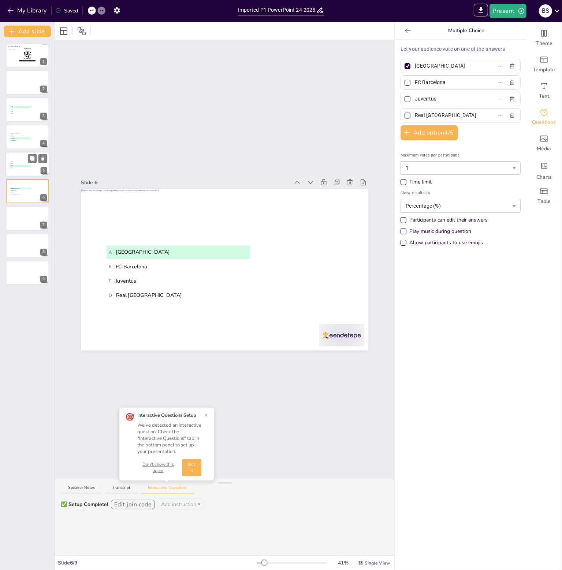
click at [14, 175] on div at bounding box center [27, 164] width 44 height 25
type input "1780"
type input "2052"
type input "2226"
type input "2464"
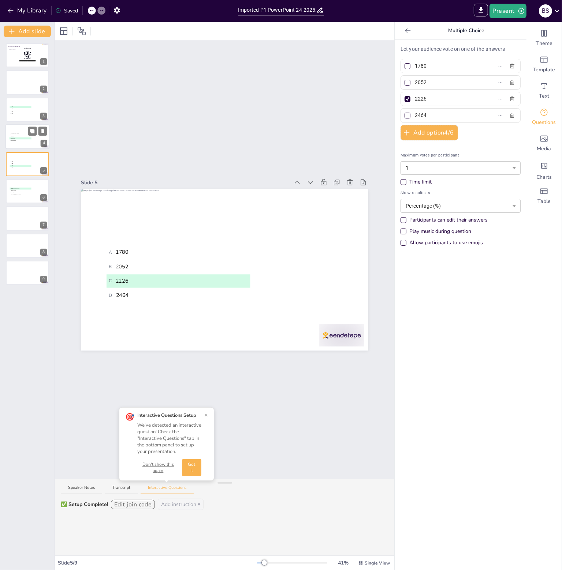
click at [22, 142] on div at bounding box center [27, 136] width 44 height 25
type input "[GEOGRAPHIC_DATA]"
type input "Fulham"
type input "Chelsea FC"
type input "Bournemouth"
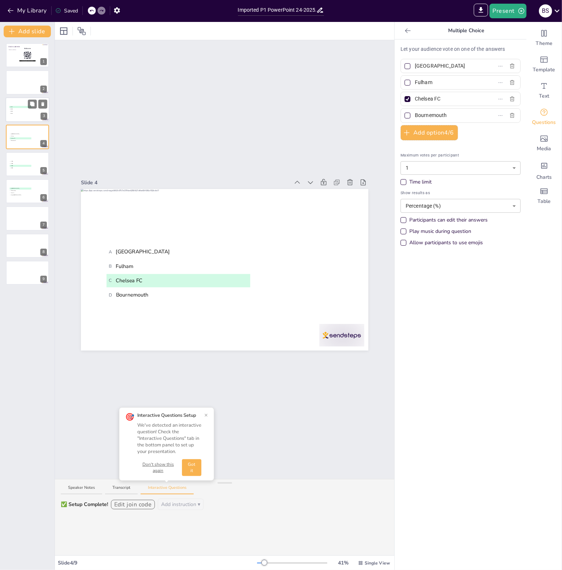
click at [21, 109] on span "B 2008" at bounding box center [20, 109] width 21 height 1
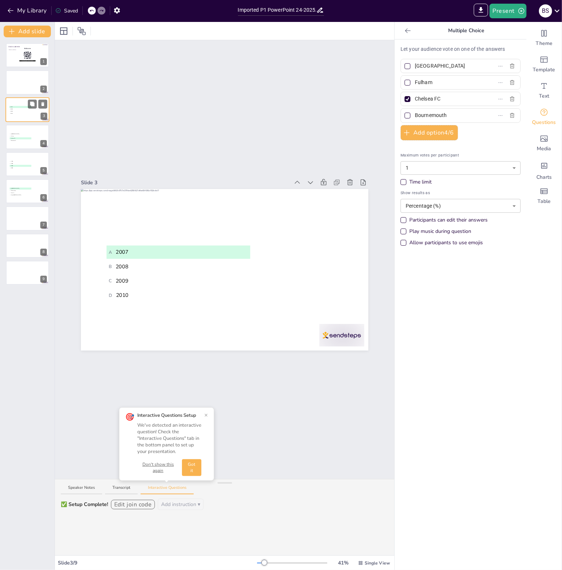
type input "2007"
type input "2008"
type input "2009"
type input "2010"
click at [19, 88] on div at bounding box center [27, 82] width 44 height 25
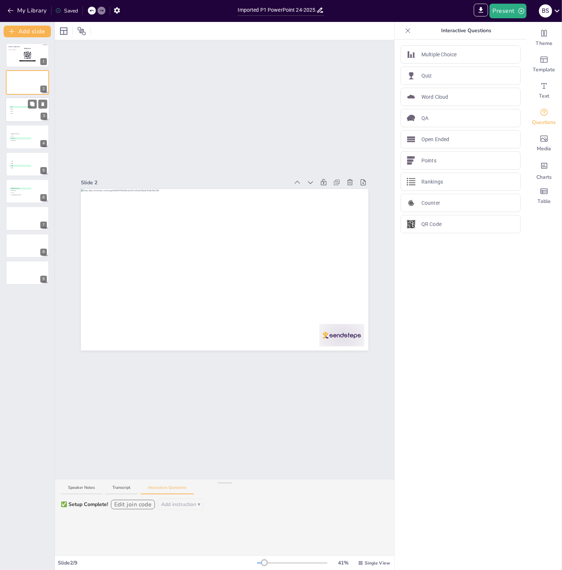
click at [15, 111] on span "C 2009" at bounding box center [20, 111] width 21 height 1
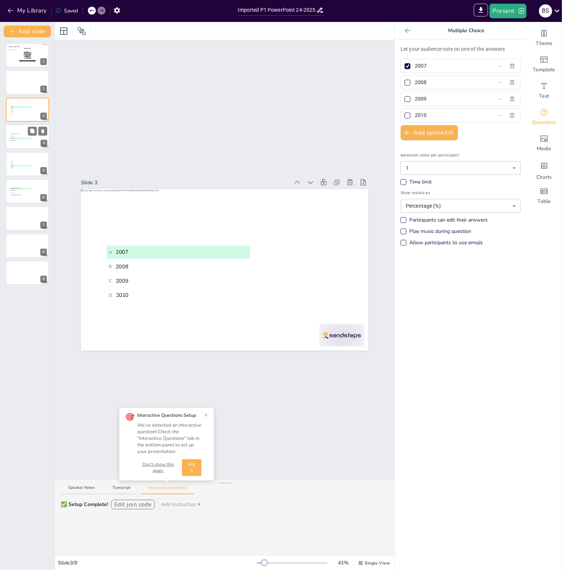
click at [22, 141] on span "D Bournemouth" at bounding box center [20, 140] width 21 height 1
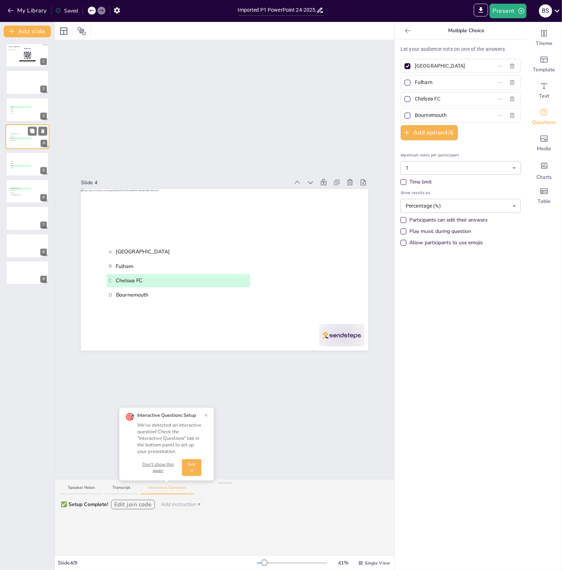
type input "[GEOGRAPHIC_DATA]"
type input "Fulham"
type input "Chelsea FC"
type input "Bournemouth"
click at [17, 168] on span "D 2464" at bounding box center [20, 168] width 21 height 1
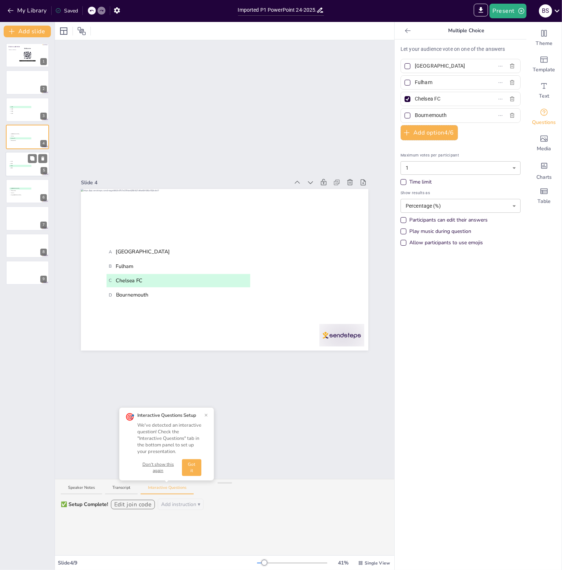
type input "1780"
type input "2052"
type input "2226"
type input "2464"
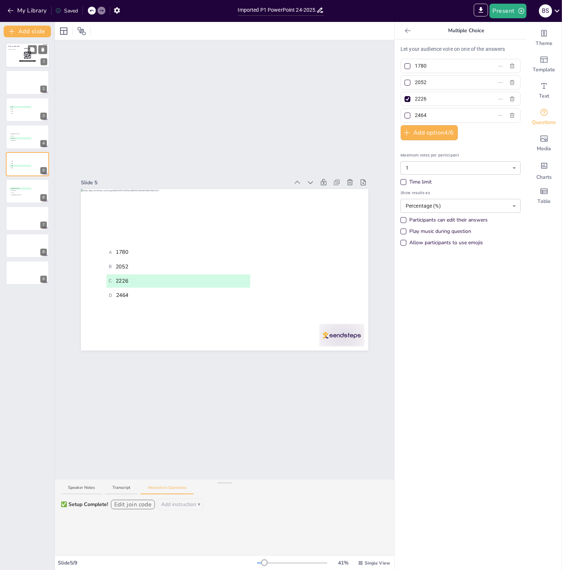
click at [18, 61] on div "Click to add text" at bounding box center [26, 57] width 37 height 16
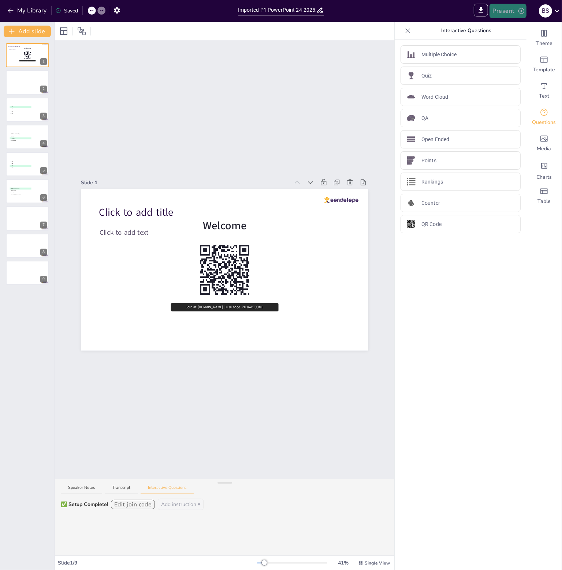
click at [503, 11] on button "Present" at bounding box center [507, 11] width 37 height 15
click at [515, 46] on li "Play presentation" at bounding box center [518, 45] width 57 height 12
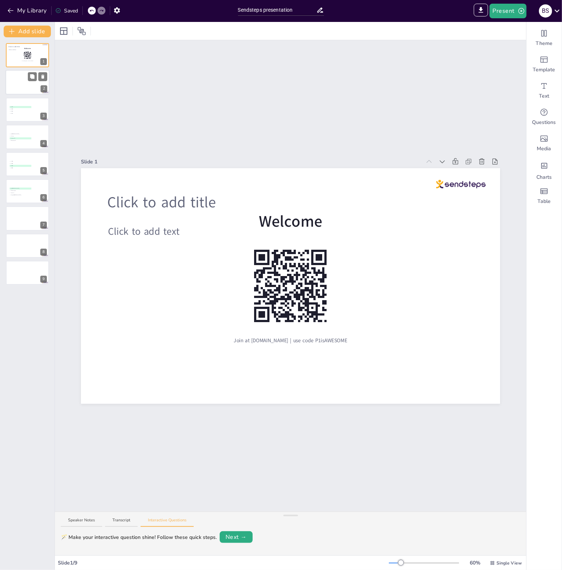
click at [7, 85] on div at bounding box center [27, 82] width 44 height 25
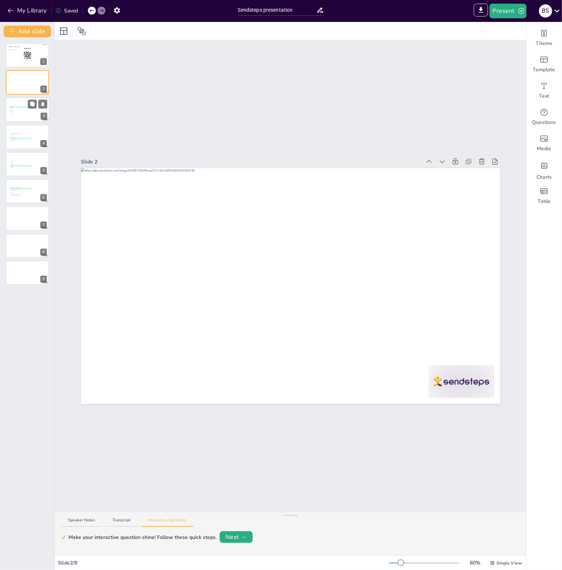
click at [23, 113] on span "D 2010" at bounding box center [20, 113] width 21 height 1
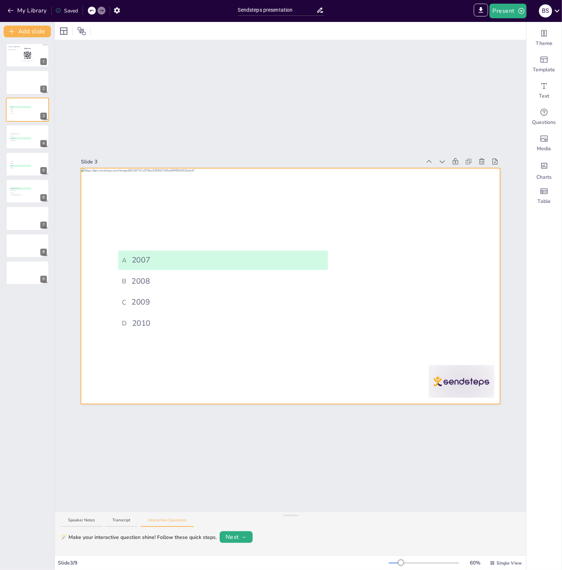
click at [181, 358] on div at bounding box center [290, 286] width 419 height 236
click at [285, 11] on input "Sendsteps presentation" at bounding box center [277, 10] width 79 height 11
drag, startPoint x: 298, startPoint y: 9, endPoint x: 151, endPoint y: -3, distance: 147.2
click at [151, 0] on html "My Library Saved Sendsteps presentation IMPORT EXPORT Import Theme Export Theme…" at bounding box center [281, 285] width 562 height 570
type input "CS Teammeeting [DATE]"
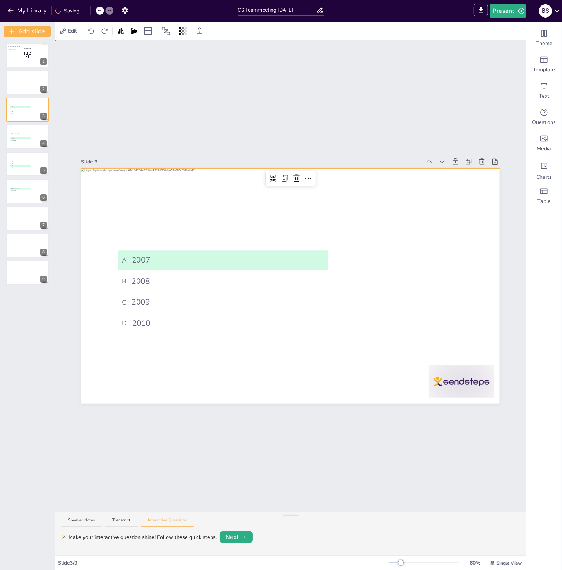
click at [181, 83] on div "Slide 1 Click to add title Click to add text Welcome Join at [DOMAIN_NAME] | us…" at bounding box center [290, 276] width 471 height 472
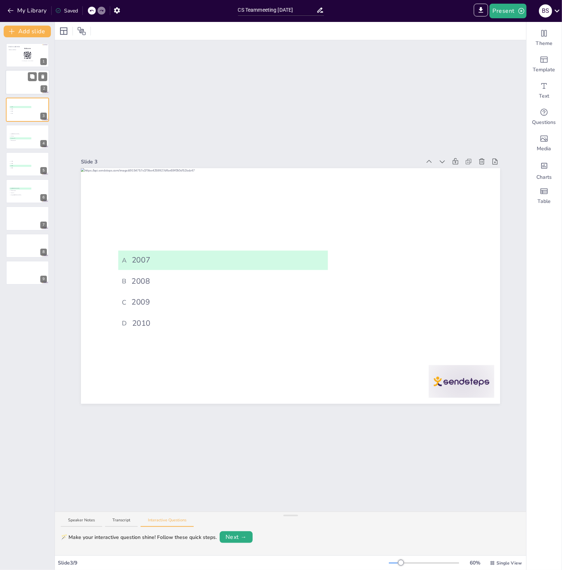
click at [36, 86] on div at bounding box center [27, 82] width 44 height 25
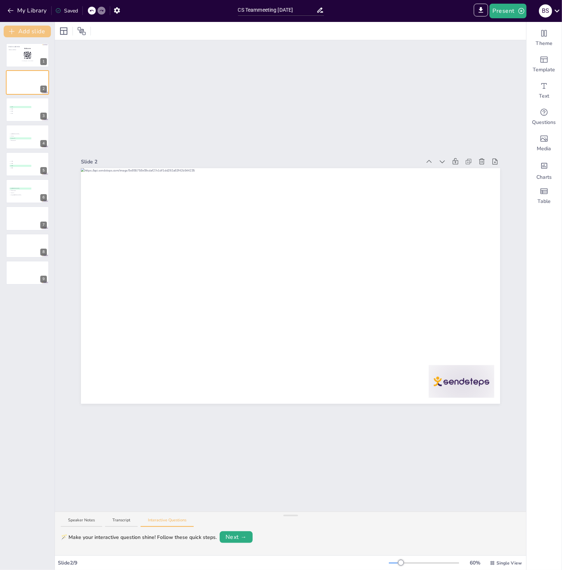
click at [16, 30] on button "Add slide" at bounding box center [27, 32] width 47 height 12
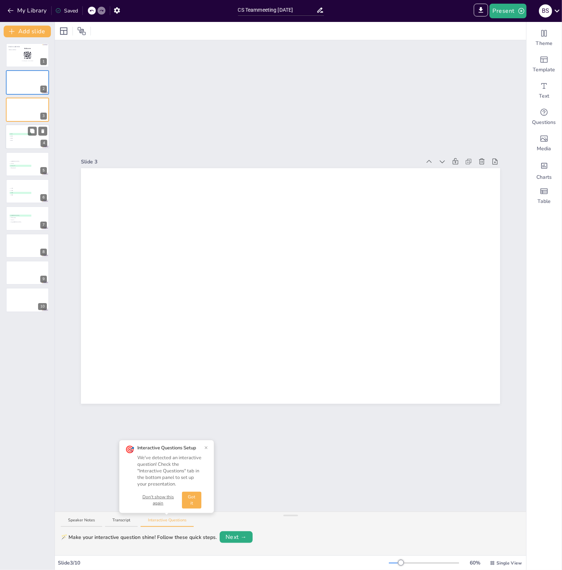
click at [30, 141] on span "D 2010" at bounding box center [20, 140] width 21 height 1
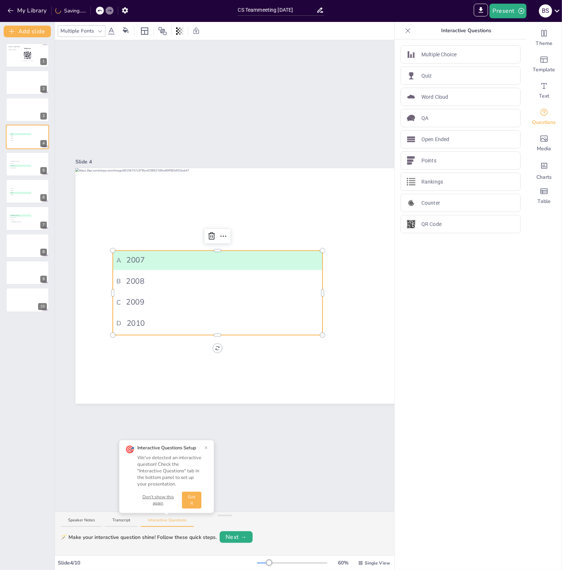
click at [183, 262] on span "A 2007" at bounding box center [217, 260] width 202 height 11
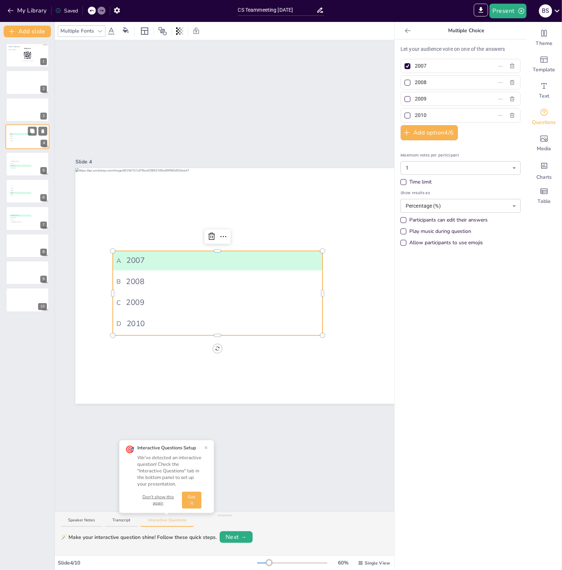
click at [20, 148] on div at bounding box center [27, 136] width 44 height 25
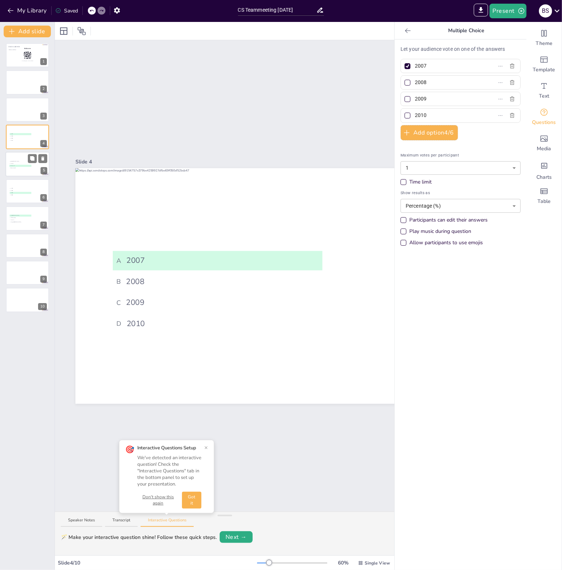
click at [19, 166] on span "C Chelsea FC" at bounding box center [20, 165] width 21 height 1
type input "[GEOGRAPHIC_DATA]"
type input "Fulham"
type input "Chelsea FC"
type input "Bournemouth"
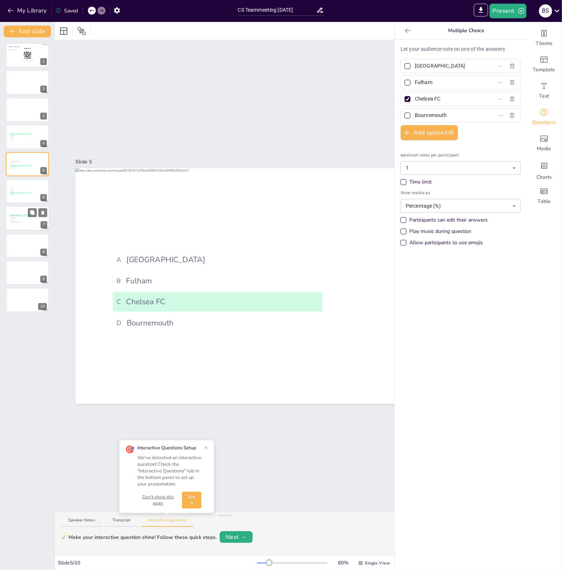
click at [18, 210] on span "Which football club is playing their home games at the [PERSON_NAME][GEOGRAPHIC…" at bounding box center [26, 211] width 34 height 4
type input "[GEOGRAPHIC_DATA]"
type input "FC Barcelona"
type input "Juventus"
type input "Real [GEOGRAPHIC_DATA]"
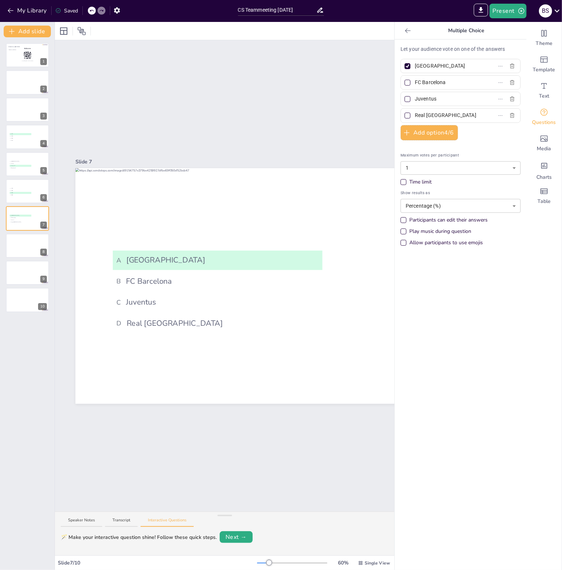
click at [405, 32] on icon at bounding box center [407, 30] width 7 height 7
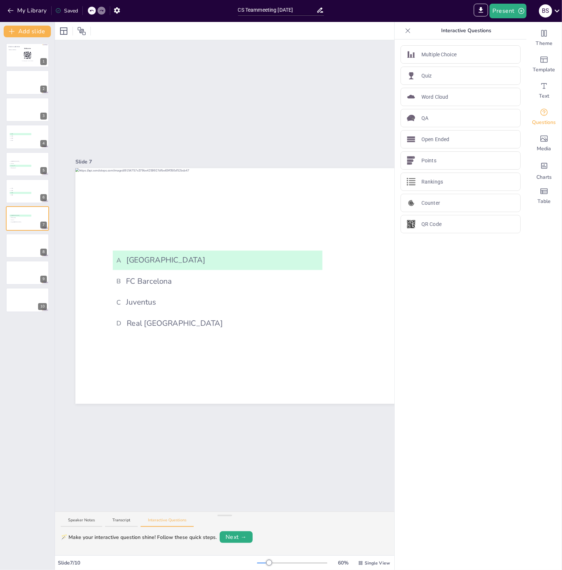
click at [404, 31] on icon at bounding box center [407, 30] width 7 height 7
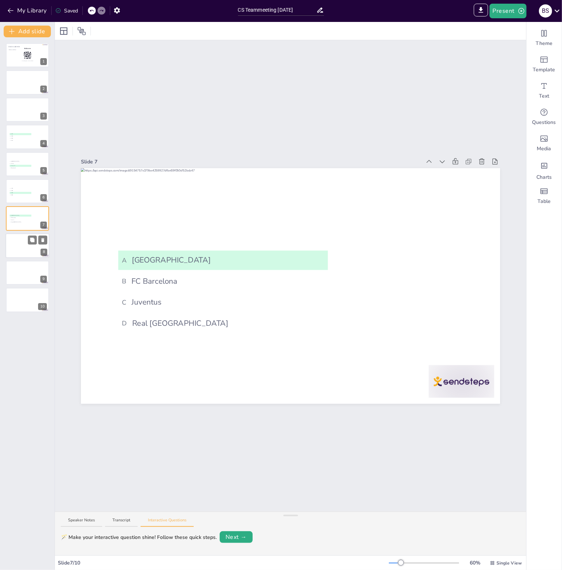
click at [21, 254] on div at bounding box center [27, 245] width 44 height 25
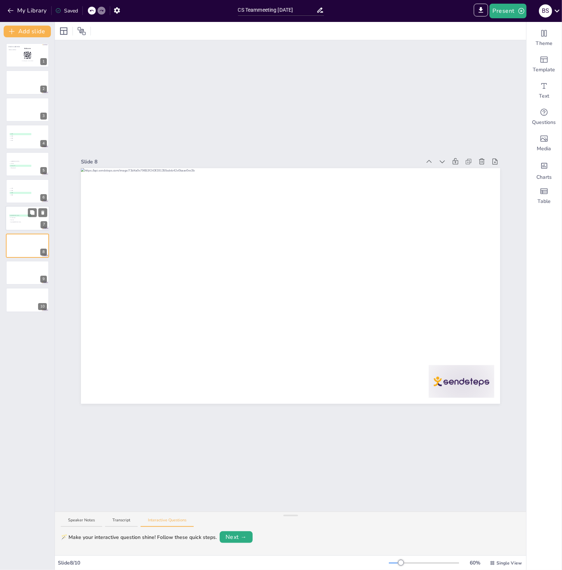
click at [23, 220] on span "C Juventus" at bounding box center [20, 220] width 21 height 1
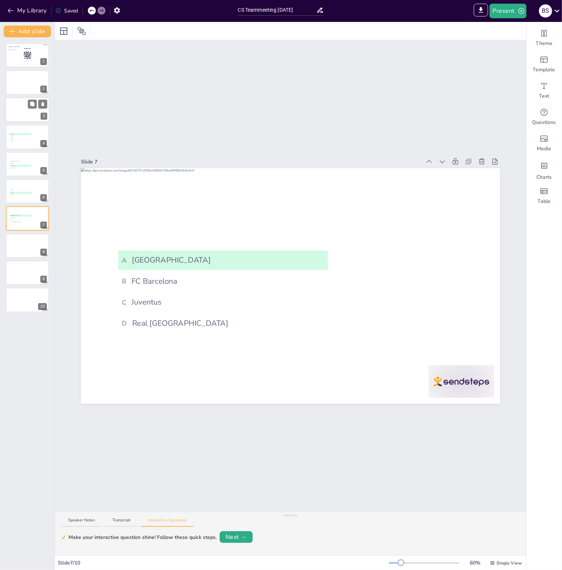
click at [25, 113] on div at bounding box center [27, 109] width 44 height 25
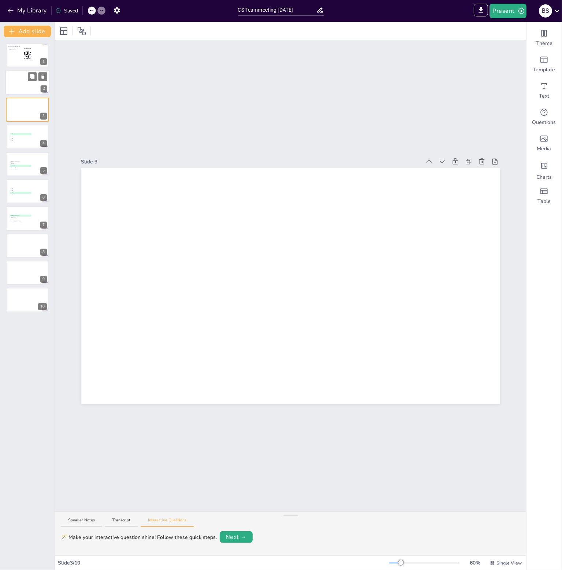
click at [20, 83] on div at bounding box center [27, 82] width 44 height 25
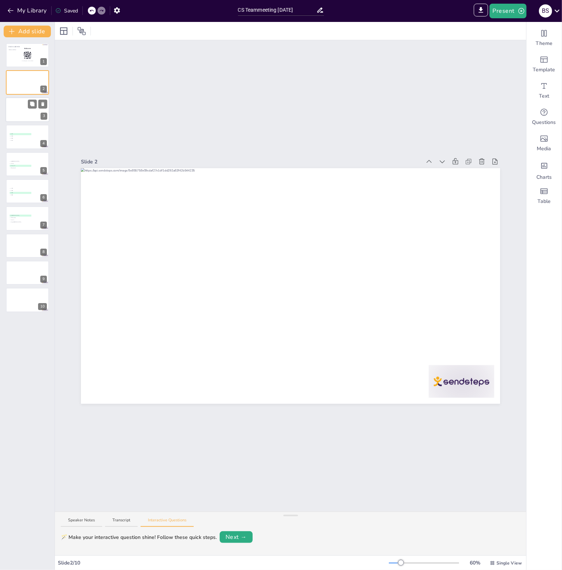
click at [22, 113] on div at bounding box center [27, 109] width 44 height 25
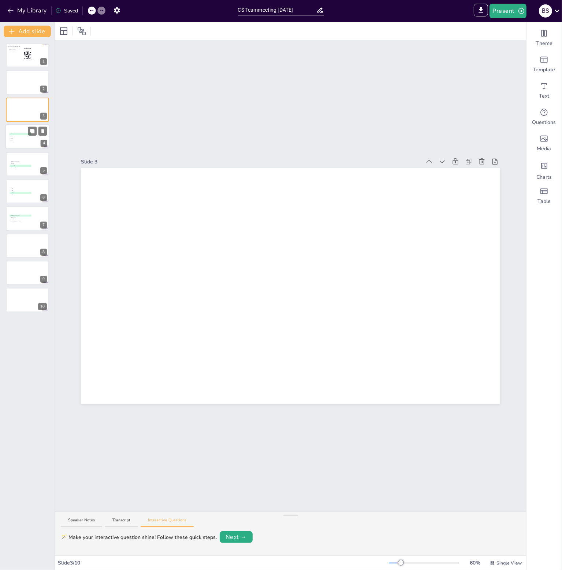
click at [19, 145] on div at bounding box center [27, 136] width 44 height 25
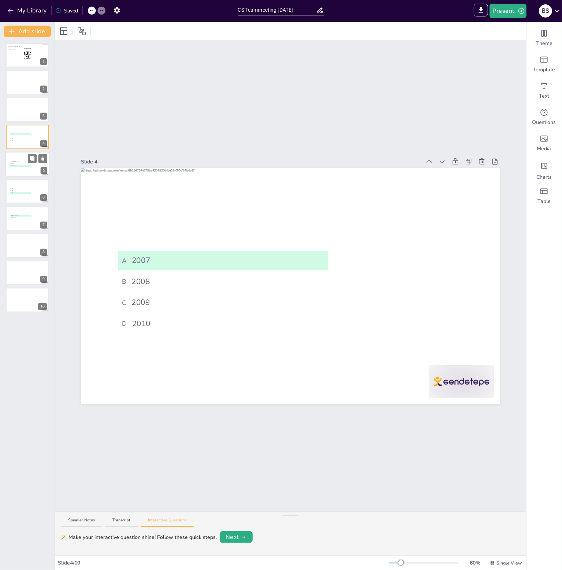
click at [20, 170] on div at bounding box center [27, 164] width 44 height 25
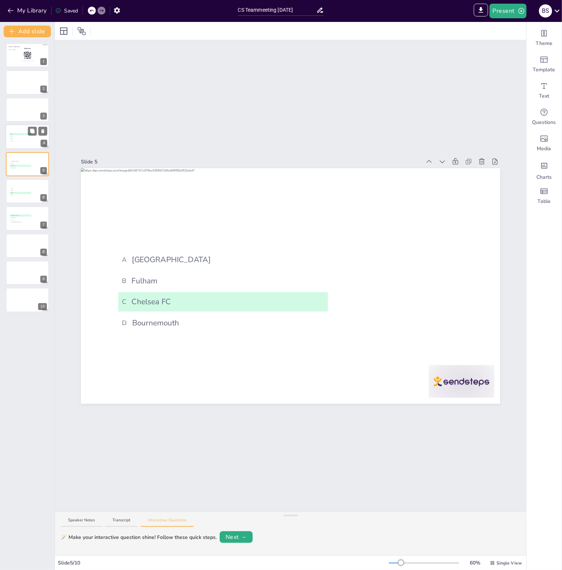
click at [20, 136] on span "B 2008" at bounding box center [20, 136] width 21 height 1
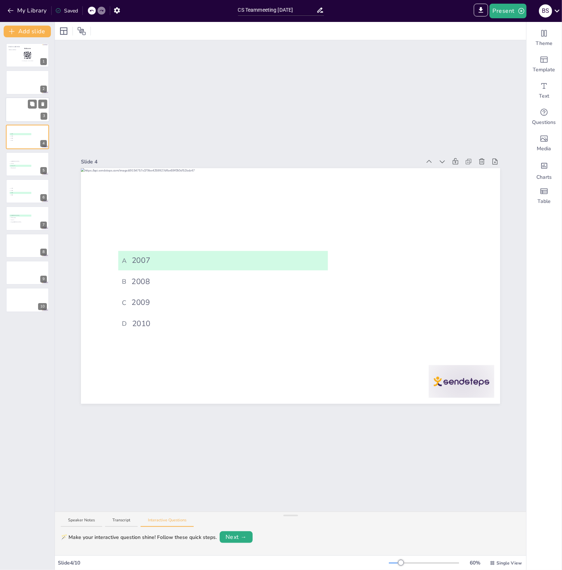
click at [21, 111] on div at bounding box center [27, 109] width 44 height 25
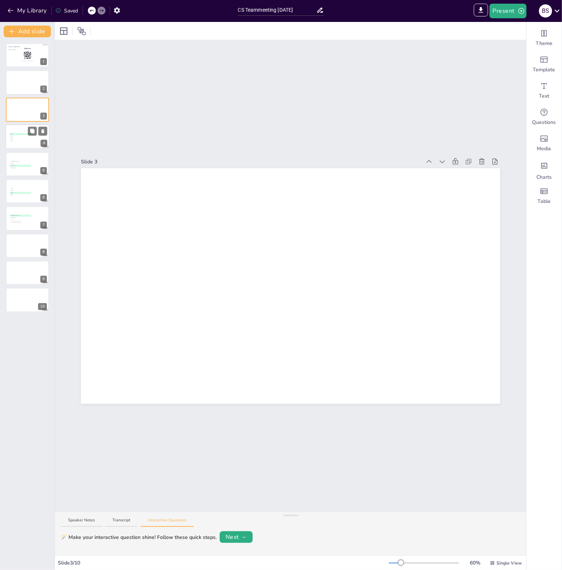
click at [23, 132] on div at bounding box center [27, 136] width 44 height 25
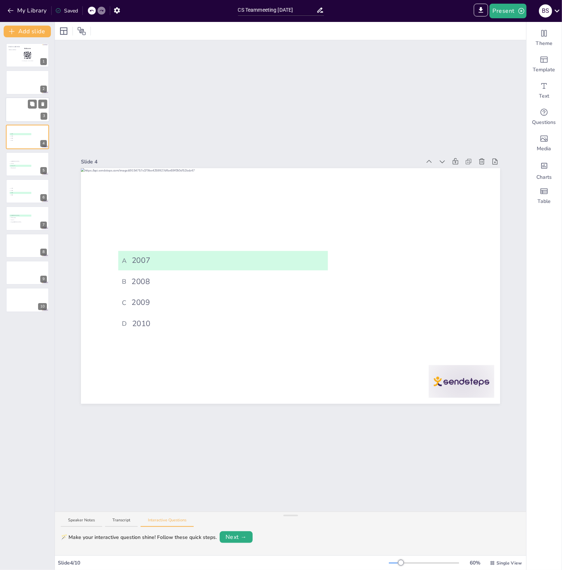
click at [26, 110] on div at bounding box center [27, 109] width 44 height 25
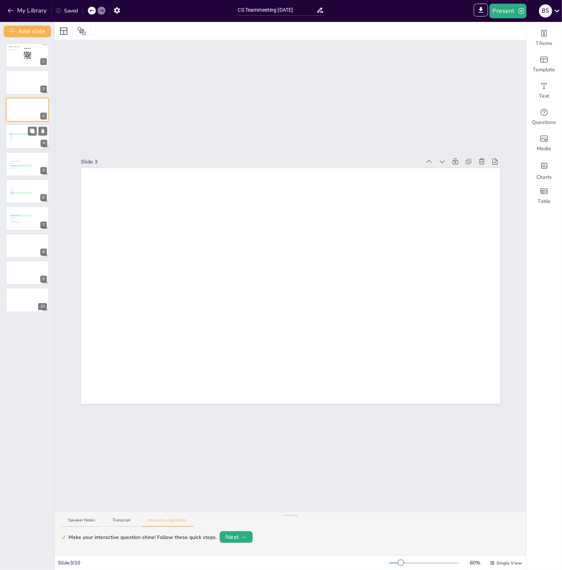
click at [25, 143] on div at bounding box center [27, 136] width 44 height 25
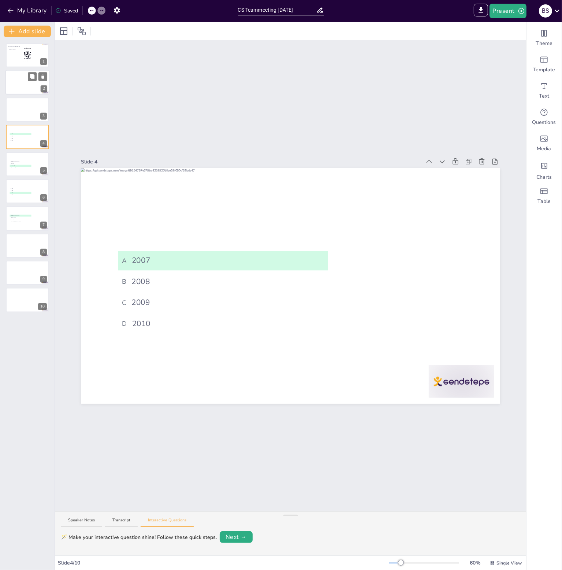
click at [16, 87] on div at bounding box center [27, 82] width 44 height 25
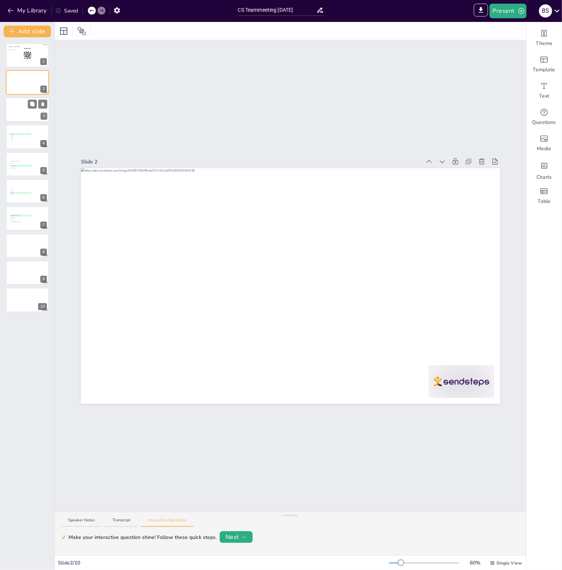
click at [20, 103] on div at bounding box center [27, 109] width 44 height 25
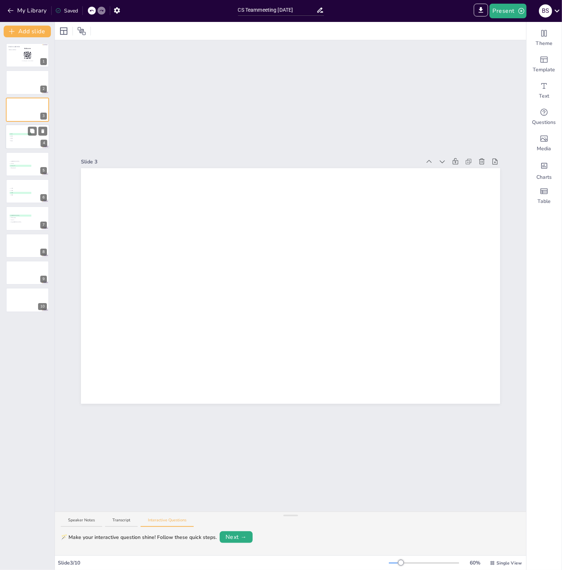
click at [25, 142] on div at bounding box center [27, 136] width 44 height 25
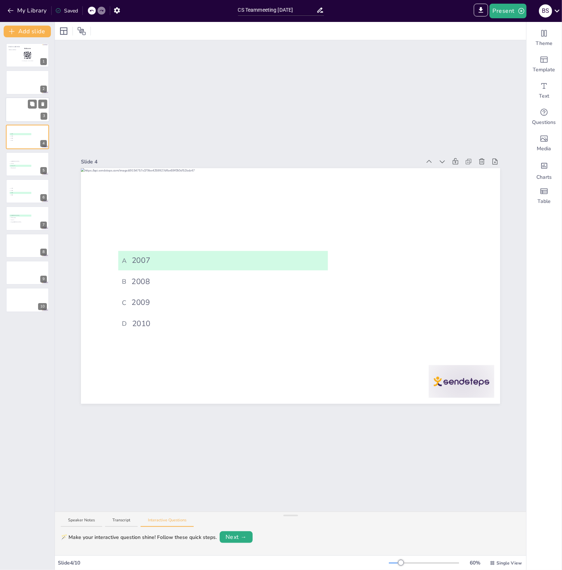
click at [18, 110] on div at bounding box center [27, 109] width 44 height 25
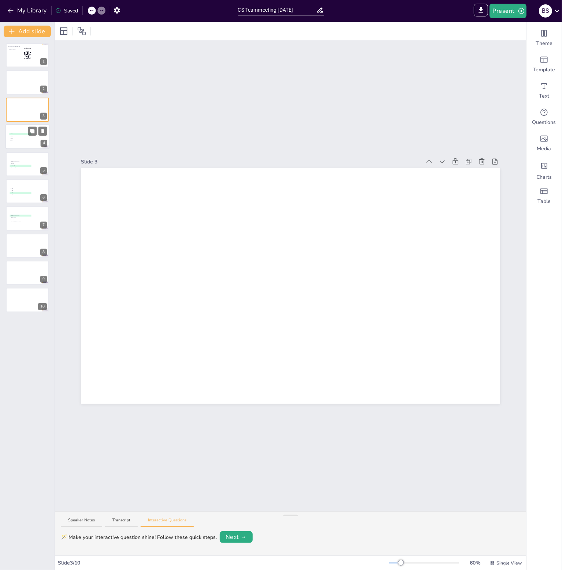
click at [20, 146] on div at bounding box center [27, 136] width 44 height 25
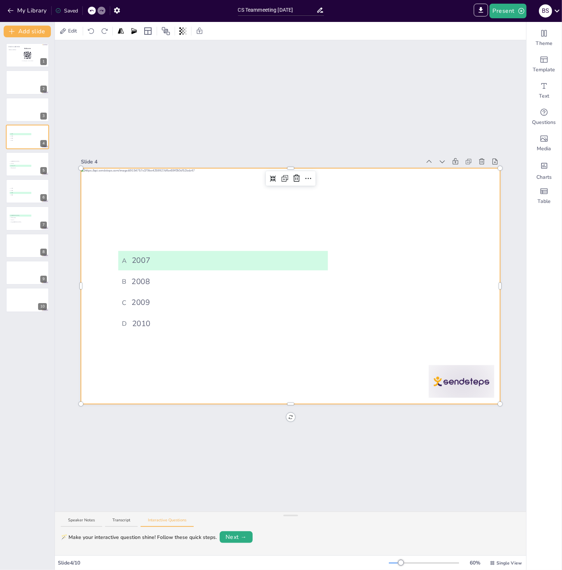
click at [411, 221] on div at bounding box center [290, 286] width 419 height 236
click at [21, 111] on div at bounding box center [27, 109] width 44 height 25
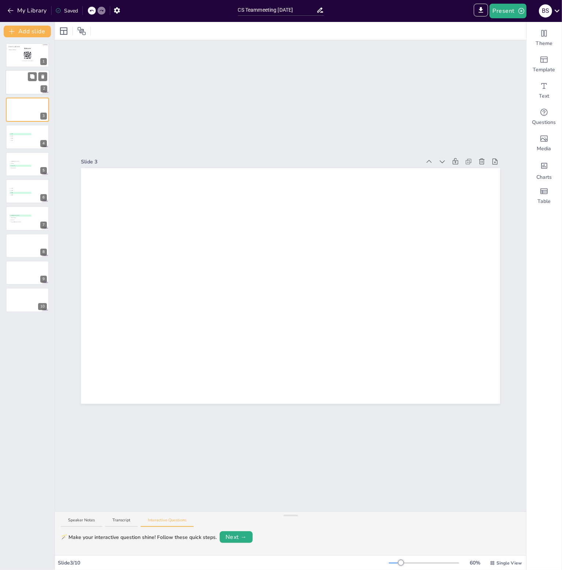
click at [11, 89] on div at bounding box center [27, 82] width 44 height 25
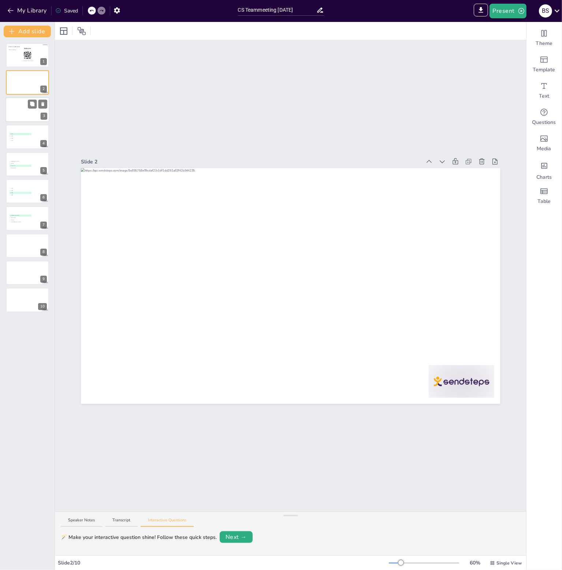
click at [22, 107] on div at bounding box center [27, 109] width 44 height 25
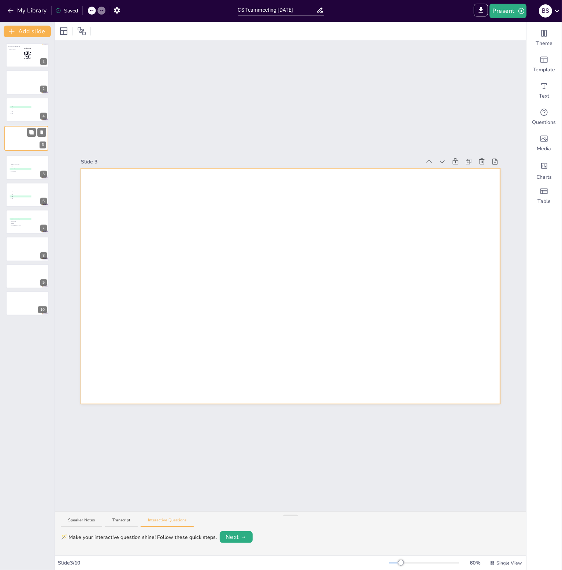
drag, startPoint x: 20, startPoint y: 111, endPoint x: 19, endPoint y: 142, distance: 31.5
click at [19, 142] on div at bounding box center [26, 138] width 43 height 24
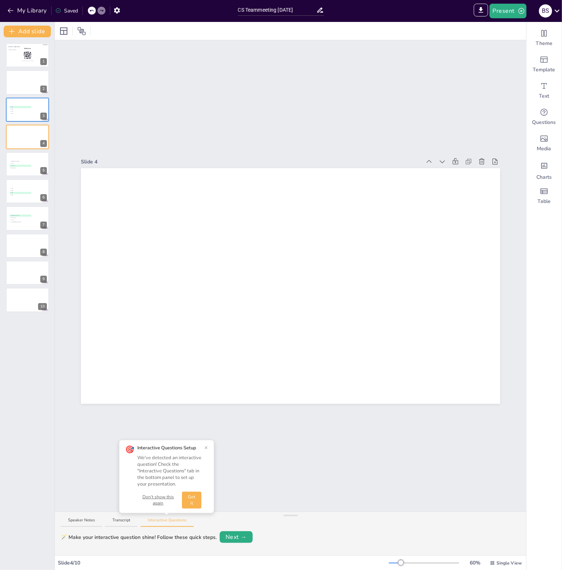
click at [23, 98] on div "When was the company built? A 2007 B 2008 C 2009 D 2010" at bounding box center [27, 98] width 43 height 0
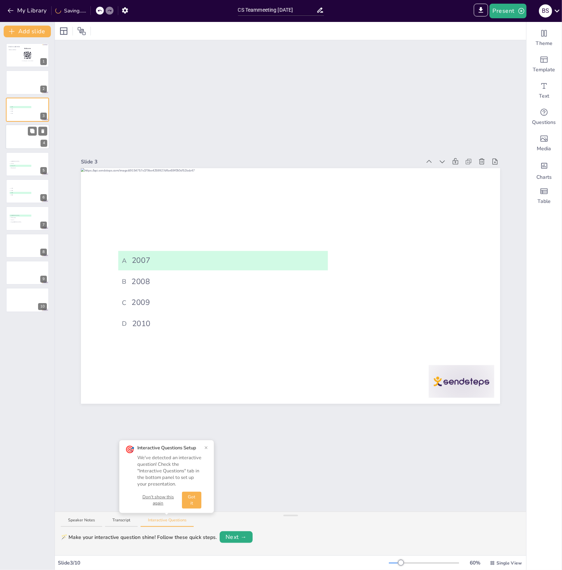
click at [23, 145] on div at bounding box center [27, 136] width 44 height 25
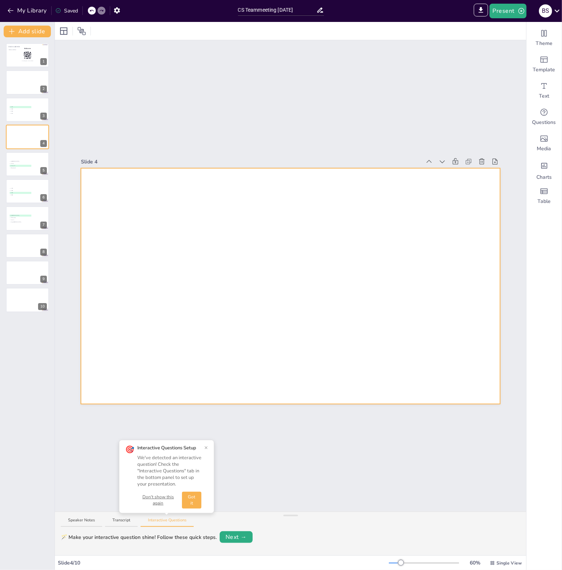
click at [162, 212] on div at bounding box center [290, 286] width 419 height 236
click at [26, 115] on div at bounding box center [27, 109] width 44 height 25
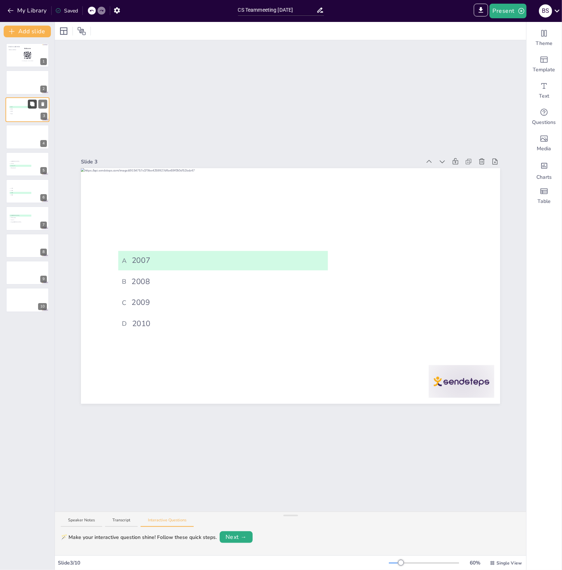
click at [33, 104] on icon at bounding box center [32, 104] width 4 height 4
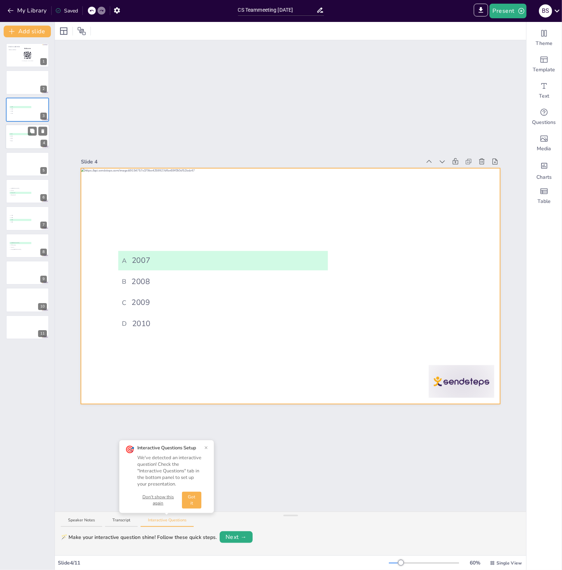
click at [25, 146] on div at bounding box center [27, 136] width 44 height 25
click at [165, 241] on div at bounding box center [290, 286] width 419 height 236
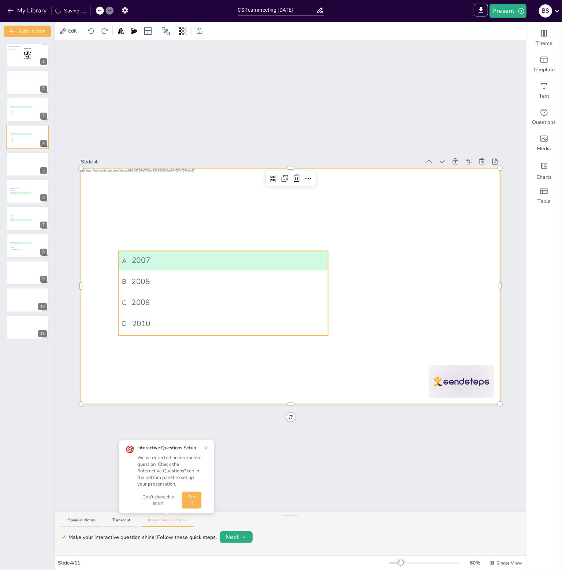
click at [173, 268] on ul "A 2007 B 2008 C 2009 D 2010" at bounding box center [222, 293] width 209 height 84
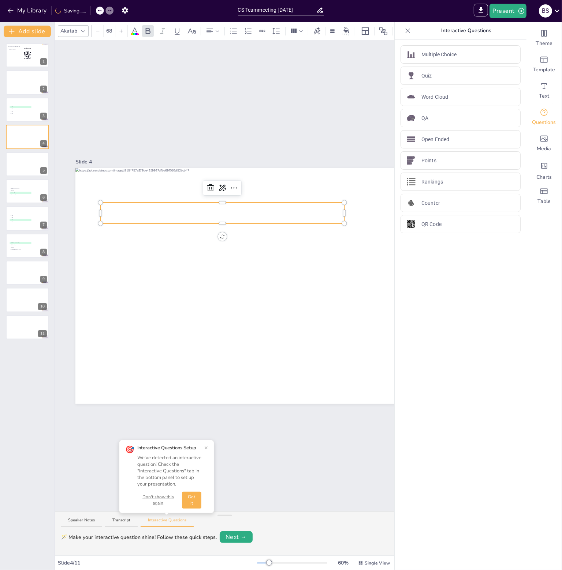
click at [179, 213] on span "When was the company built?" at bounding box center [222, 213] width 201 height 20
click at [404, 33] on icon at bounding box center [407, 30] width 7 height 7
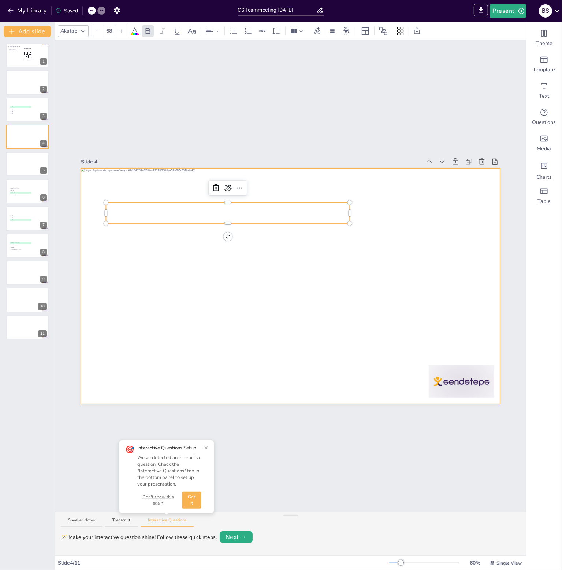
click at [367, 220] on div at bounding box center [290, 286] width 419 height 236
click at [246, 213] on span "When was the company built?" at bounding box center [227, 213] width 201 height 20
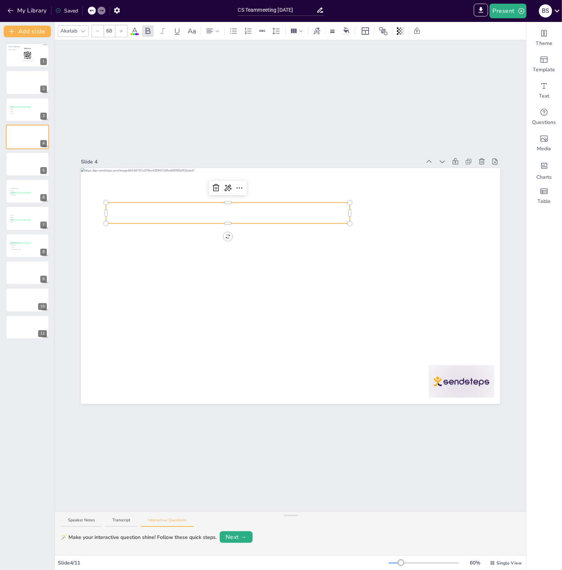
click at [311, 213] on span "When was the company built?" at bounding box center [227, 213] width 201 height 20
click at [23, 111] on span "C 2009" at bounding box center [20, 111] width 21 height 1
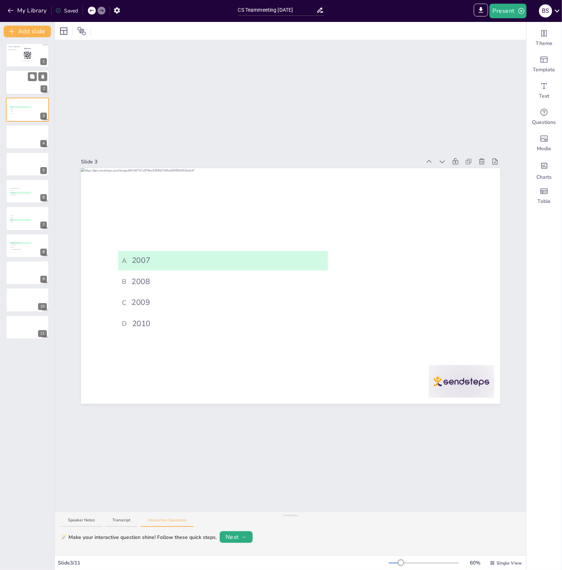
click at [19, 79] on div at bounding box center [27, 82] width 44 height 25
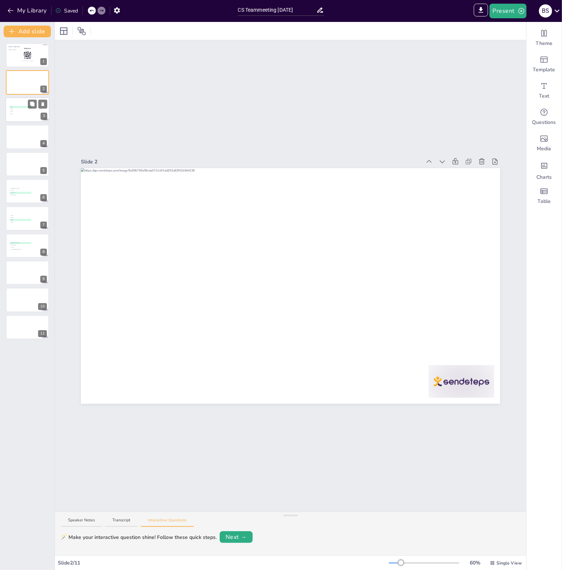
click at [19, 106] on span "A 2007" at bounding box center [20, 106] width 21 height 1
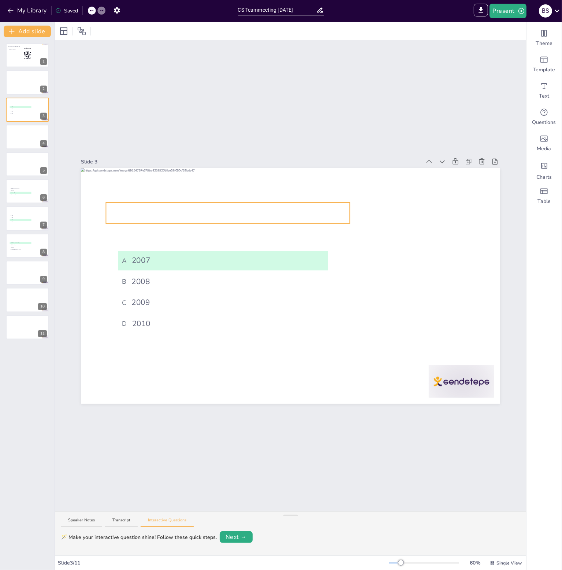
click at [261, 216] on span "When was the company built?" at bounding box center [227, 213] width 201 height 20
click at [21, 141] on div at bounding box center [27, 136] width 44 height 25
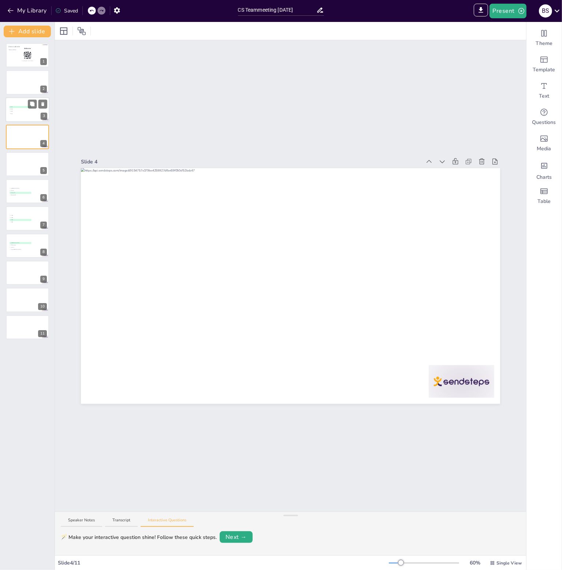
click at [13, 112] on span "C 2009" at bounding box center [20, 111] width 21 height 1
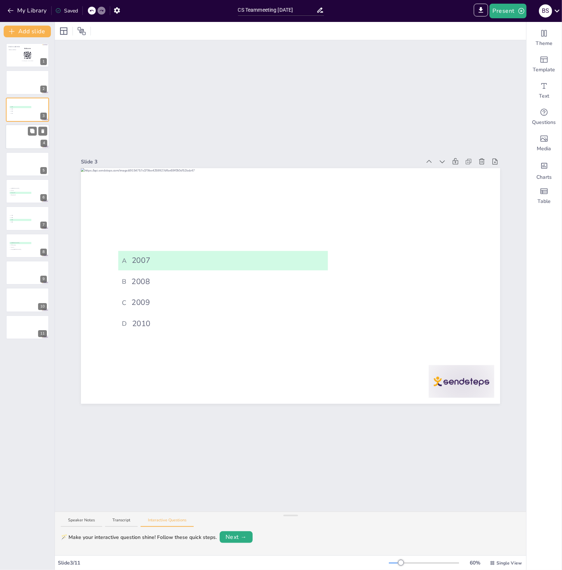
click at [22, 139] on div at bounding box center [27, 136] width 44 height 25
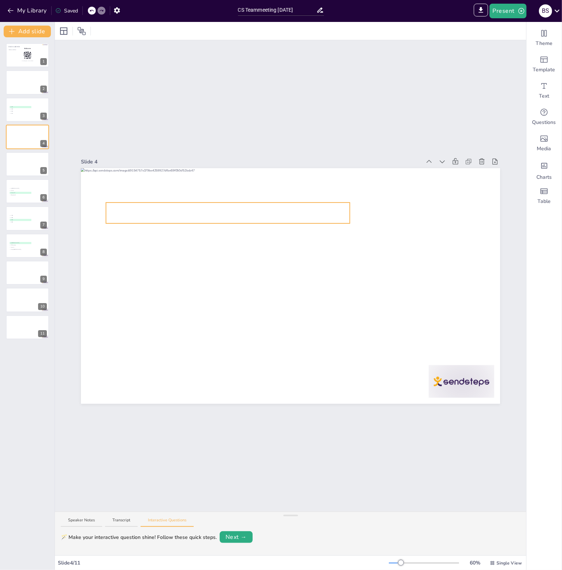
click at [169, 212] on span "When was the company built?" at bounding box center [227, 213] width 201 height 20
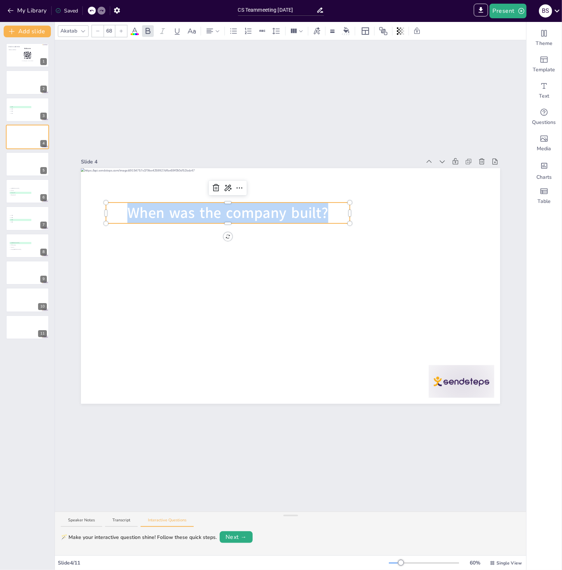
drag, startPoint x: 325, startPoint y: 209, endPoint x: 115, endPoint y: 213, distance: 210.1
click at [115, 213] on p "When was the company built?" at bounding box center [228, 213] width 244 height 21
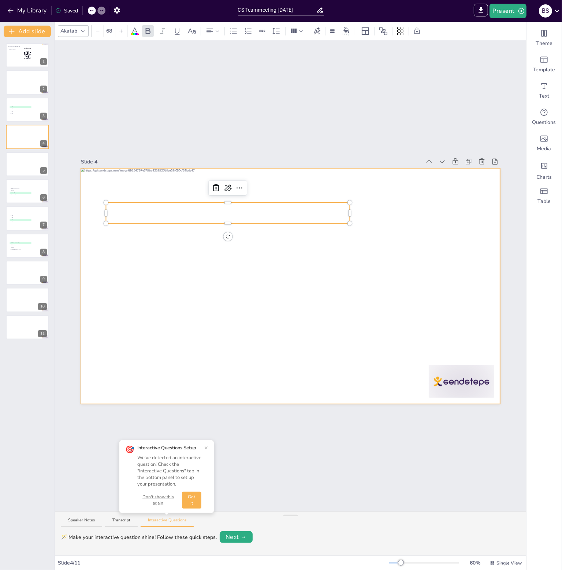
click at [260, 282] on div at bounding box center [290, 286] width 419 height 236
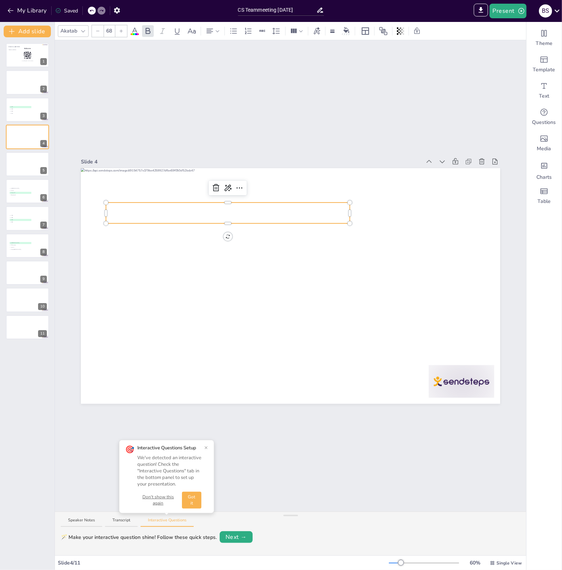
click at [284, 214] on p "Founders: Lid" at bounding box center [228, 213] width 244 height 21
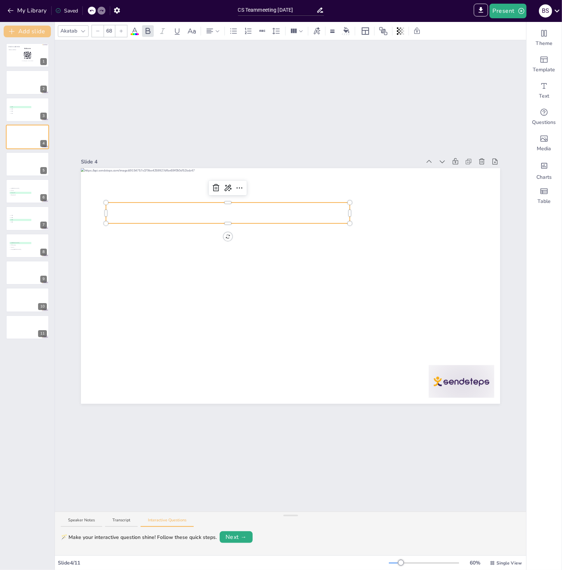
click at [19, 32] on button "Add slide" at bounding box center [27, 32] width 47 height 12
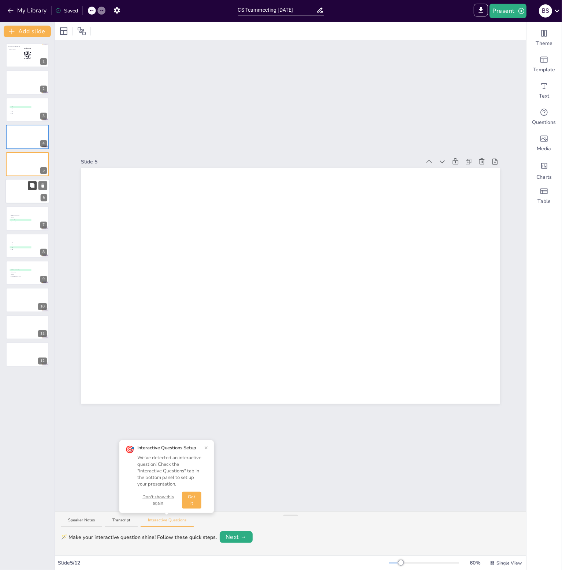
click at [28, 187] on button at bounding box center [32, 185] width 9 height 9
click at [24, 161] on div at bounding box center [27, 164] width 44 height 25
click at [19, 139] on div at bounding box center [27, 136] width 44 height 25
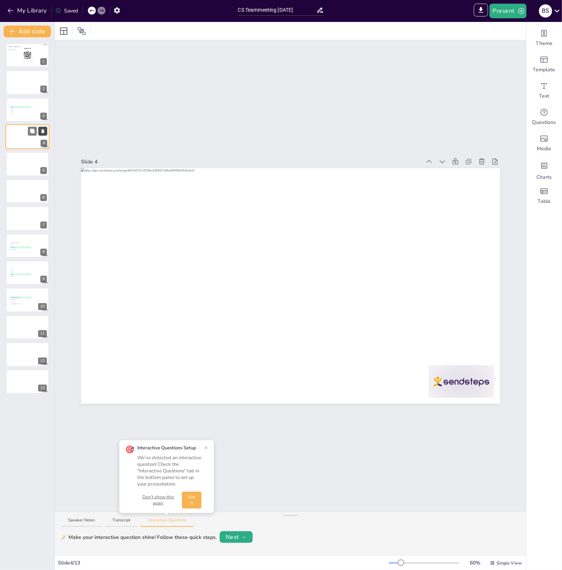
click at [42, 130] on icon at bounding box center [42, 131] width 3 height 4
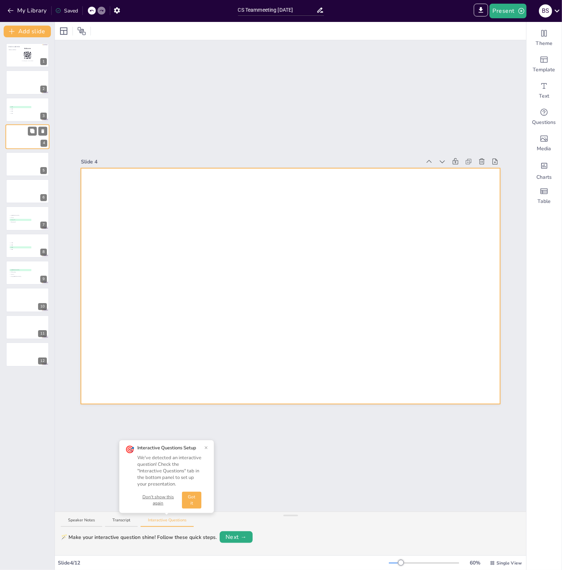
click at [19, 145] on div at bounding box center [27, 136] width 44 height 25
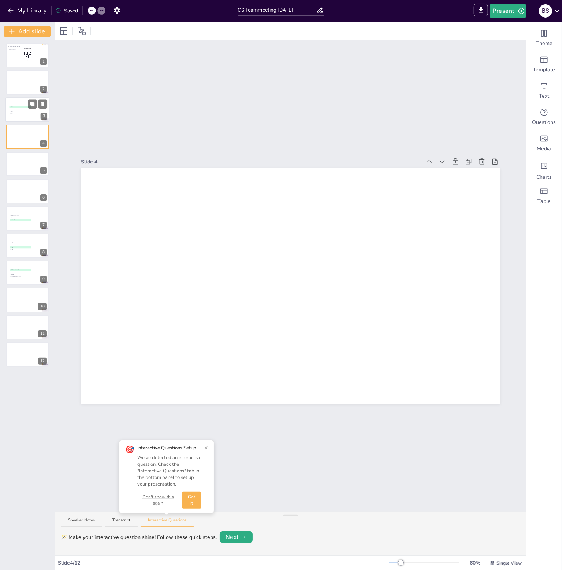
click at [12, 118] on div at bounding box center [27, 109] width 44 height 25
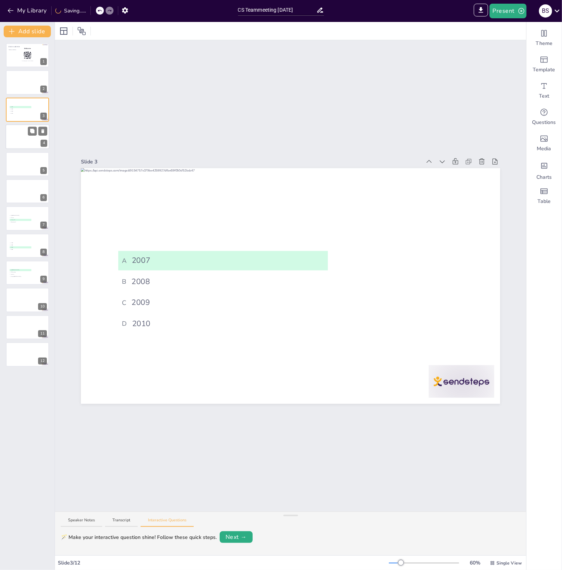
click at [16, 143] on div at bounding box center [27, 136] width 44 height 25
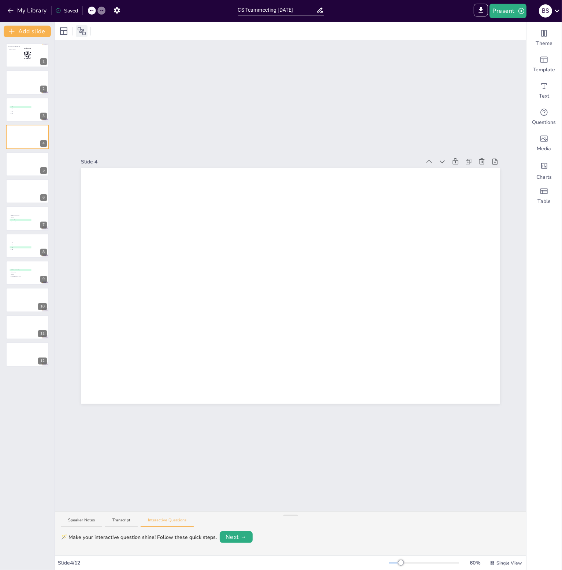
click at [81, 33] on icon at bounding box center [82, 31] width 8 height 8
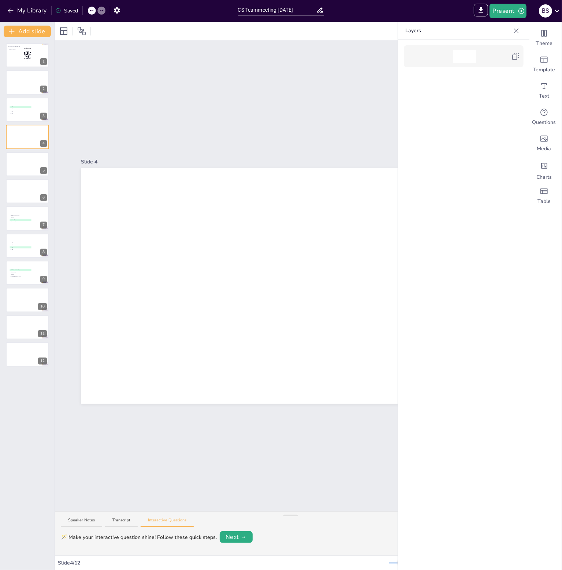
click at [517, 30] on icon at bounding box center [516, 30] width 5 height 5
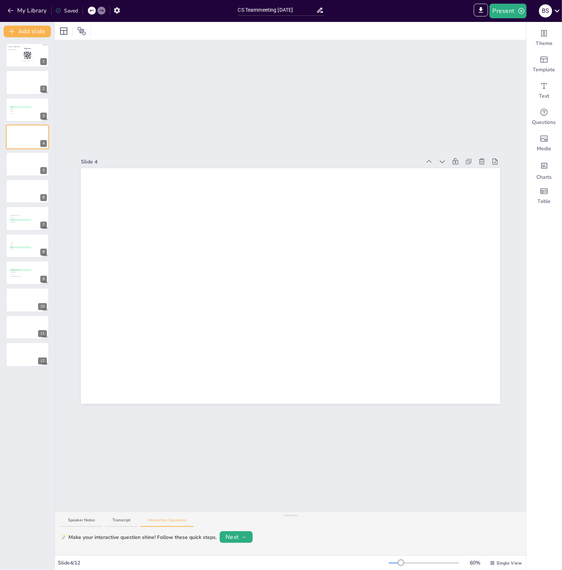
click at [21, 406] on div "Click to add title Click to add text Welcome Join at [DOMAIN_NAME] | use code P…" at bounding box center [27, 303] width 55 height 533
click at [548, 36] on div "Theme" at bounding box center [543, 38] width 35 height 26
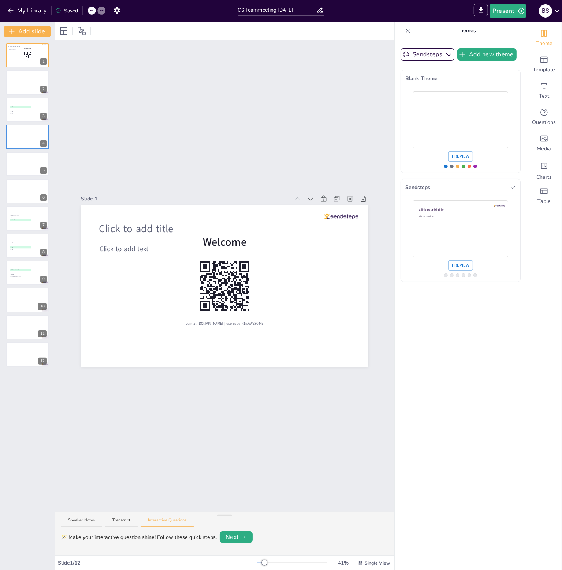
drag, startPoint x: 481, startPoint y: 56, endPoint x: 294, endPoint y: 47, distance: 187.2
click at [481, 55] on button "Add new theme" at bounding box center [486, 54] width 59 height 12
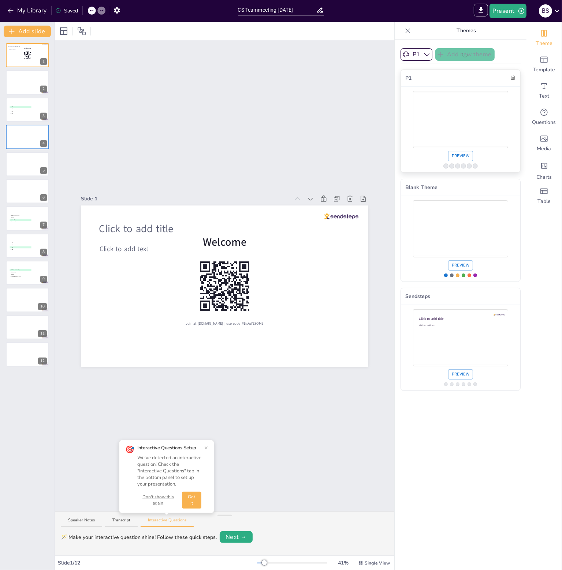
click at [485, 117] on div "Use theme P1" at bounding box center [460, 119] width 95 height 53
click at [449, 167] on div "Use theme P1" at bounding box center [460, 166] width 33 height 4
click at [455, 166] on div "Use theme P1" at bounding box center [457, 166] width 5 height 5
click at [80, 31] on icon at bounding box center [81, 31] width 9 height 9
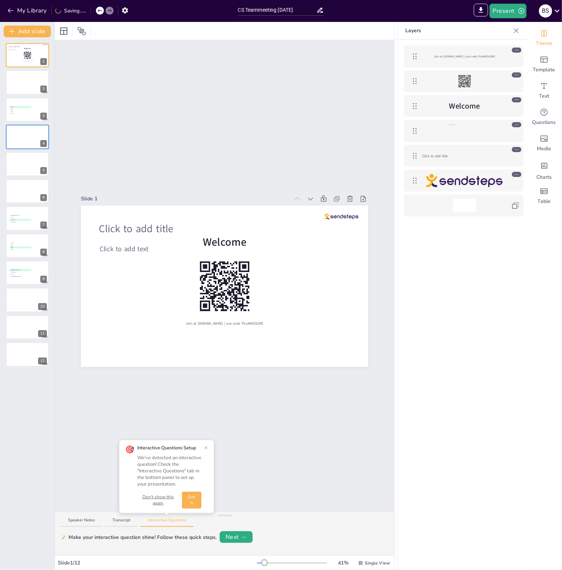
click at [518, 27] on icon at bounding box center [515, 30] width 7 height 7
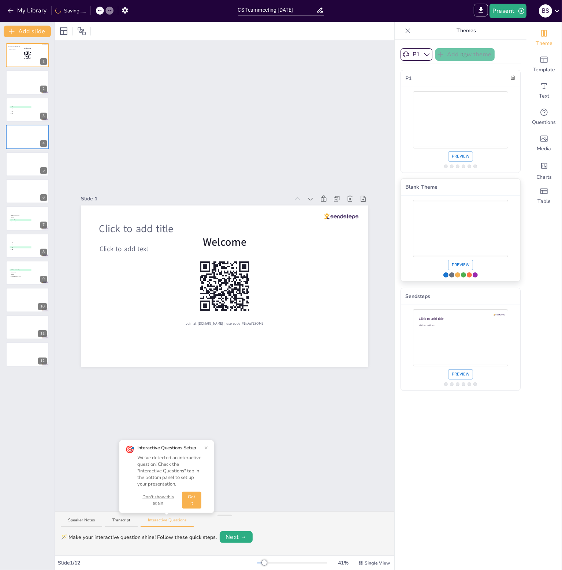
click at [443, 276] on div "Use theme Blank Theme" at bounding box center [445, 275] width 5 height 5
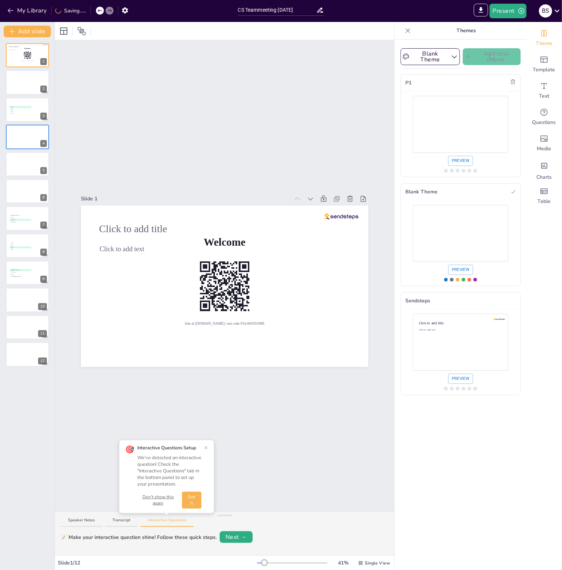
click at [404, 31] on icon at bounding box center [407, 30] width 7 height 7
